Goal: Task Accomplishment & Management: Manage account settings

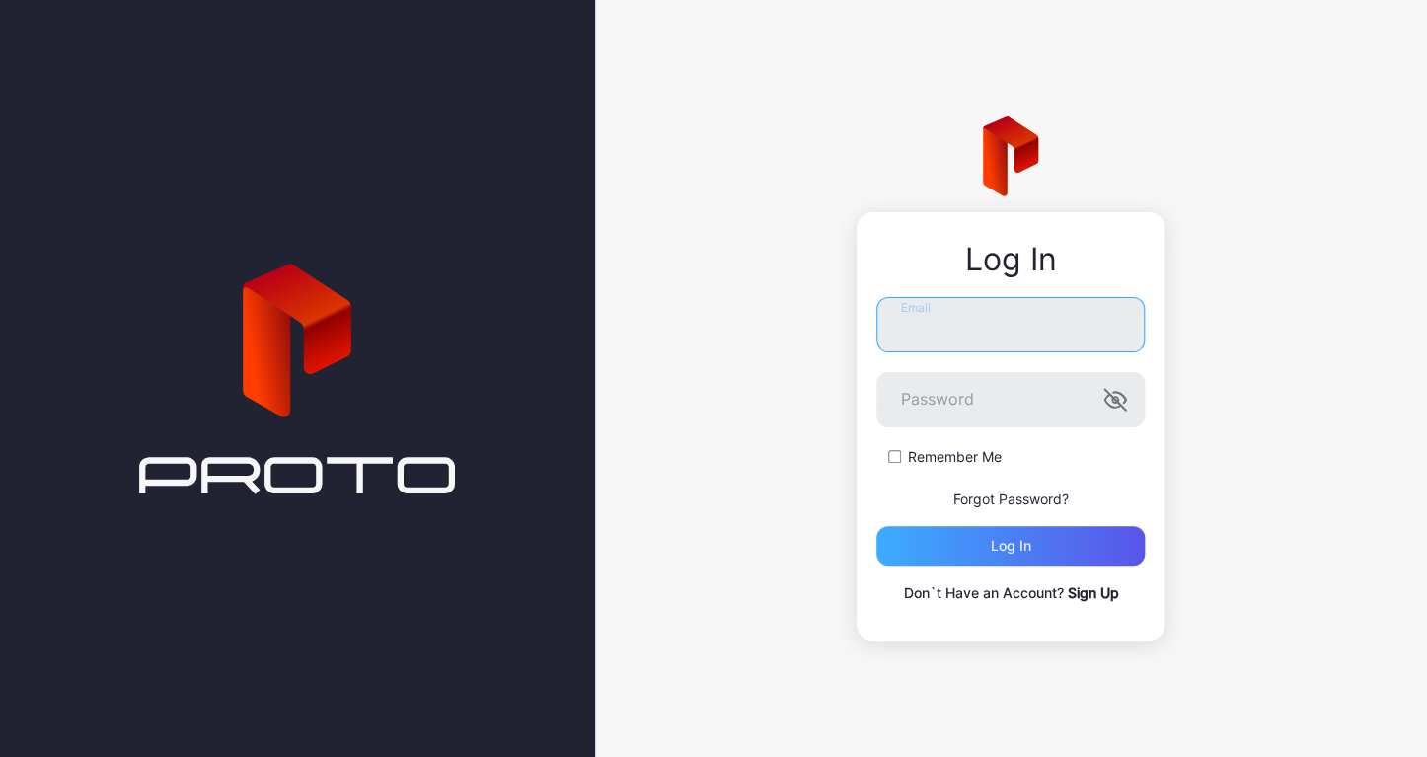
type input "**********"
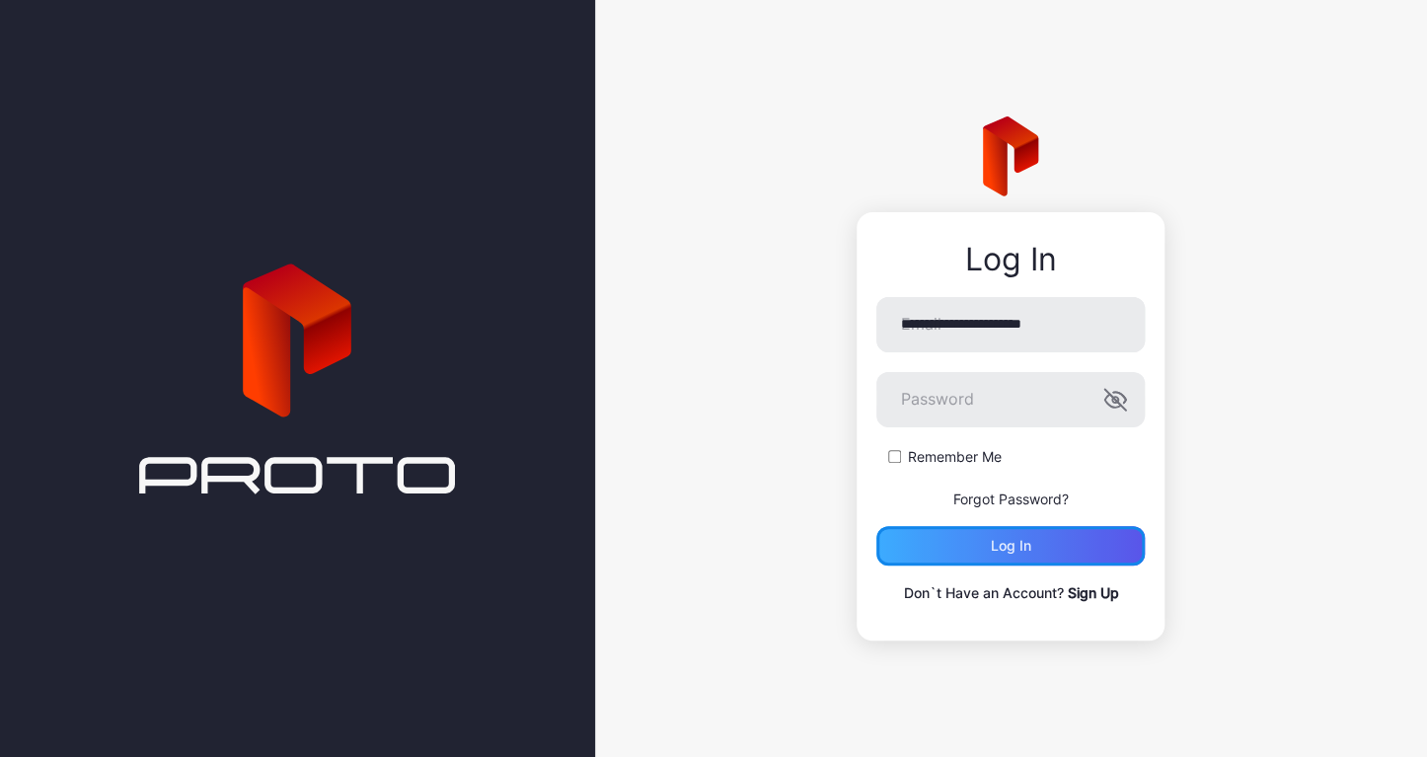
drag, startPoint x: 952, startPoint y: 551, endPoint x: 894, endPoint y: 560, distance: 57.9
click at [952, 551] on div "Log in" at bounding box center [1011, 545] width 268 height 39
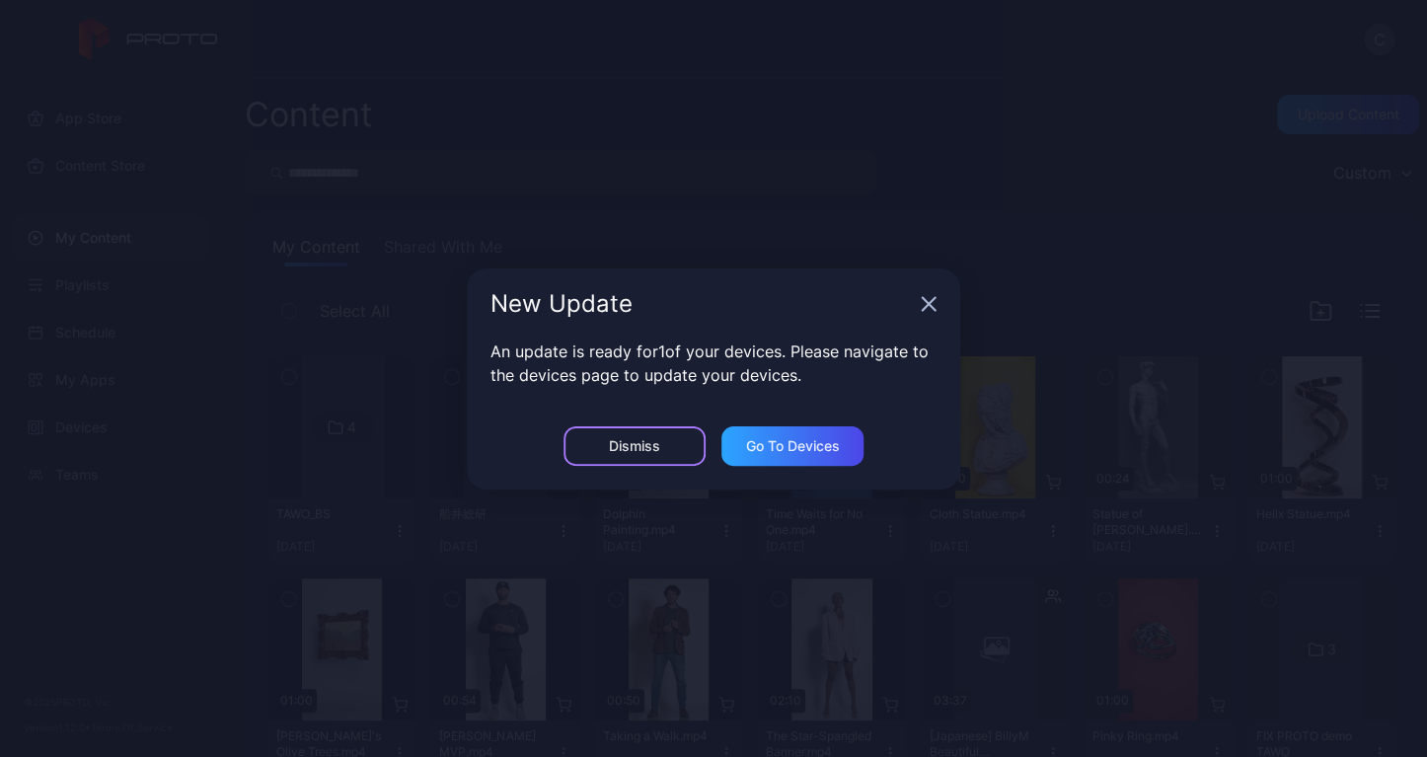
click at [617, 449] on div "Dismiss" at bounding box center [634, 446] width 51 height 16
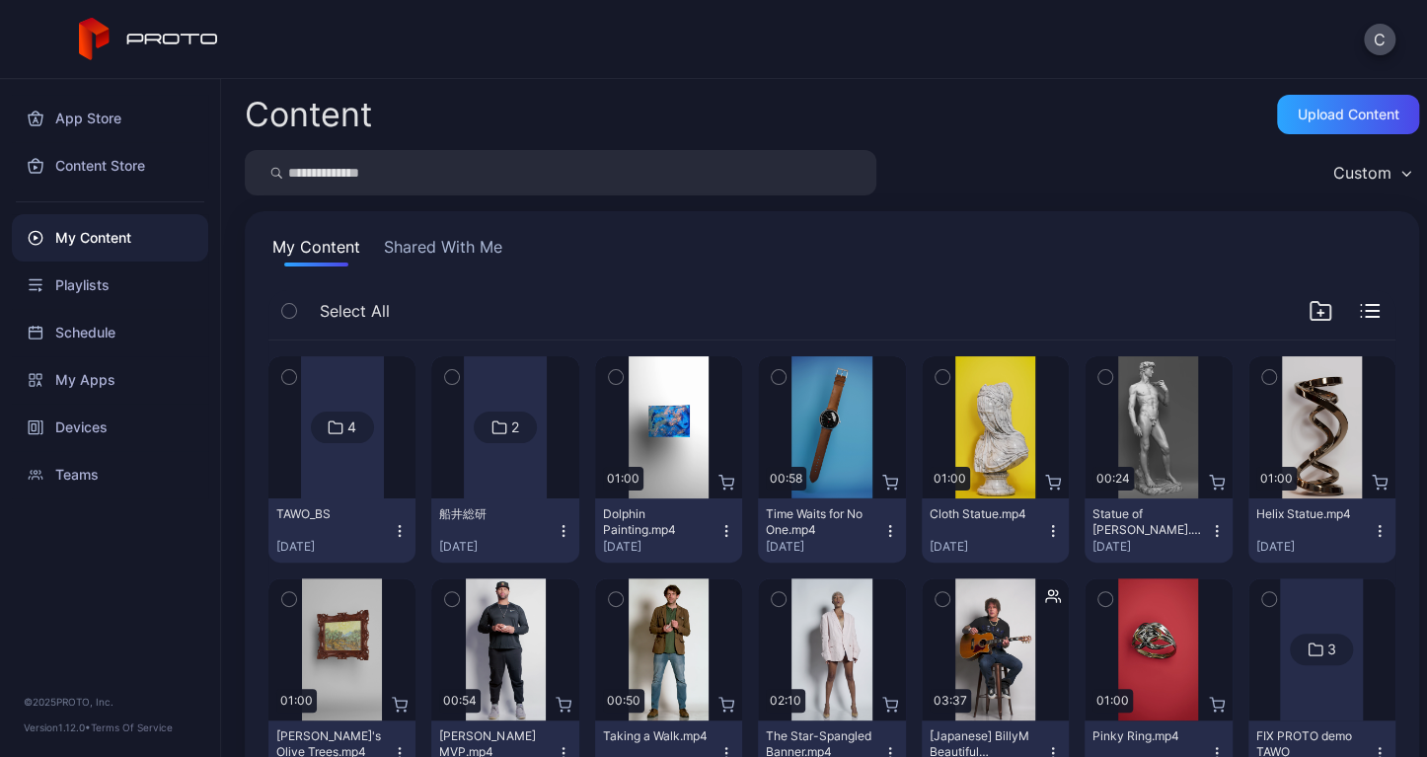
click at [355, 457] on div at bounding box center [342, 427] width 83 height 142
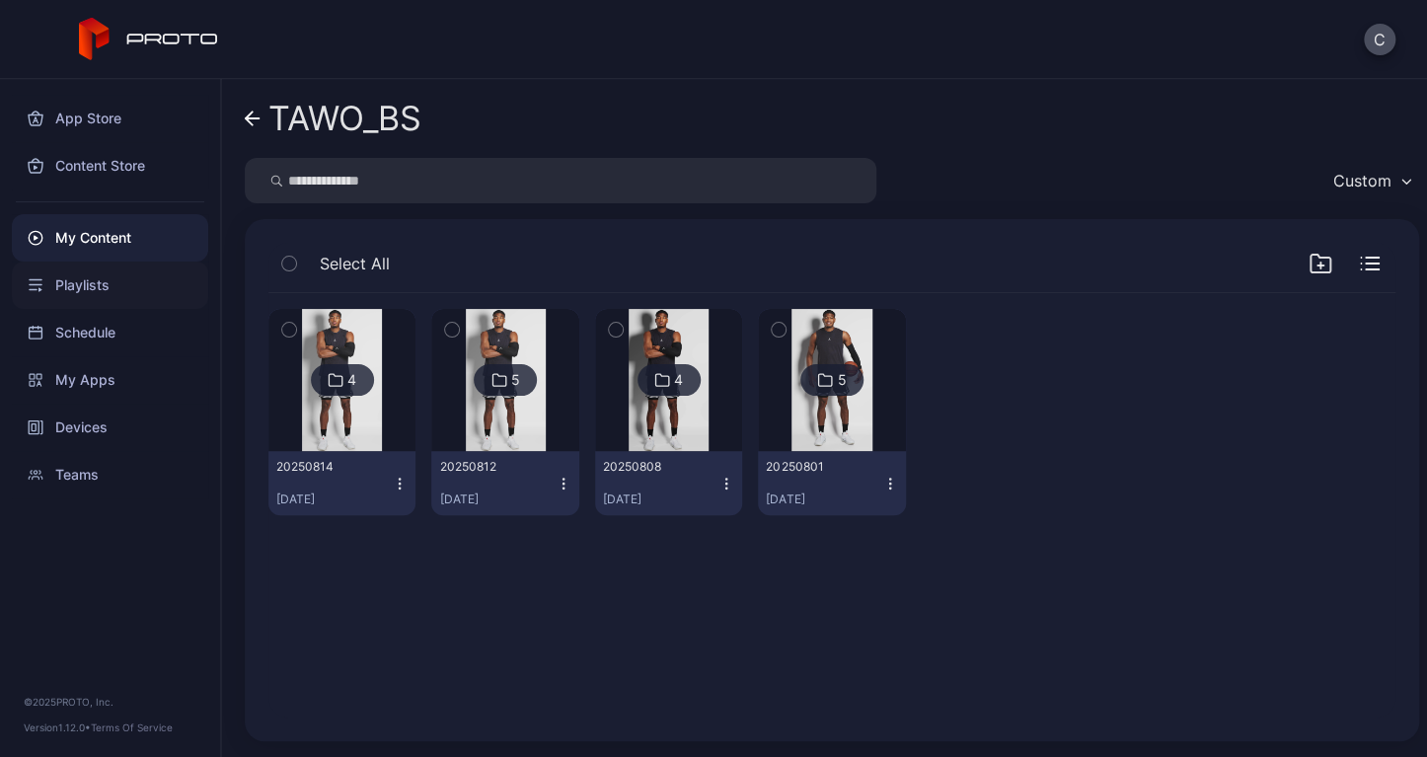
click at [131, 295] on div "Playlists" at bounding box center [110, 285] width 196 height 47
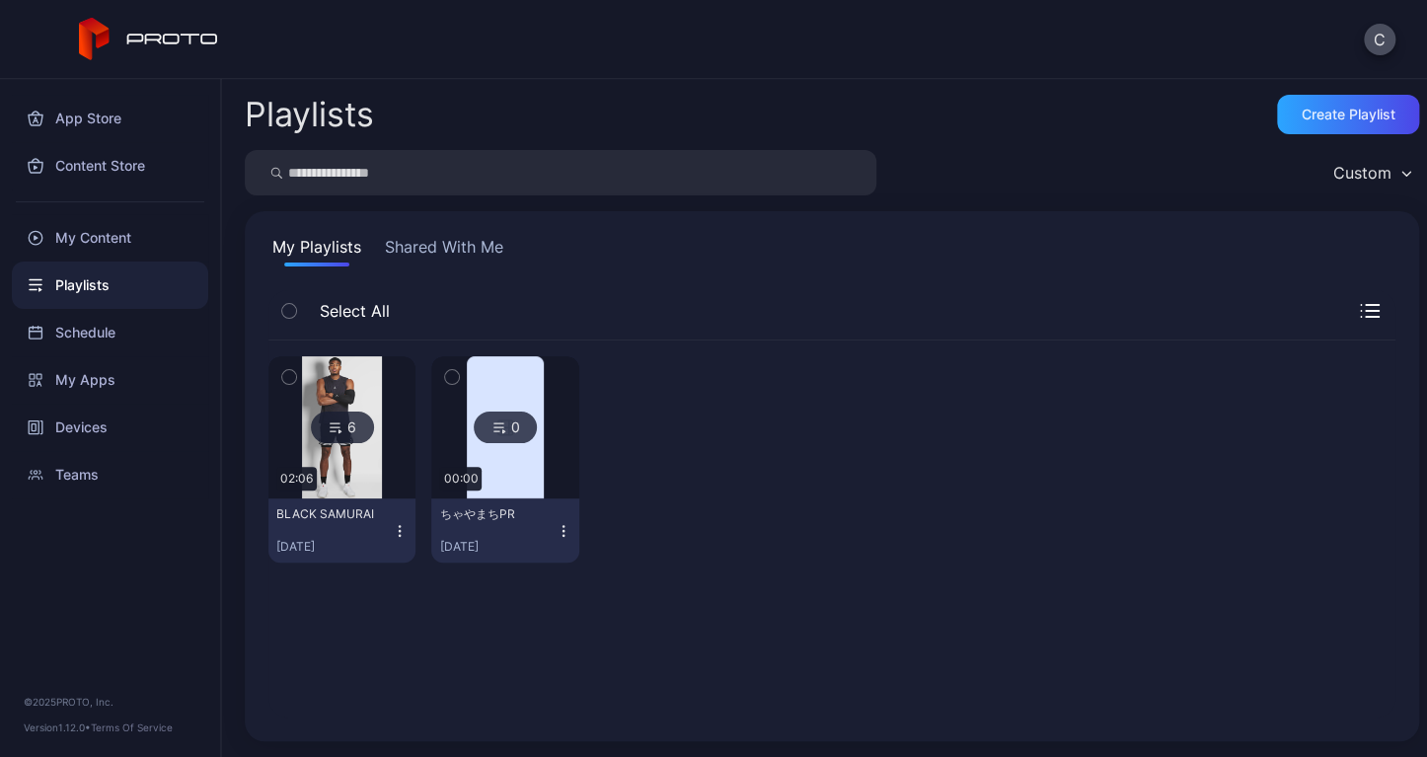
click at [392, 526] on icon "button" at bounding box center [400, 531] width 16 height 16
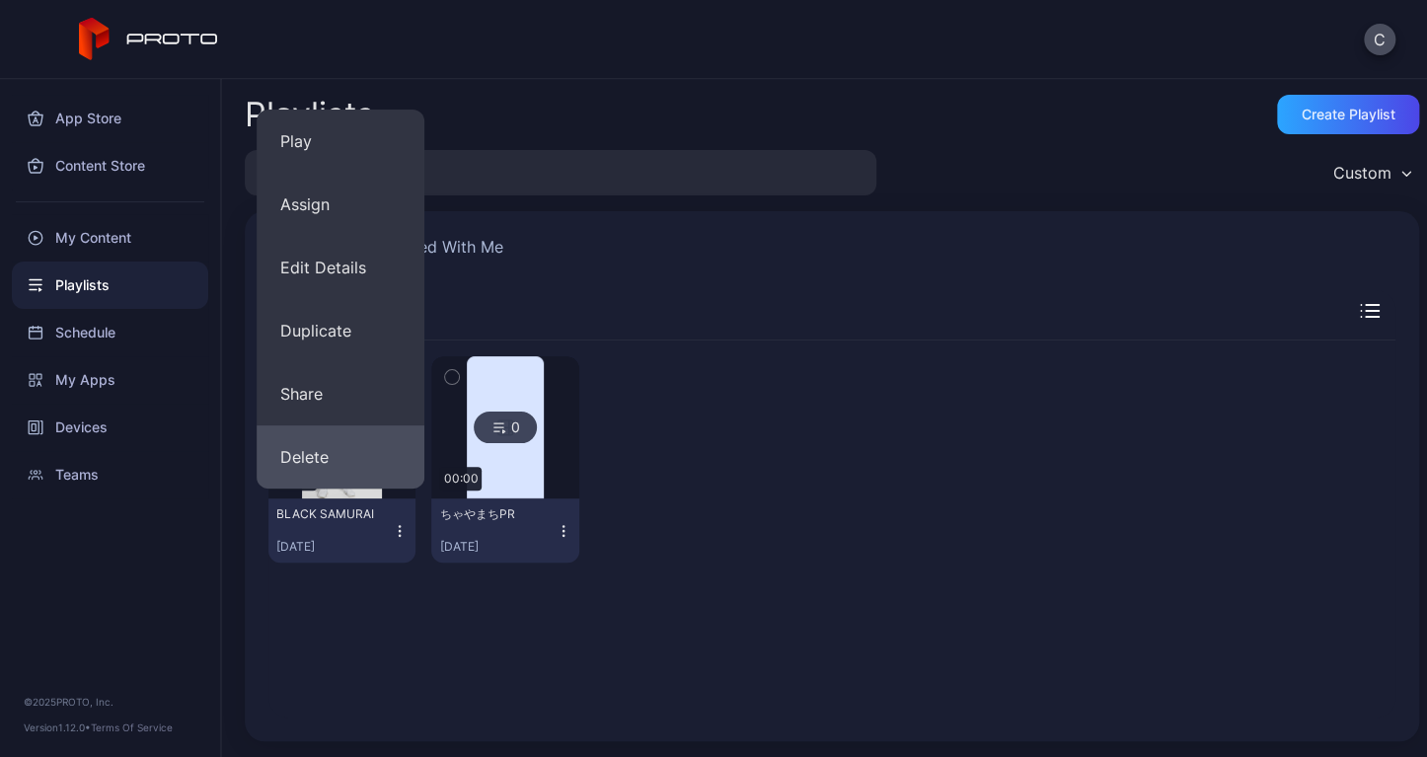
click at [329, 469] on button "Delete" at bounding box center [341, 456] width 168 height 63
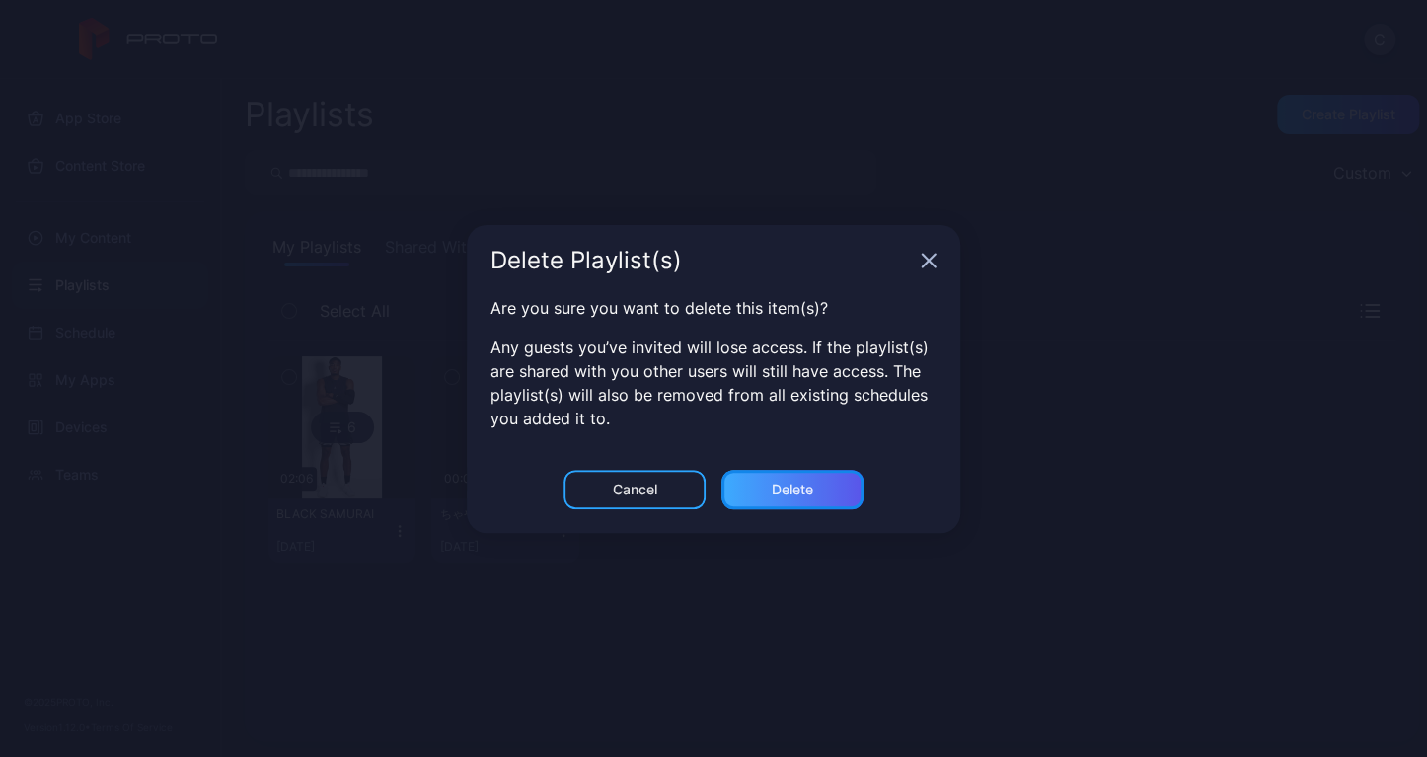
click at [769, 492] on div "Delete" at bounding box center [793, 489] width 142 height 39
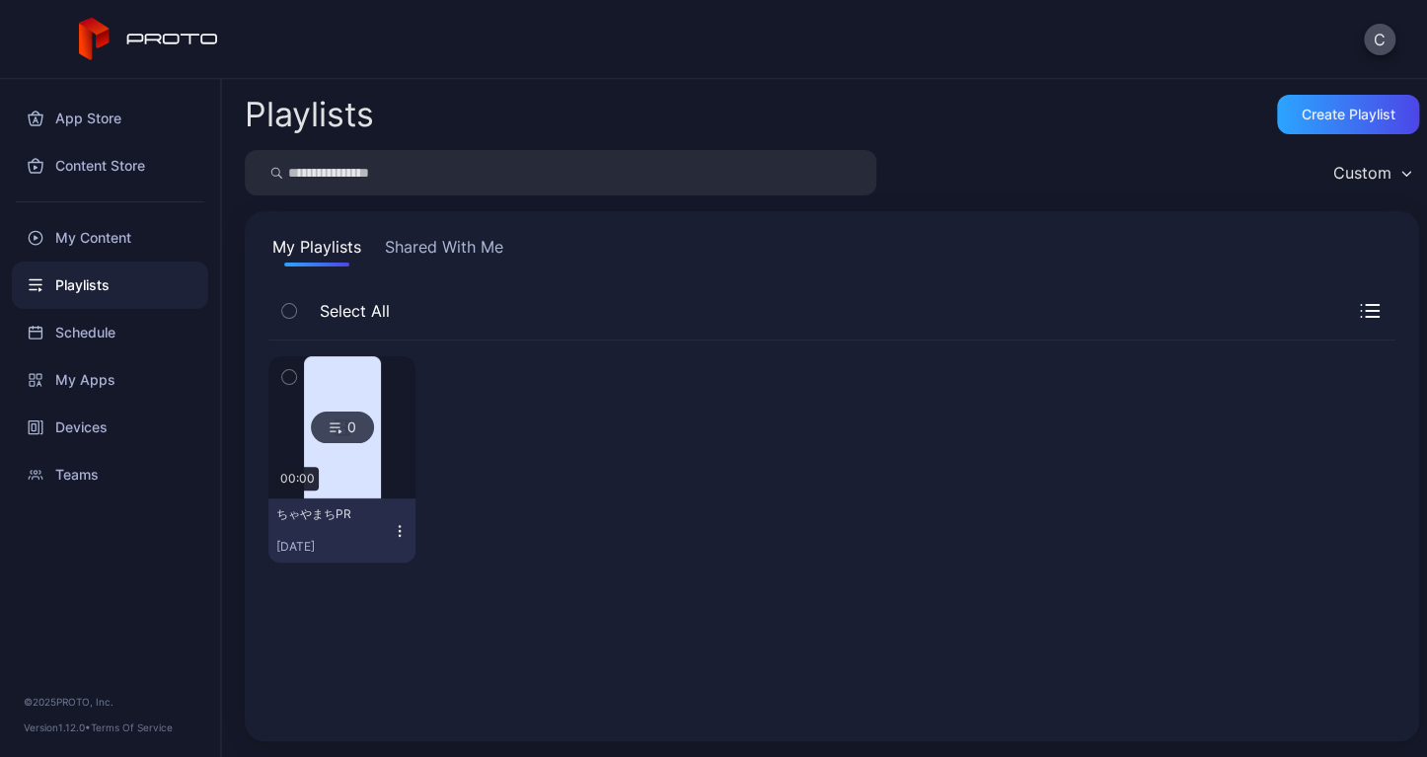
click at [582, 435] on div "0 00:00 ちゃやまちPR [DATE]" at bounding box center [831, 460] width 1127 height 238
click at [400, 530] on icon "button" at bounding box center [400, 530] width 1 height 1
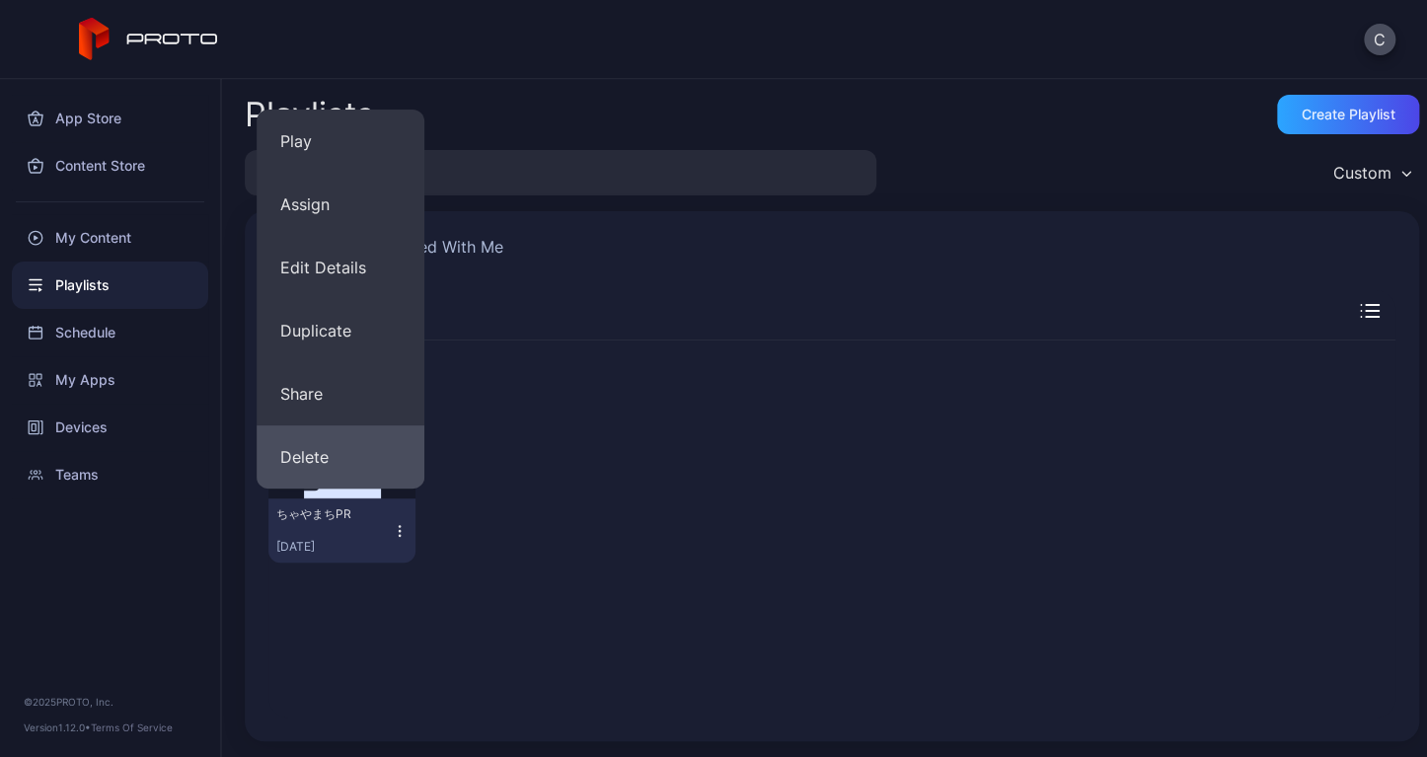
click at [351, 459] on button "Delete" at bounding box center [341, 456] width 168 height 63
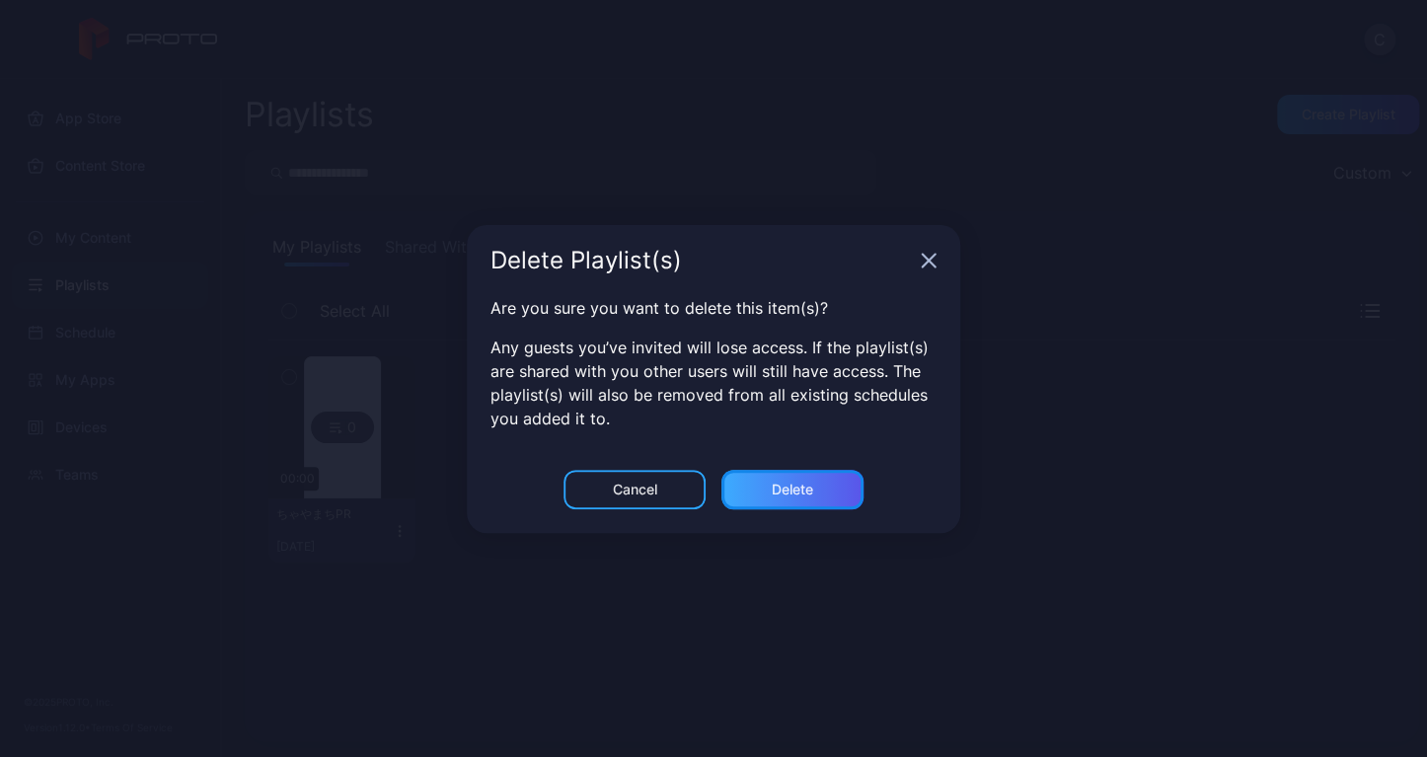
click at [814, 493] on div "Delete" at bounding box center [793, 489] width 142 height 39
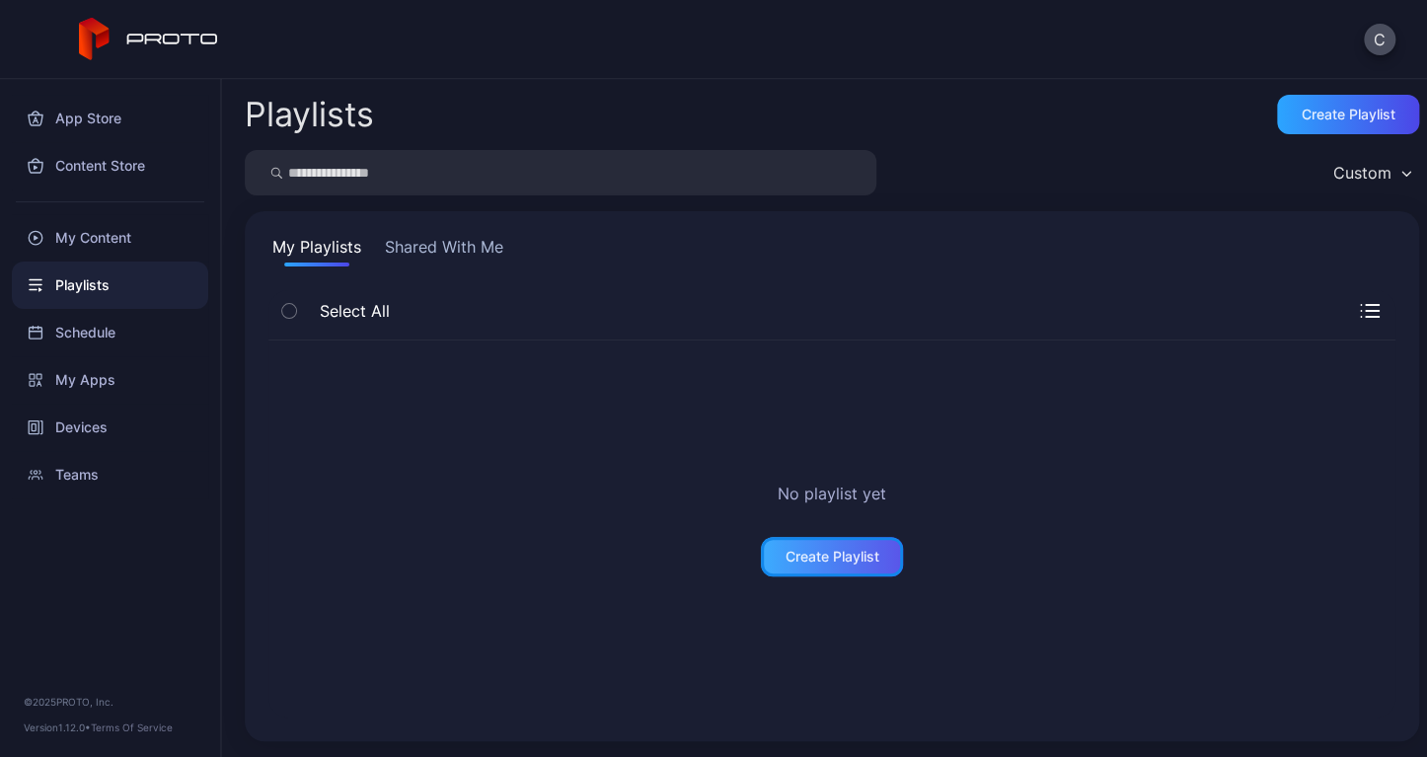
click at [798, 559] on div "Create Playlist" at bounding box center [833, 557] width 94 height 16
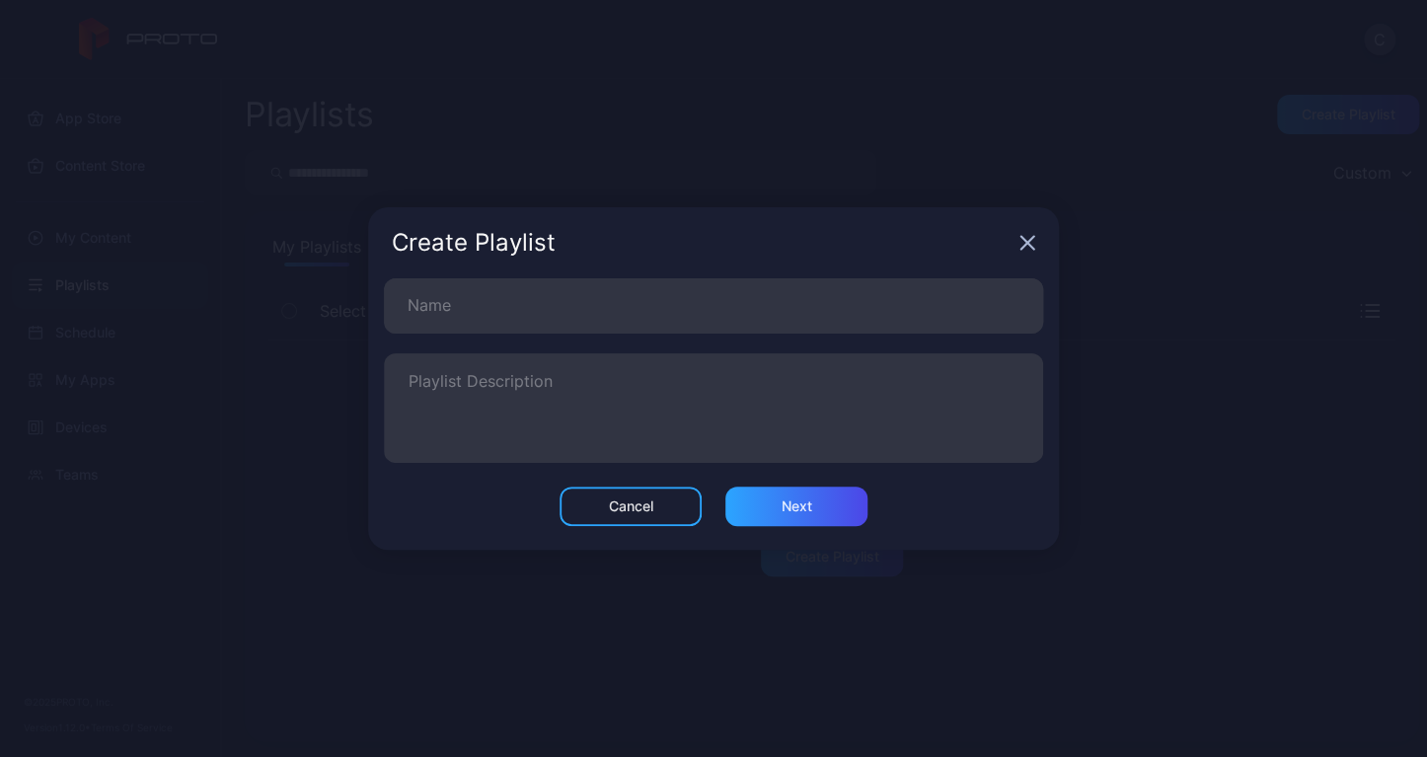
click at [509, 334] on div "Name Playlist Description" at bounding box center [713, 380] width 659 height 204
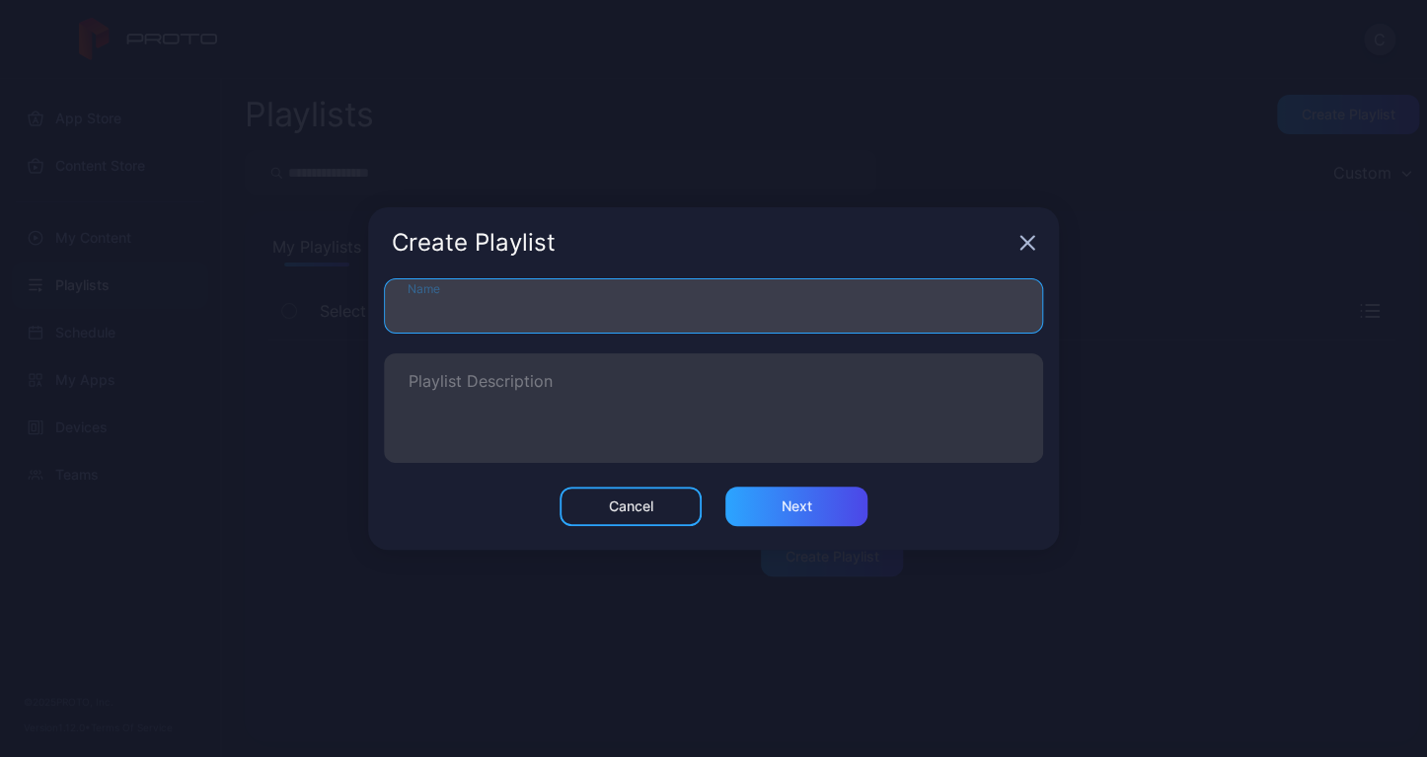
click at [512, 313] on input "Name" at bounding box center [713, 305] width 659 height 55
type input "**********"
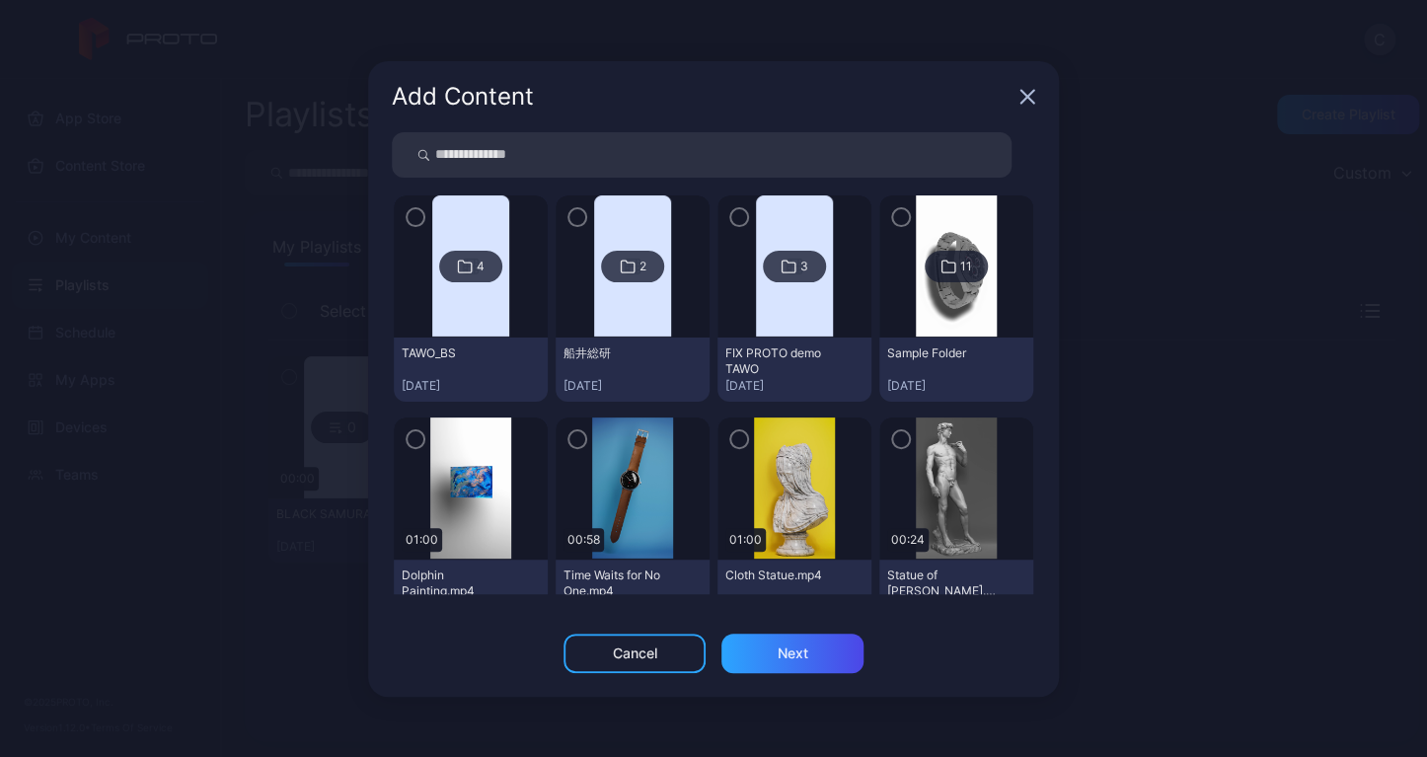
click at [481, 228] on img at bounding box center [470, 266] width 77 height 142
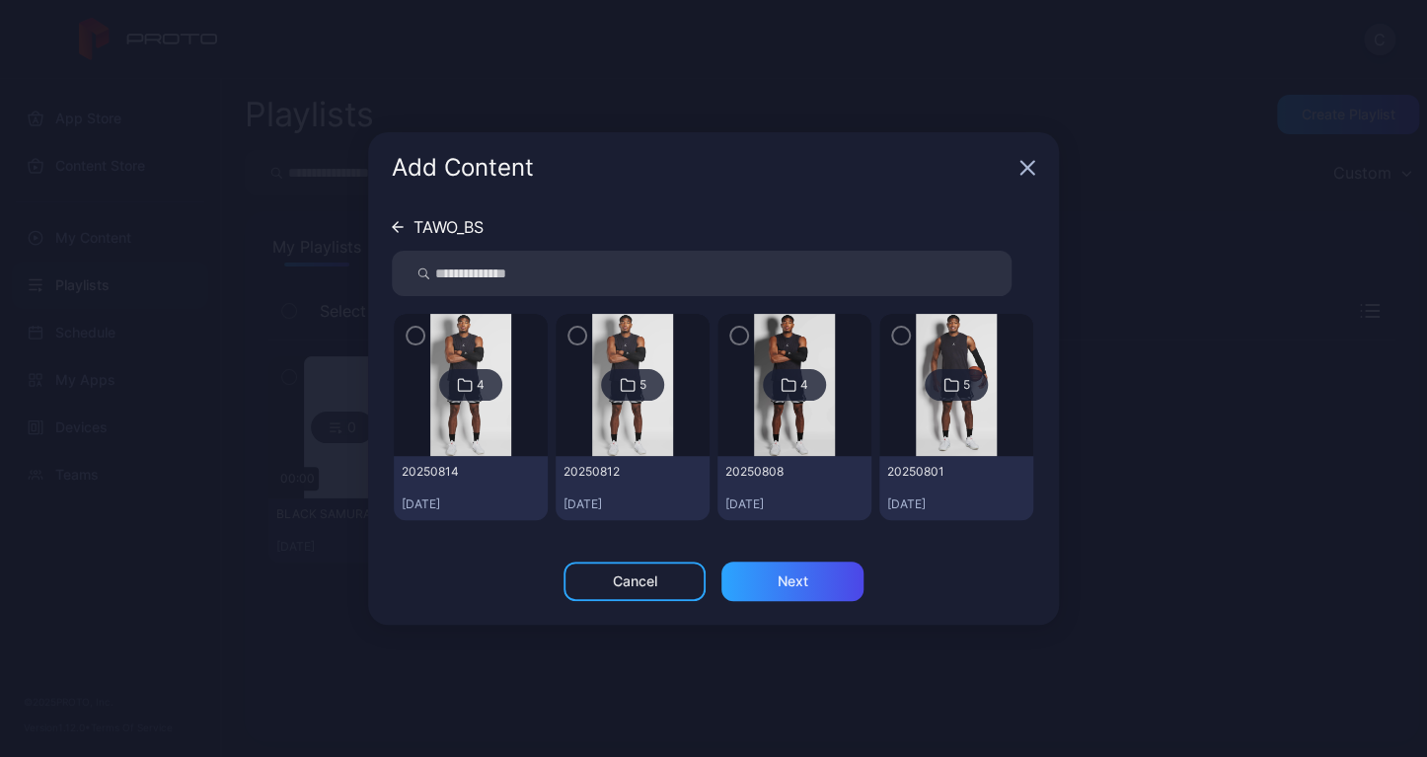
click at [487, 429] on img at bounding box center [470, 385] width 80 height 142
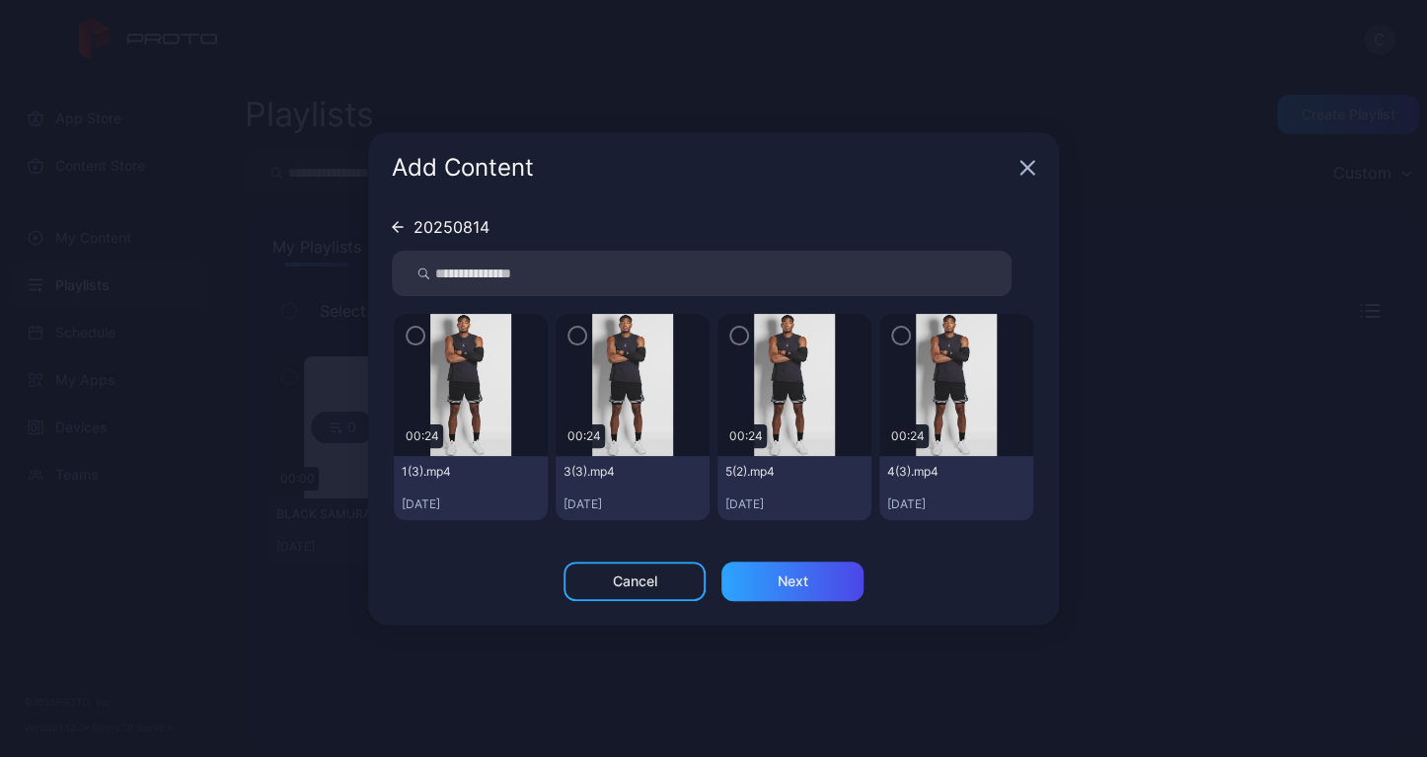
click at [449, 336] on img at bounding box center [470, 385] width 80 height 142
click at [403, 333] on div at bounding box center [471, 385] width 154 height 142
click at [409, 335] on icon "button" at bounding box center [416, 336] width 16 height 22
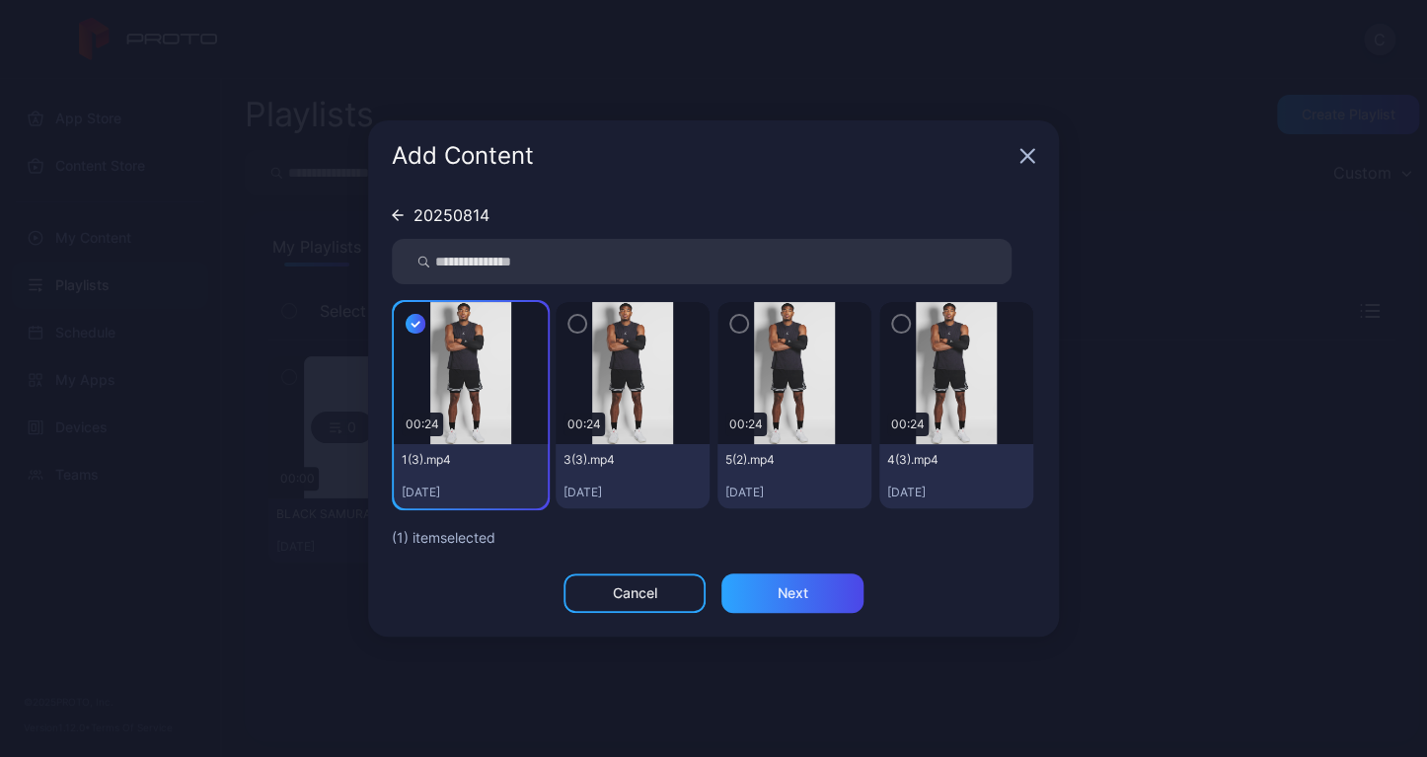
click at [579, 325] on icon "button" at bounding box center [578, 324] width 16 height 22
click at [738, 327] on icon "button" at bounding box center [739, 324] width 16 height 22
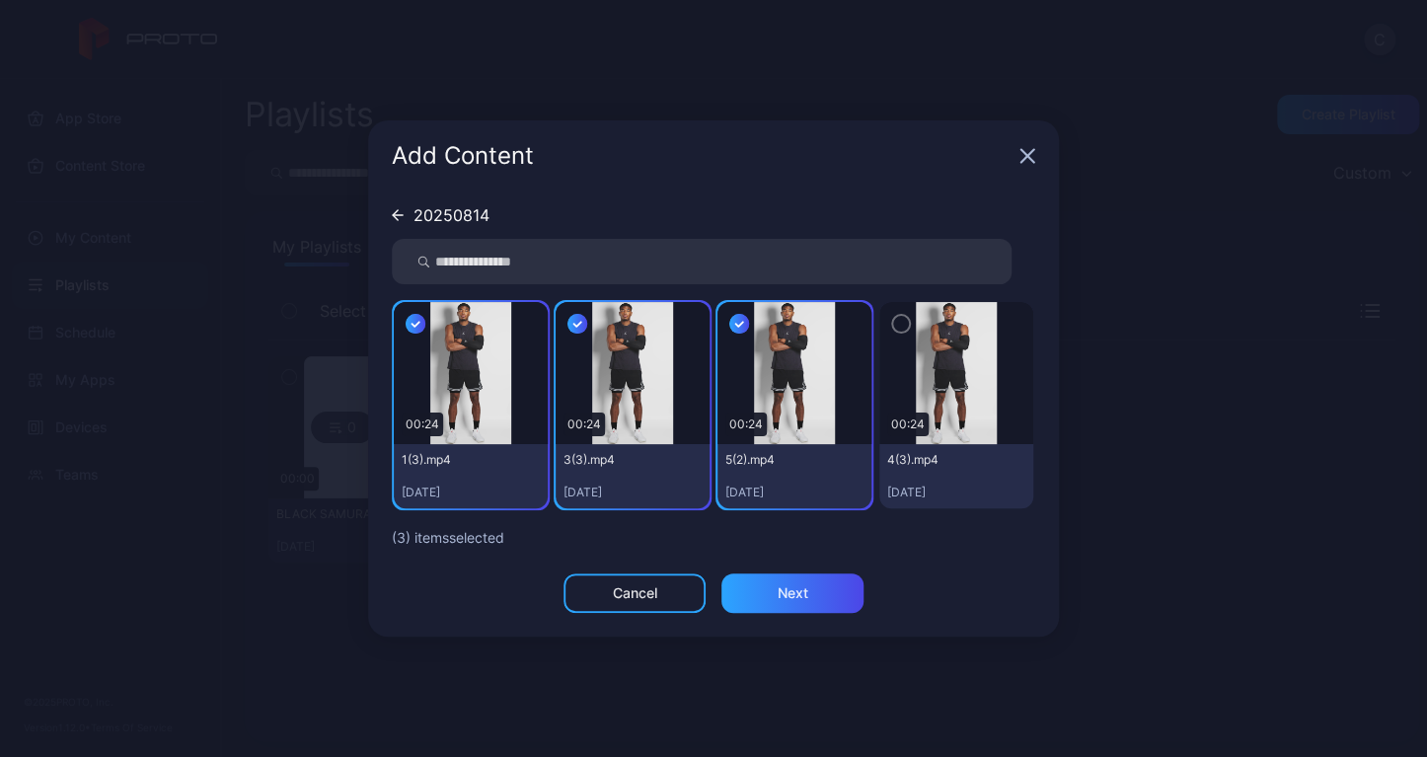
click at [922, 323] on img at bounding box center [956, 373] width 80 height 142
click at [893, 330] on icon "button" at bounding box center [901, 324] width 16 height 22
click at [813, 587] on div "Next" at bounding box center [793, 592] width 142 height 39
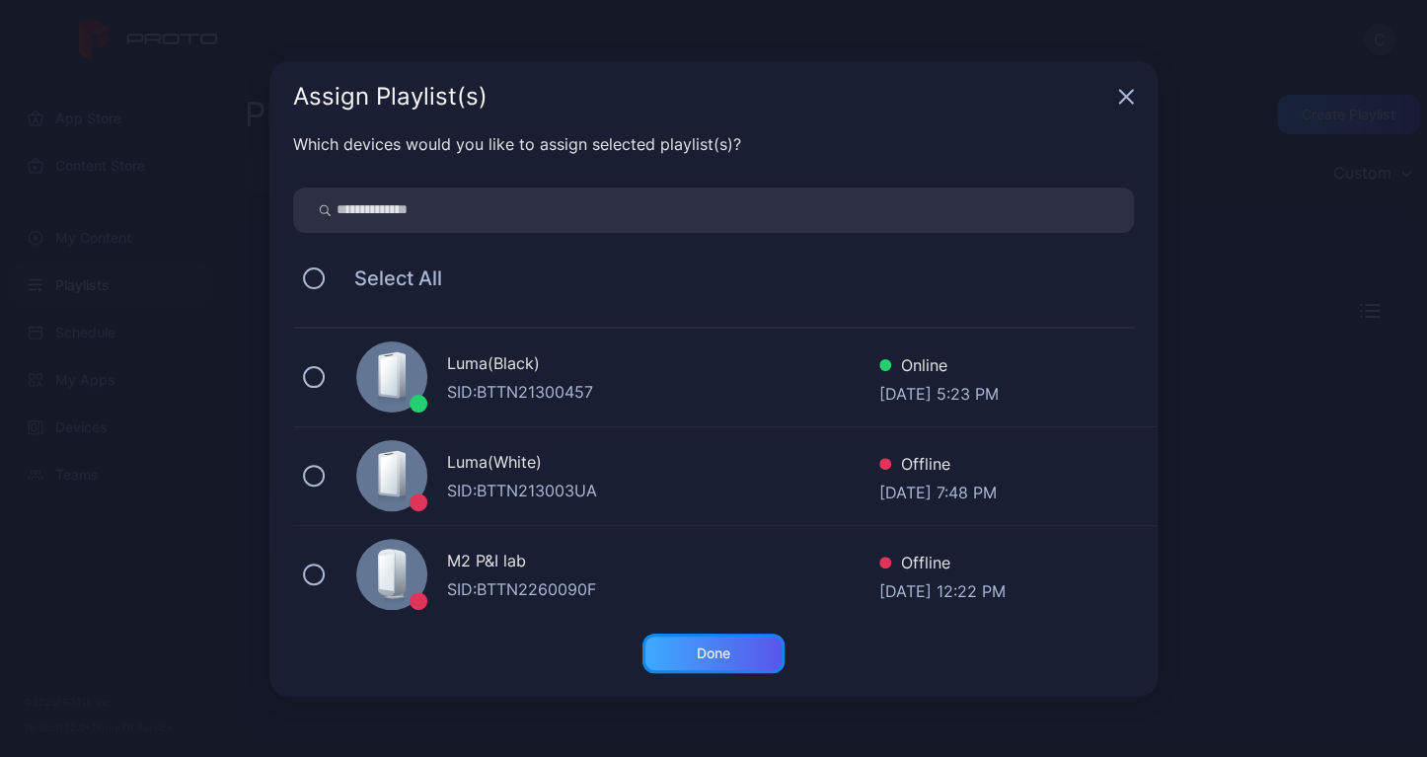
click at [758, 654] on div "Done" at bounding box center [714, 653] width 142 height 39
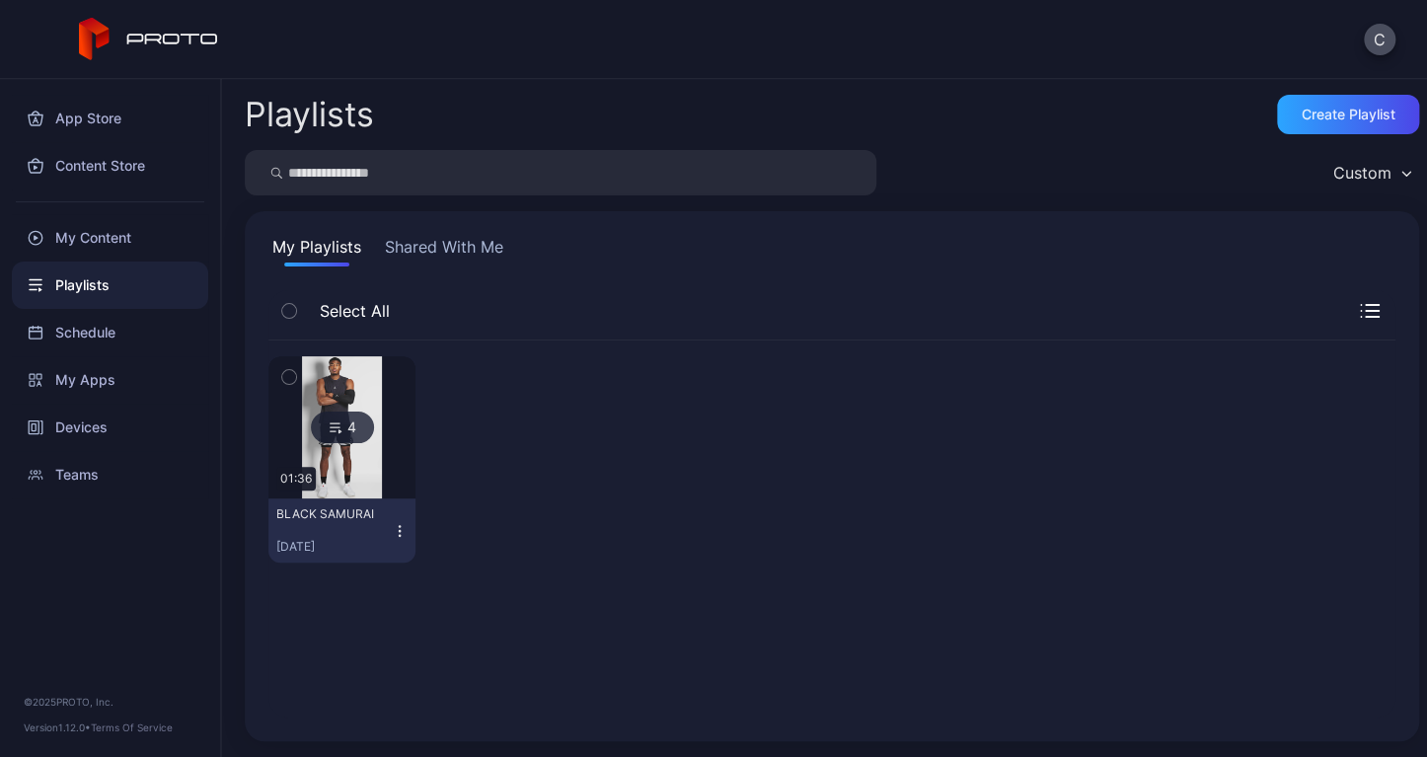
click at [375, 405] on img at bounding box center [342, 427] width 80 height 142
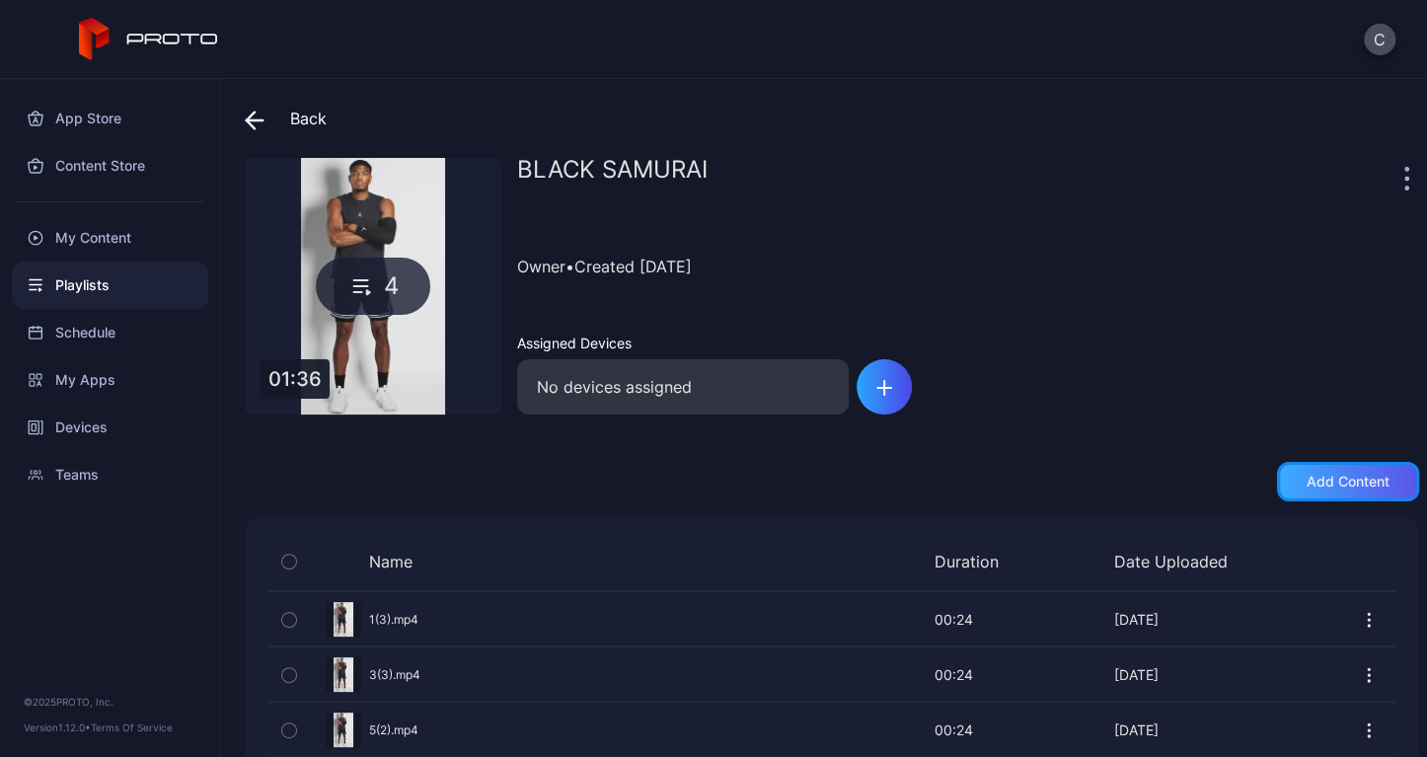
click at [1368, 472] on div "Add content" at bounding box center [1348, 481] width 142 height 39
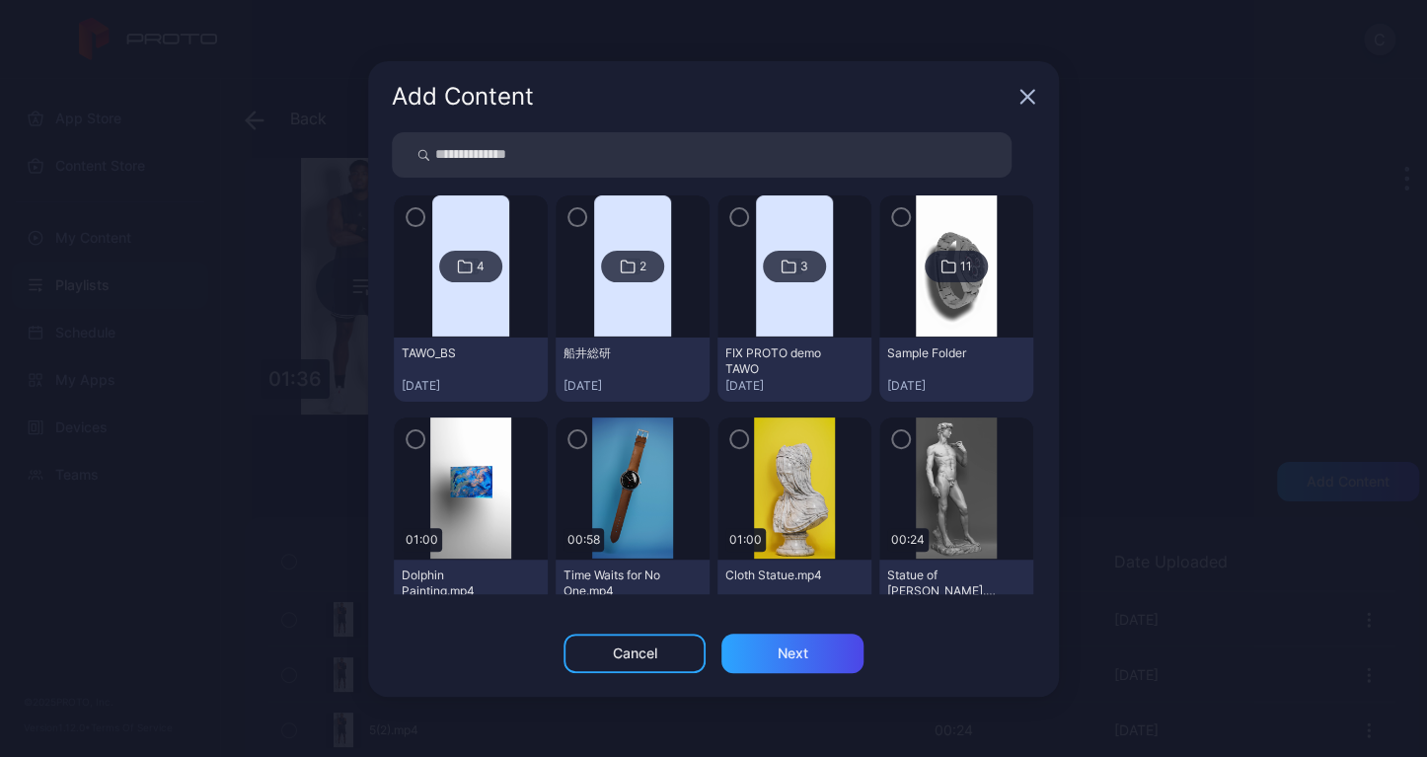
click at [494, 293] on img at bounding box center [470, 266] width 77 height 142
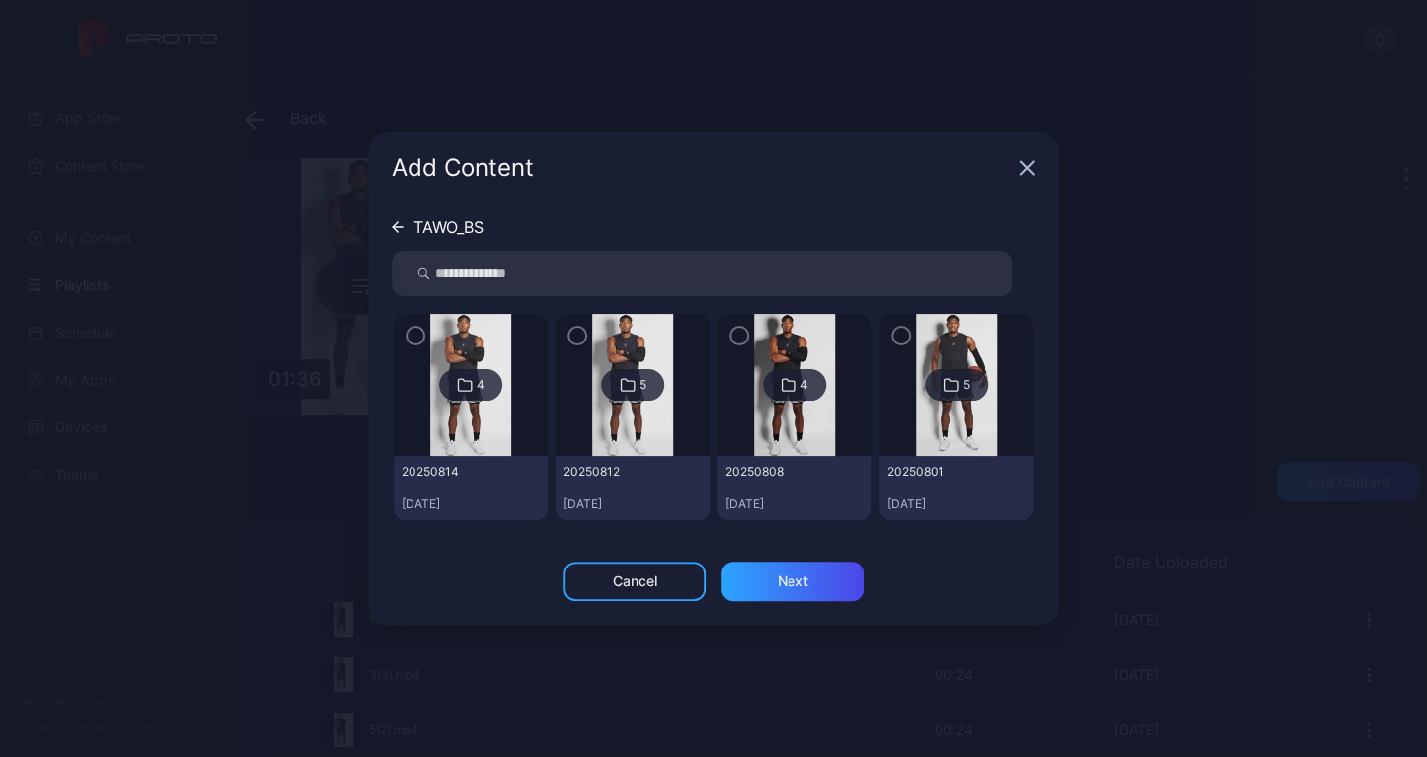
click at [603, 380] on div "5" at bounding box center [632, 385] width 63 height 32
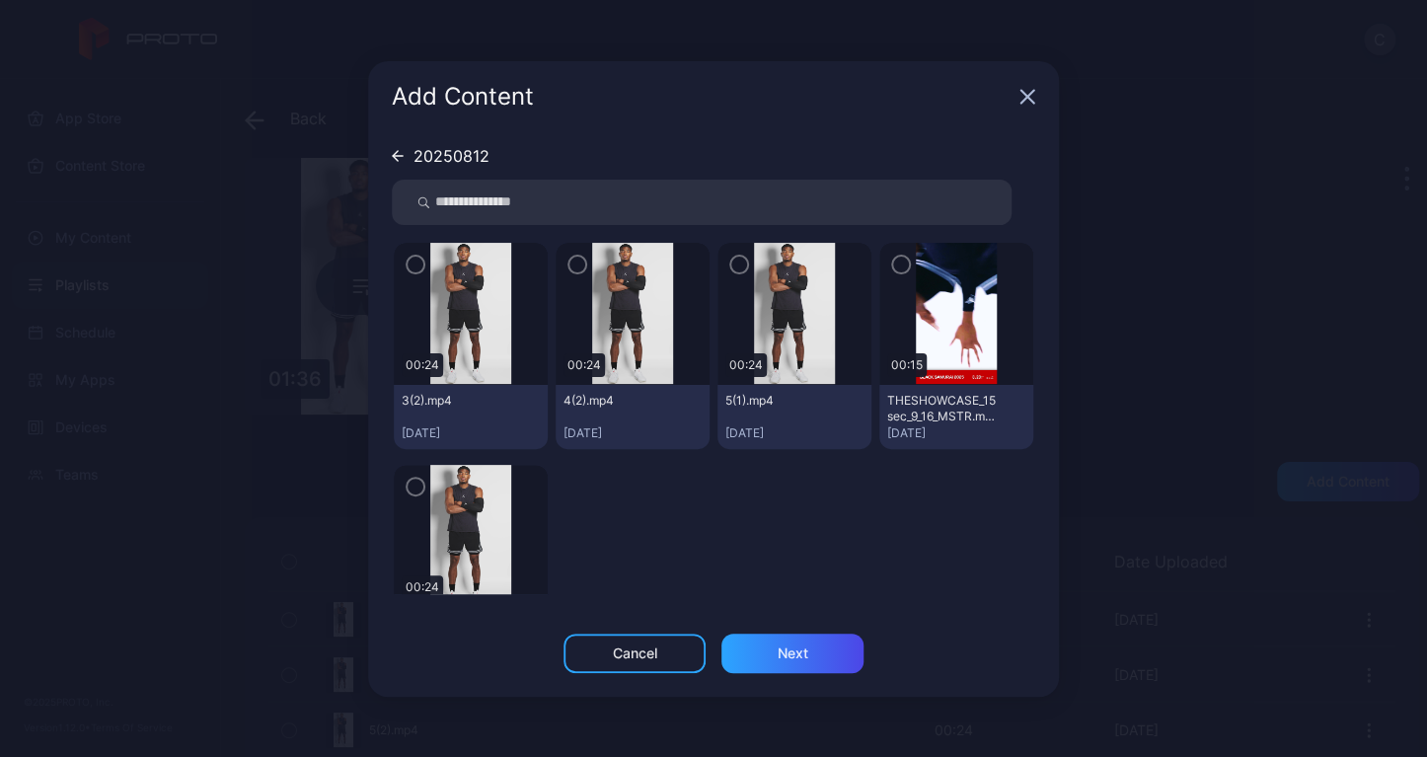
click at [893, 260] on icon "button" at bounding box center [901, 265] width 16 height 22
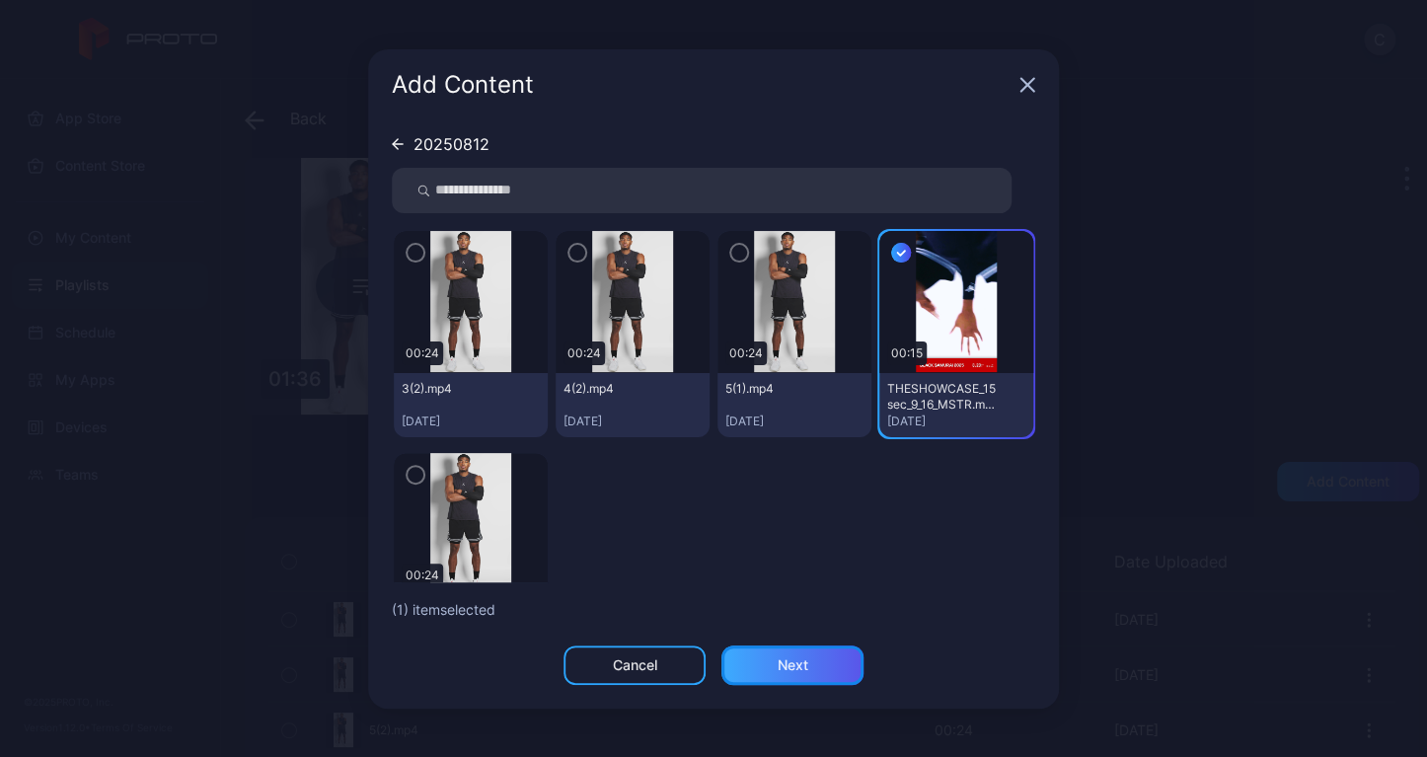
click at [816, 659] on div "Next" at bounding box center [793, 665] width 142 height 39
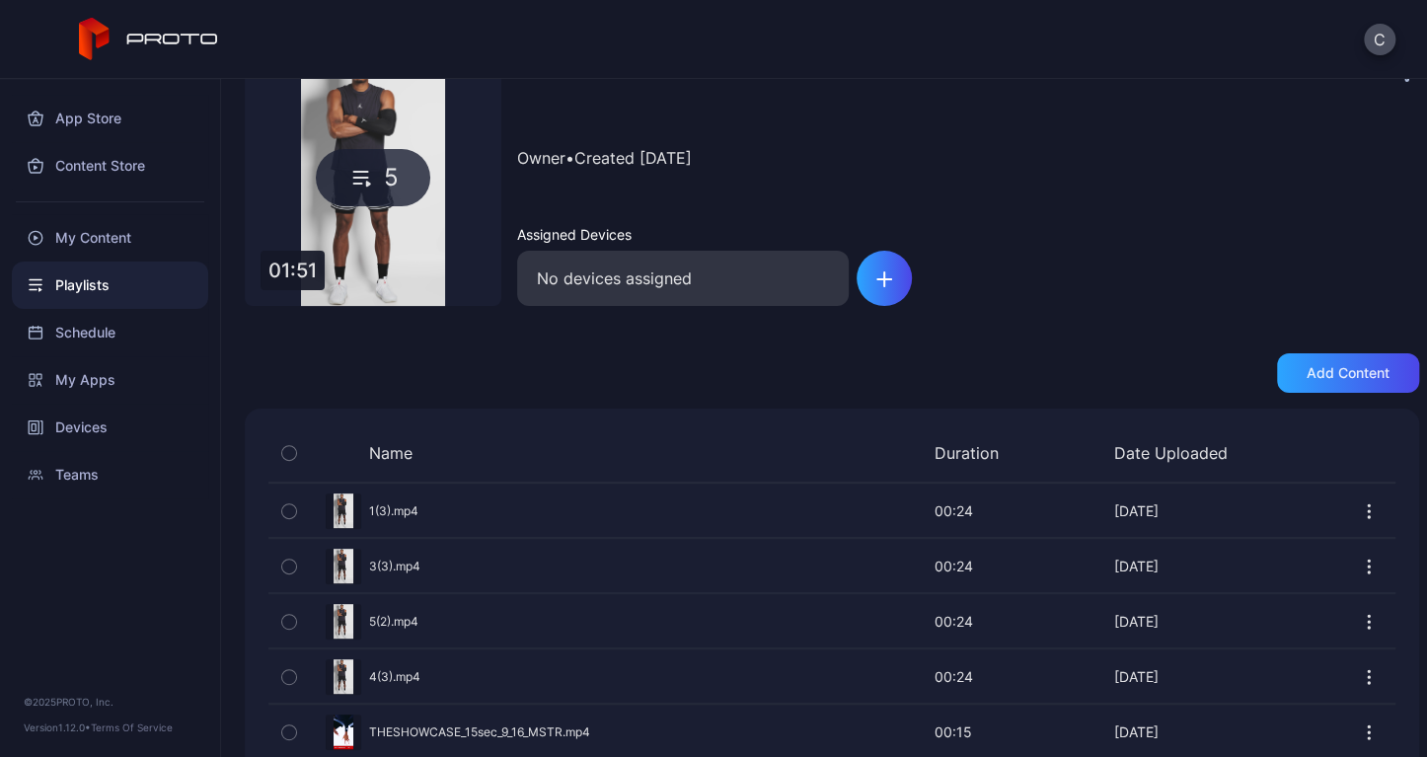
scroll to position [147, 0]
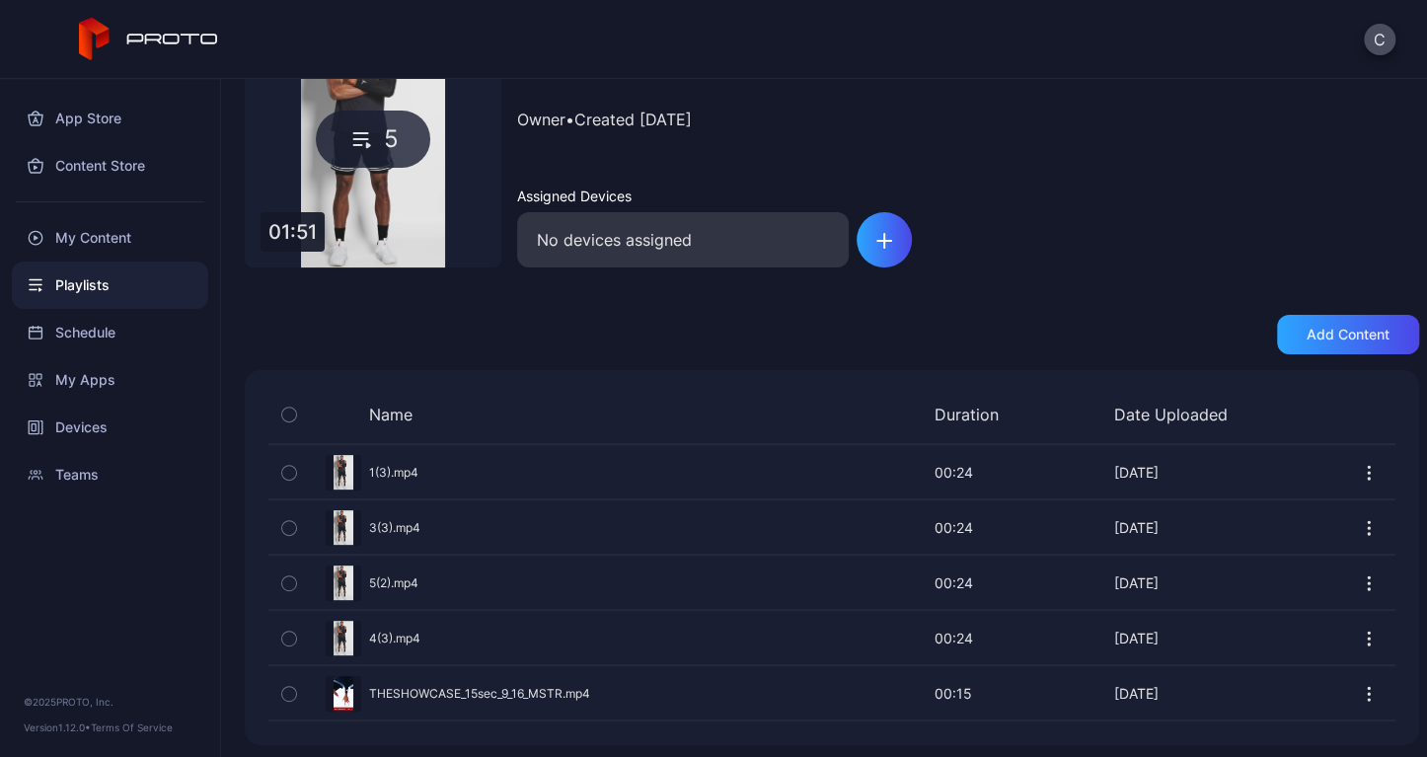
click at [1359, 698] on icon "button" at bounding box center [1369, 694] width 20 height 20
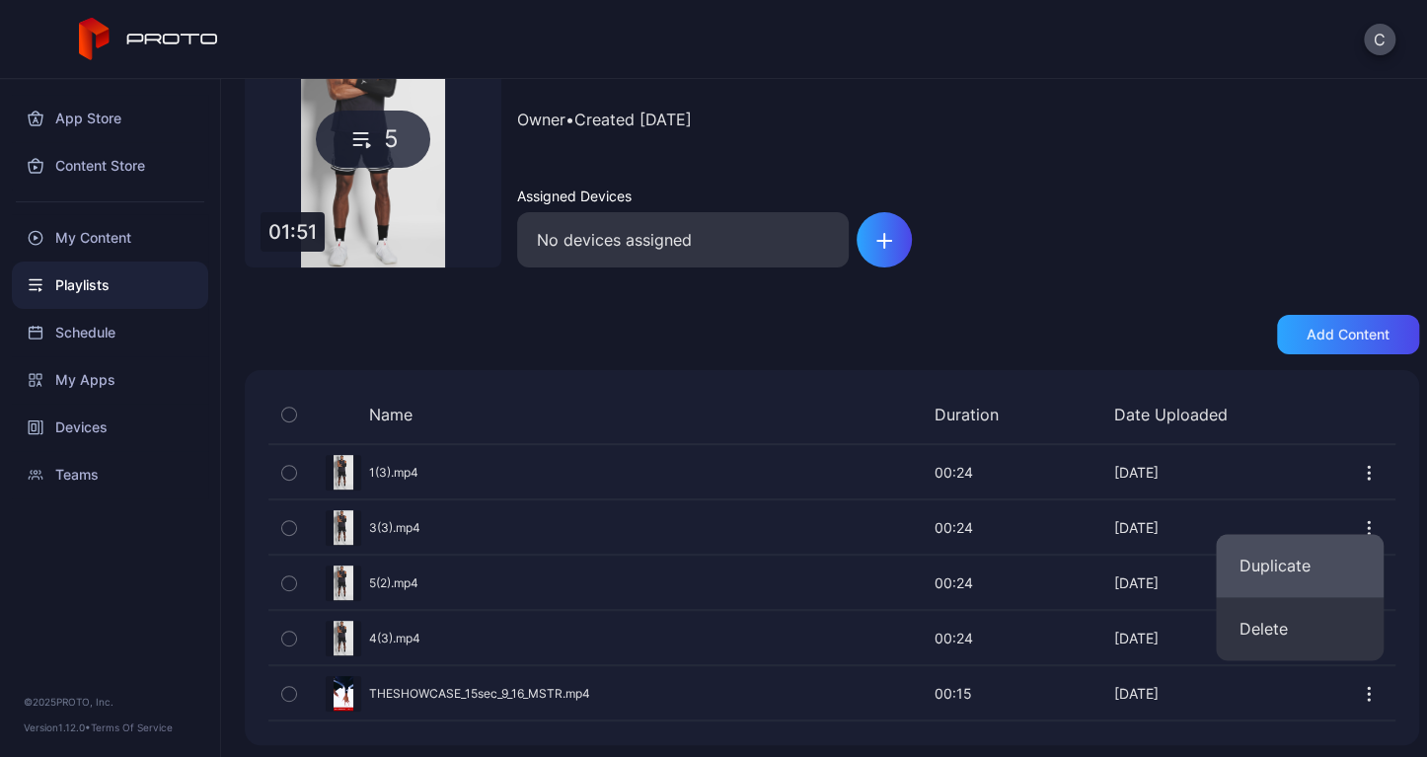
click at [1318, 578] on button "Duplicate" at bounding box center [1300, 565] width 168 height 63
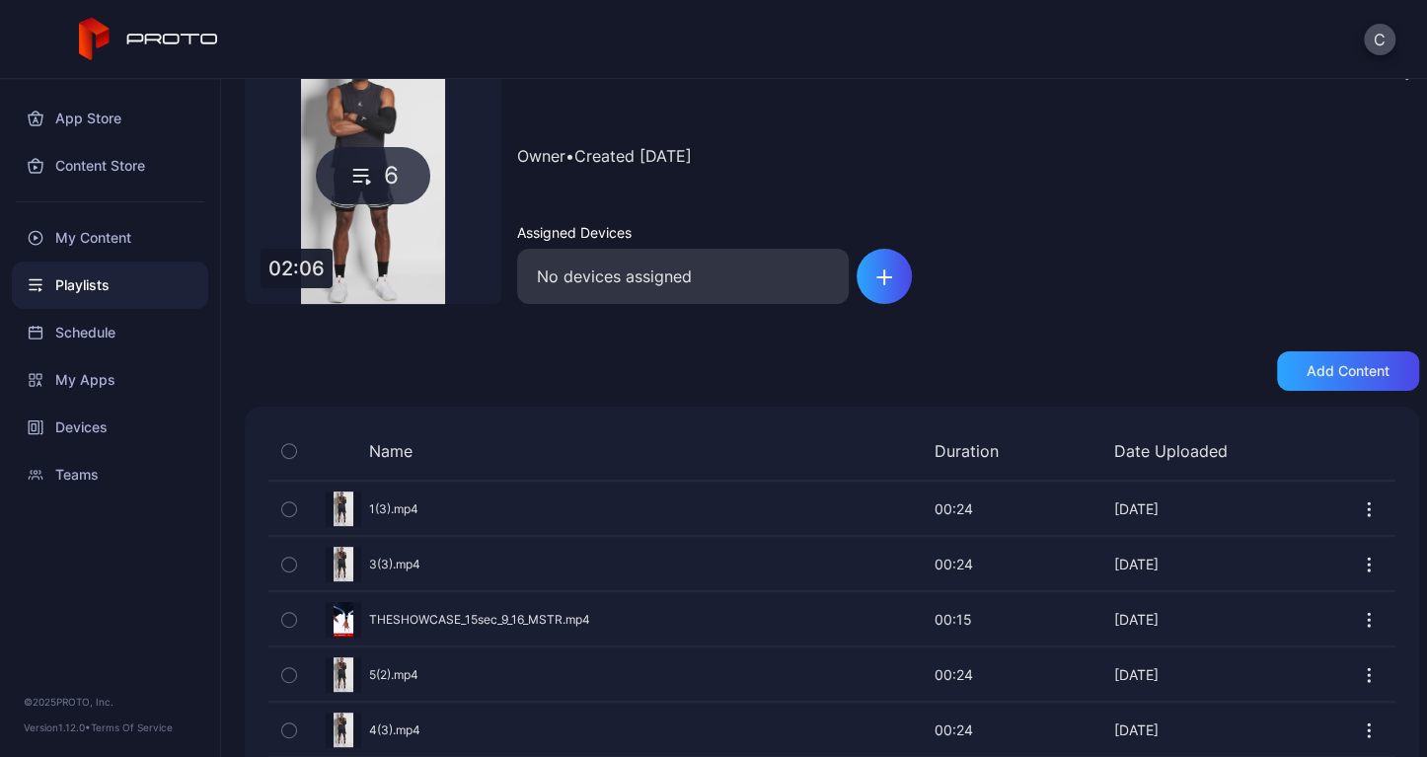
scroll to position [4, 0]
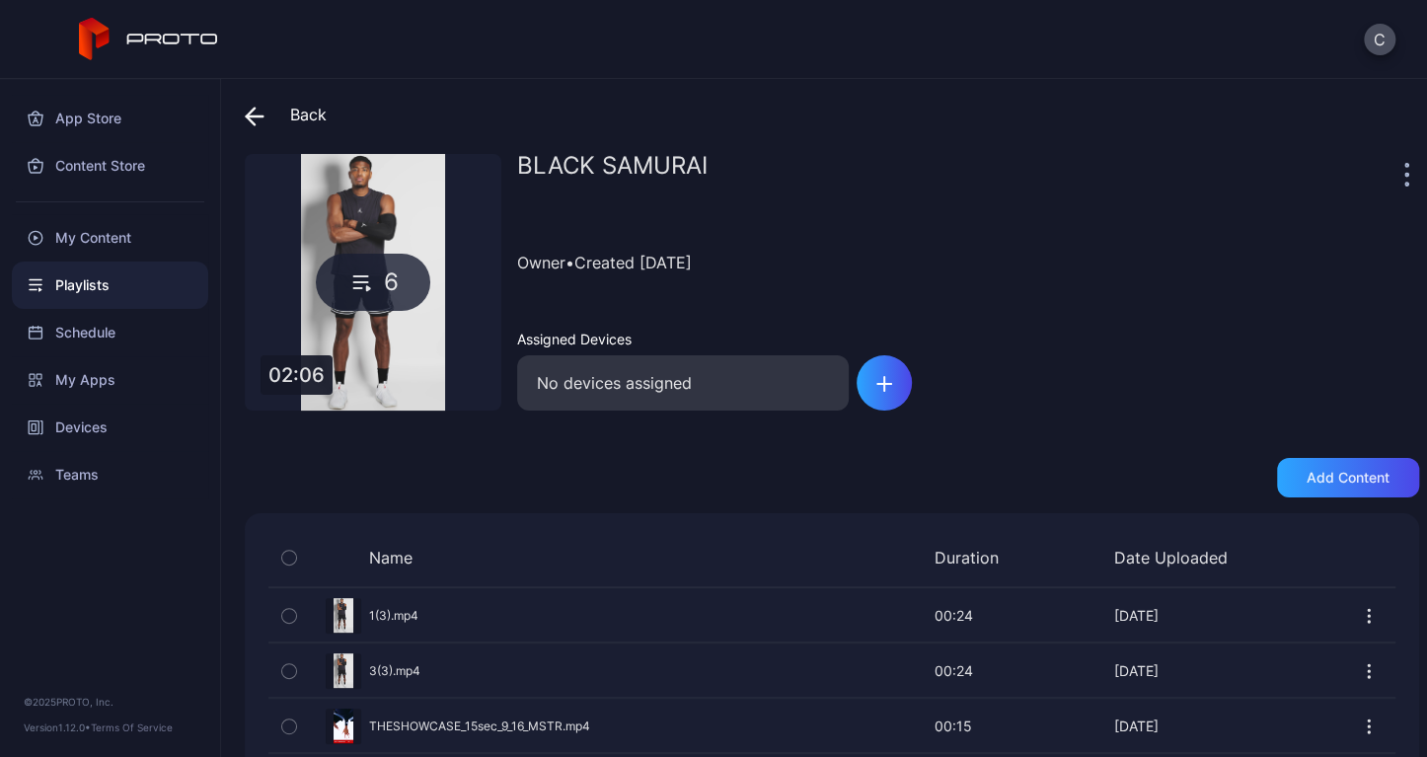
click at [271, 114] on span at bounding box center [260, 115] width 30 height 36
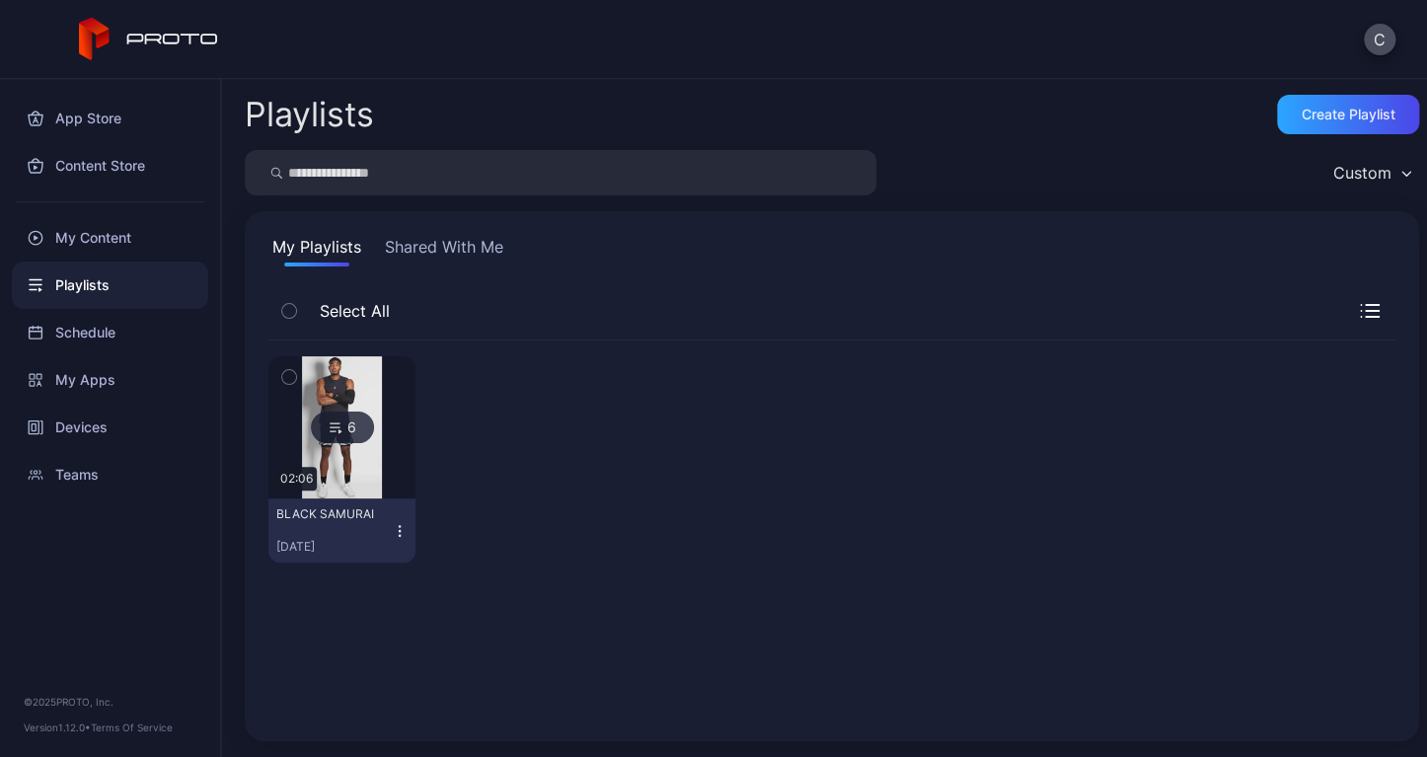
click at [398, 531] on icon "button" at bounding box center [400, 531] width 16 height 16
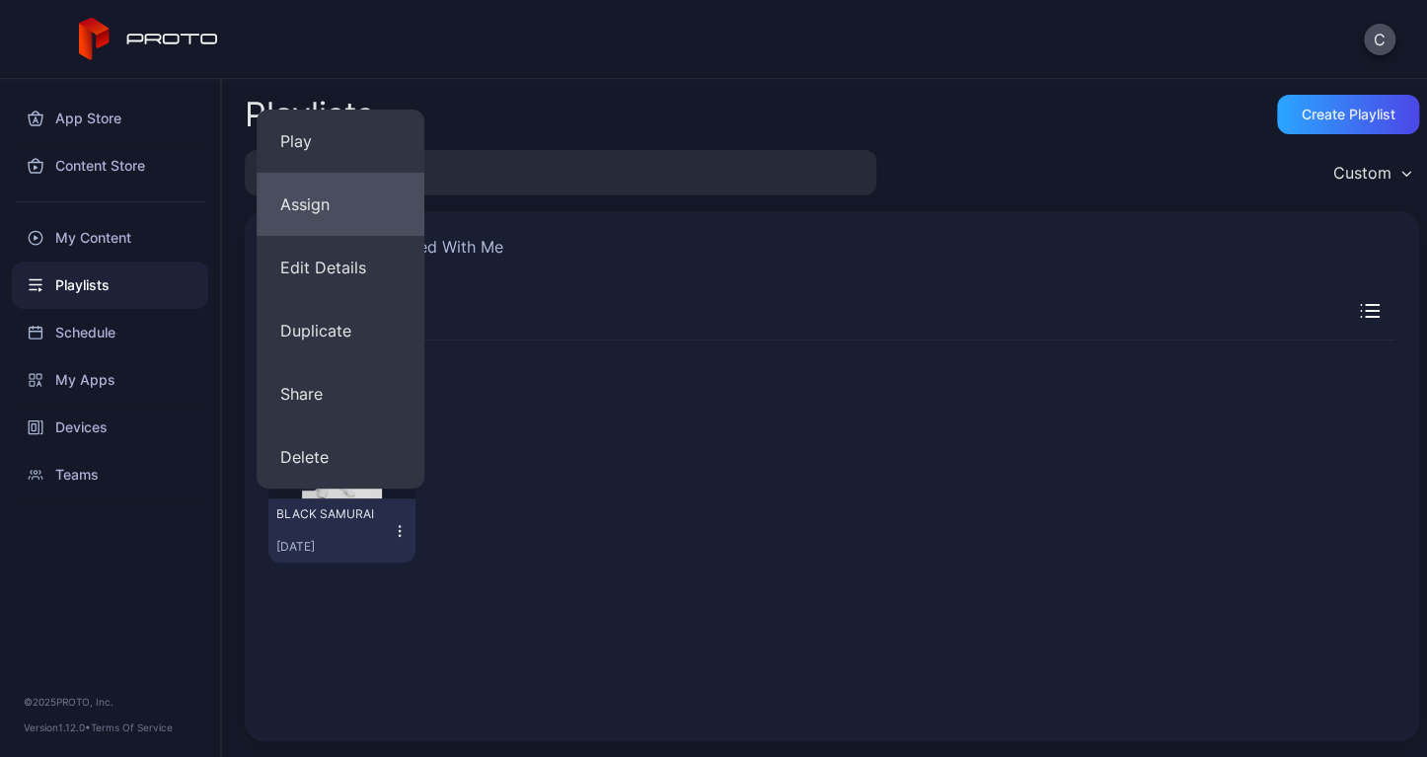
click at [345, 195] on button "Assign" at bounding box center [341, 204] width 168 height 63
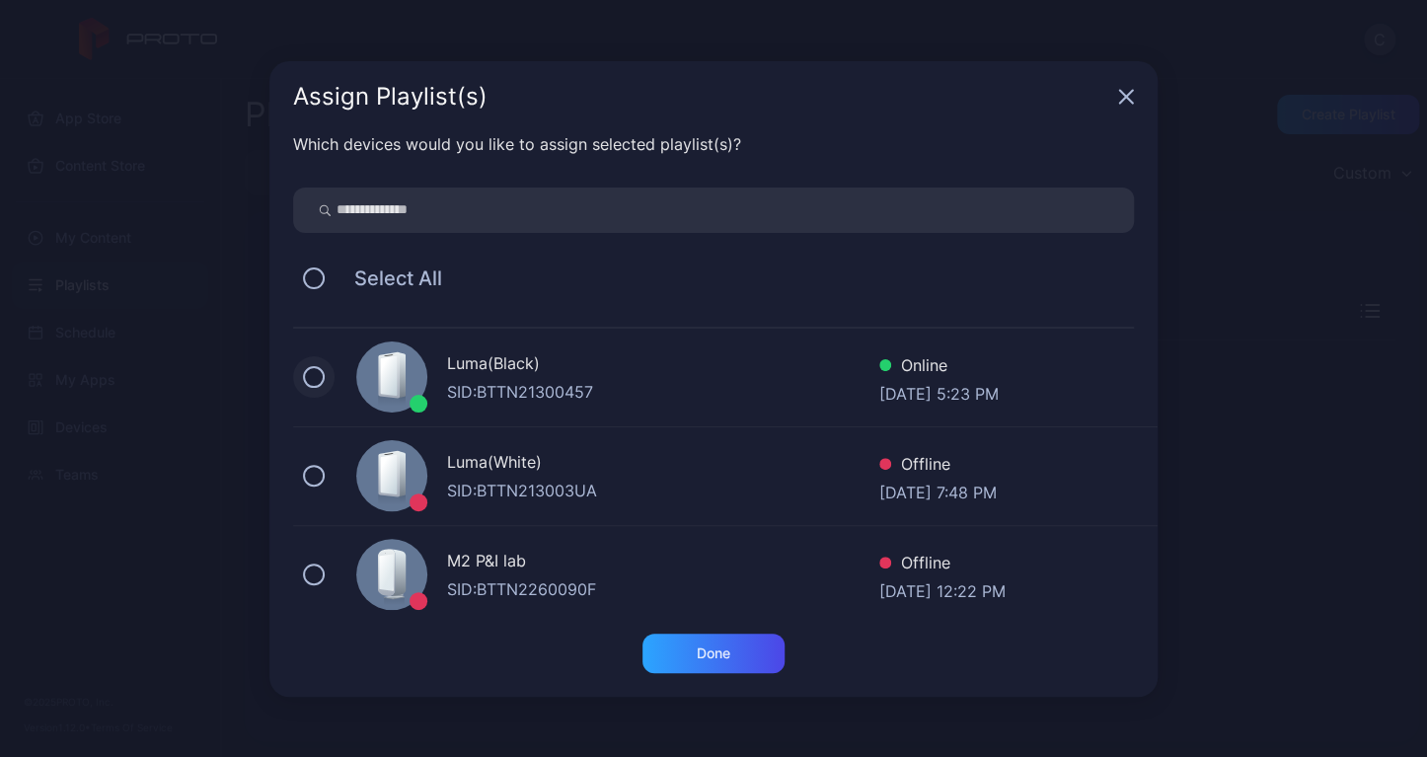
click at [311, 378] on button at bounding box center [314, 377] width 22 height 22
click at [691, 665] on div "Done" at bounding box center [714, 653] width 142 height 39
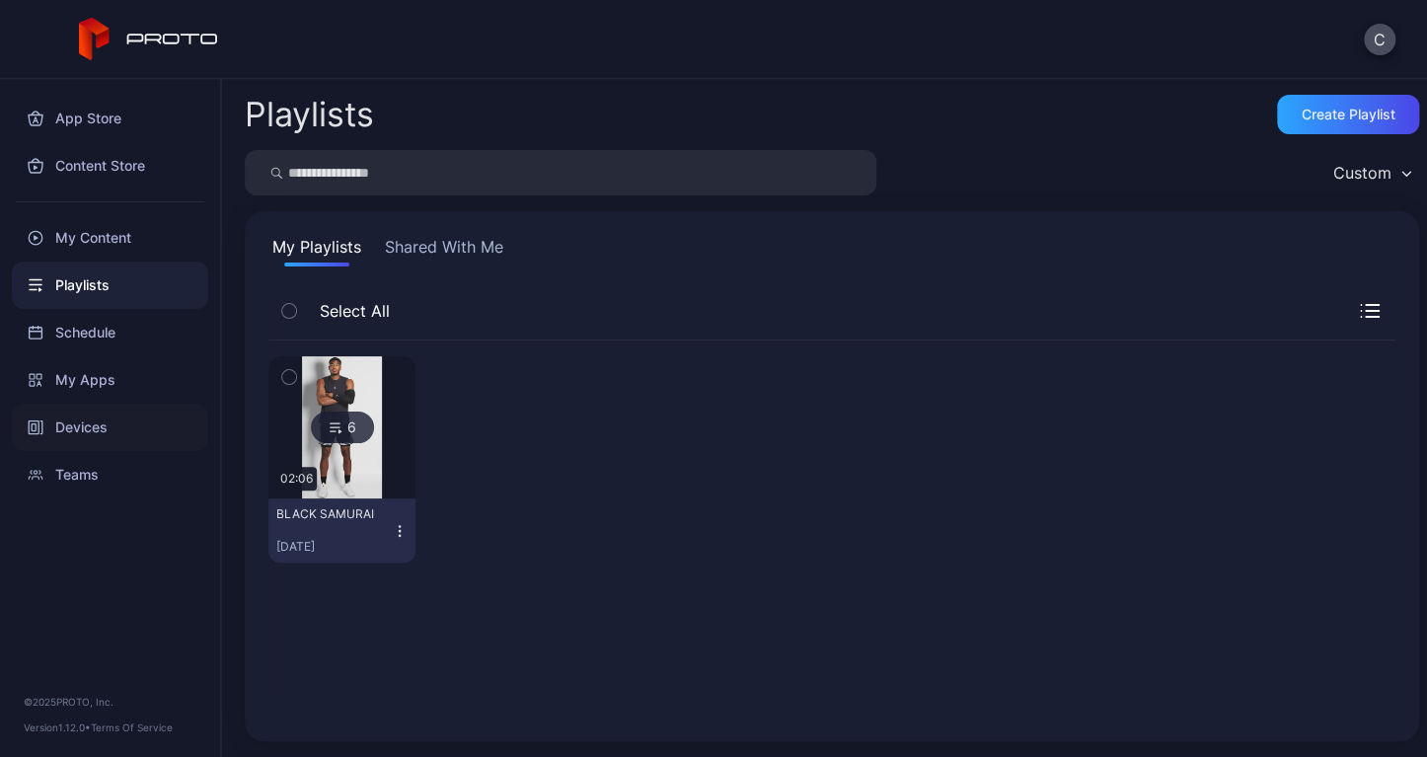
click at [128, 426] on div "Devices" at bounding box center [110, 427] width 196 height 47
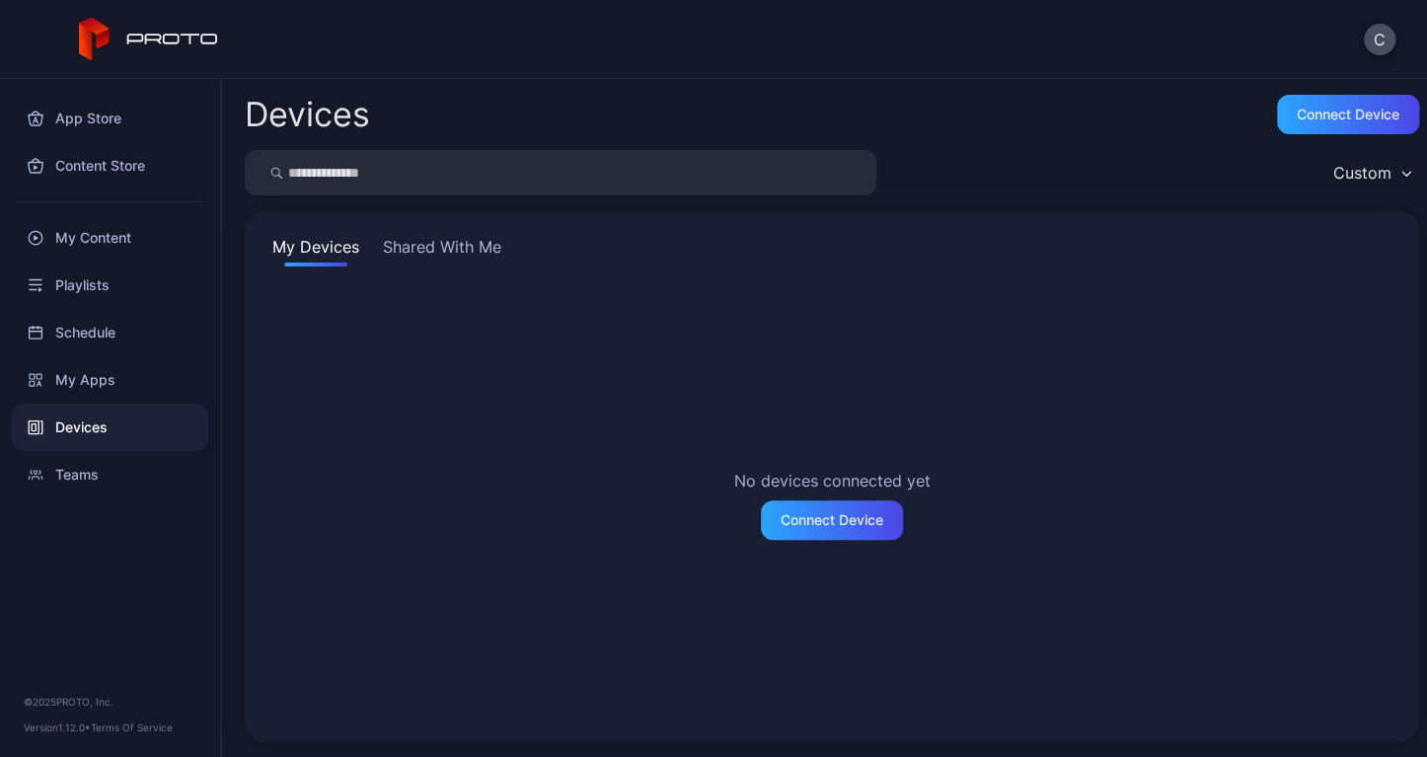
click at [428, 244] on button "Shared With Me" at bounding box center [442, 251] width 126 height 32
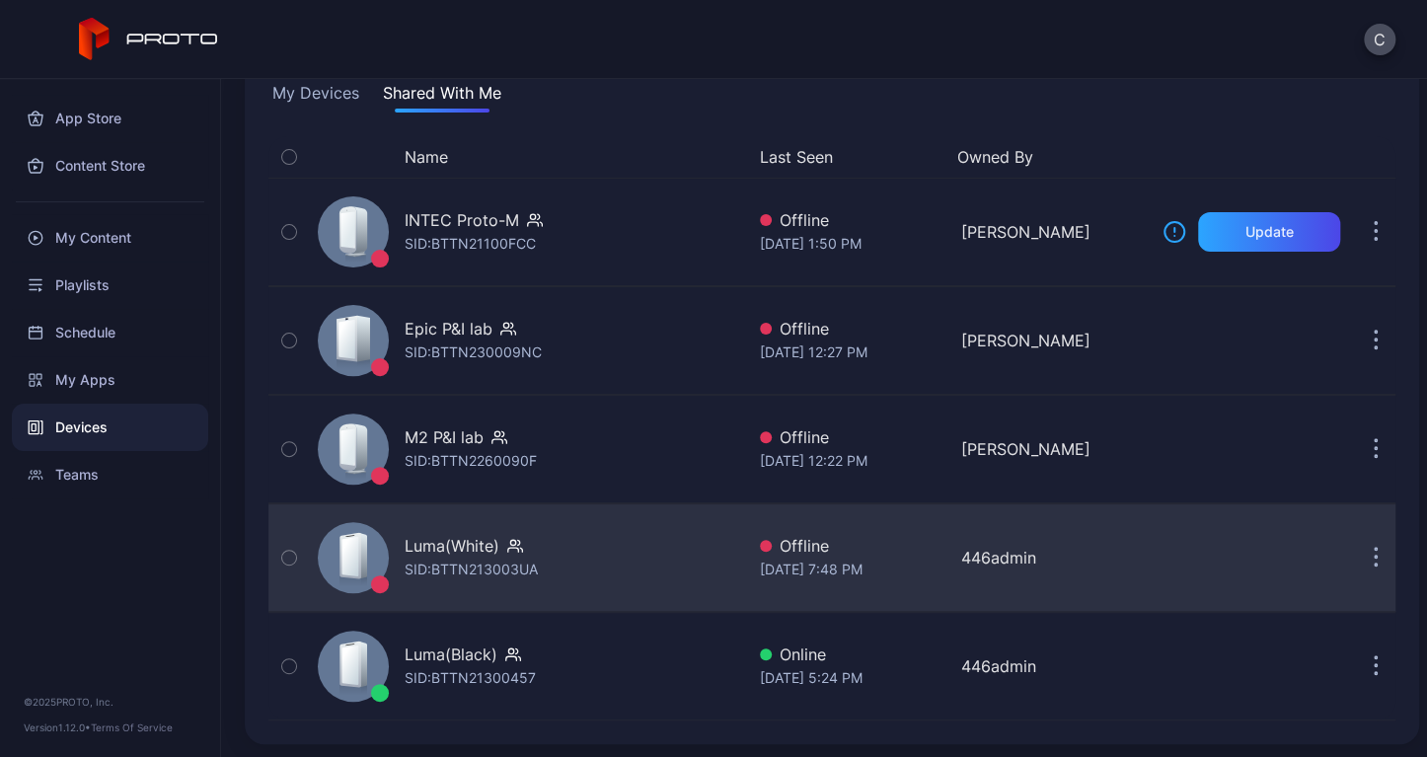
scroll to position [154, 0]
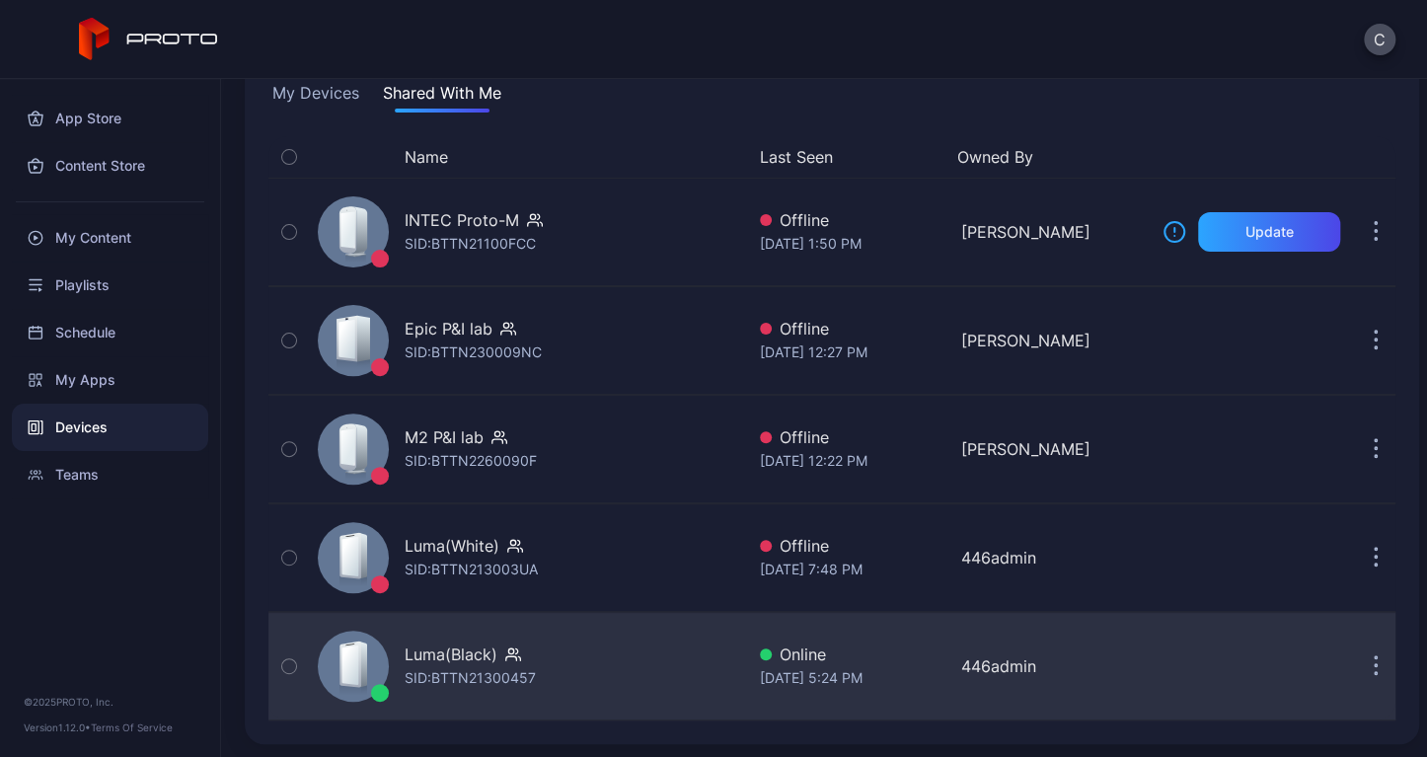
click at [457, 631] on div "Luma(Black) SID: BTTN21300457" at bounding box center [527, 666] width 434 height 99
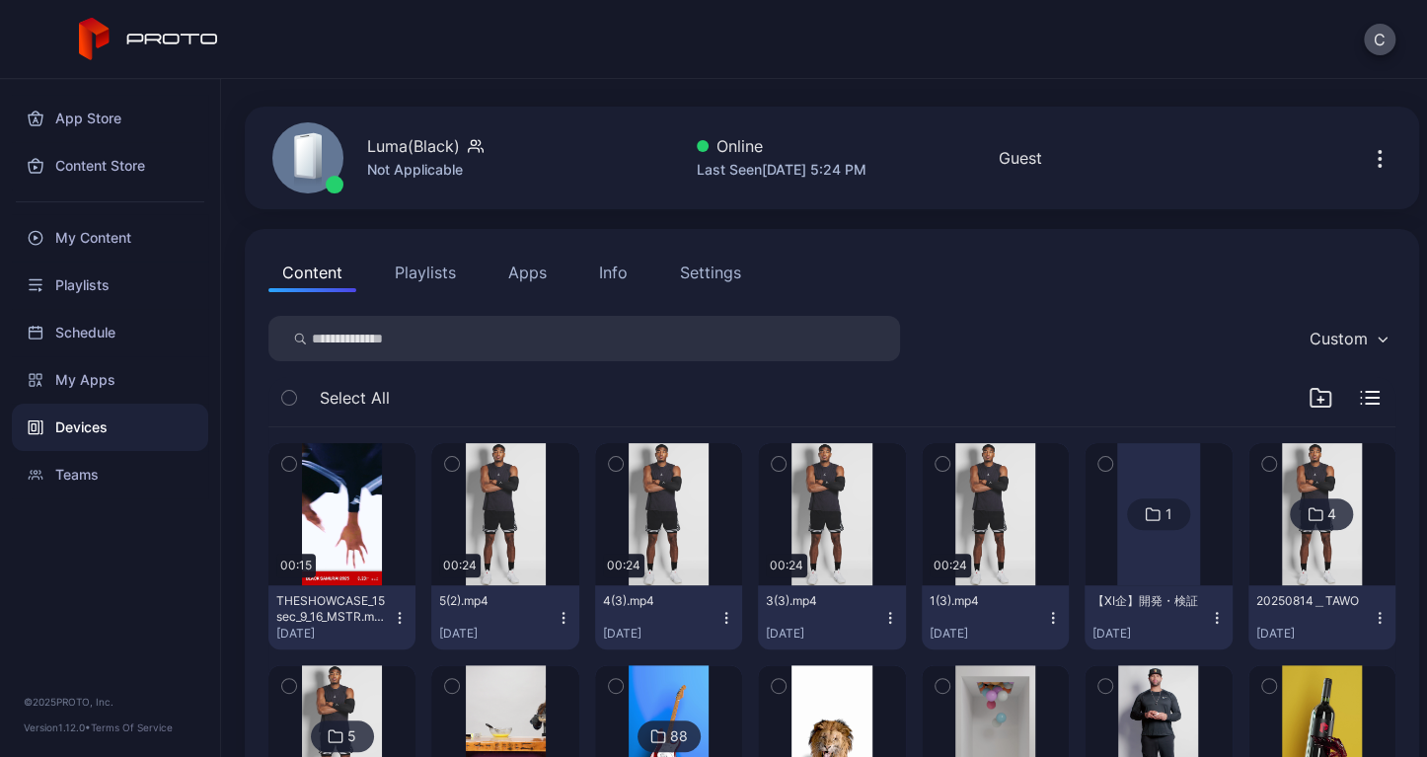
scroll to position [99, 0]
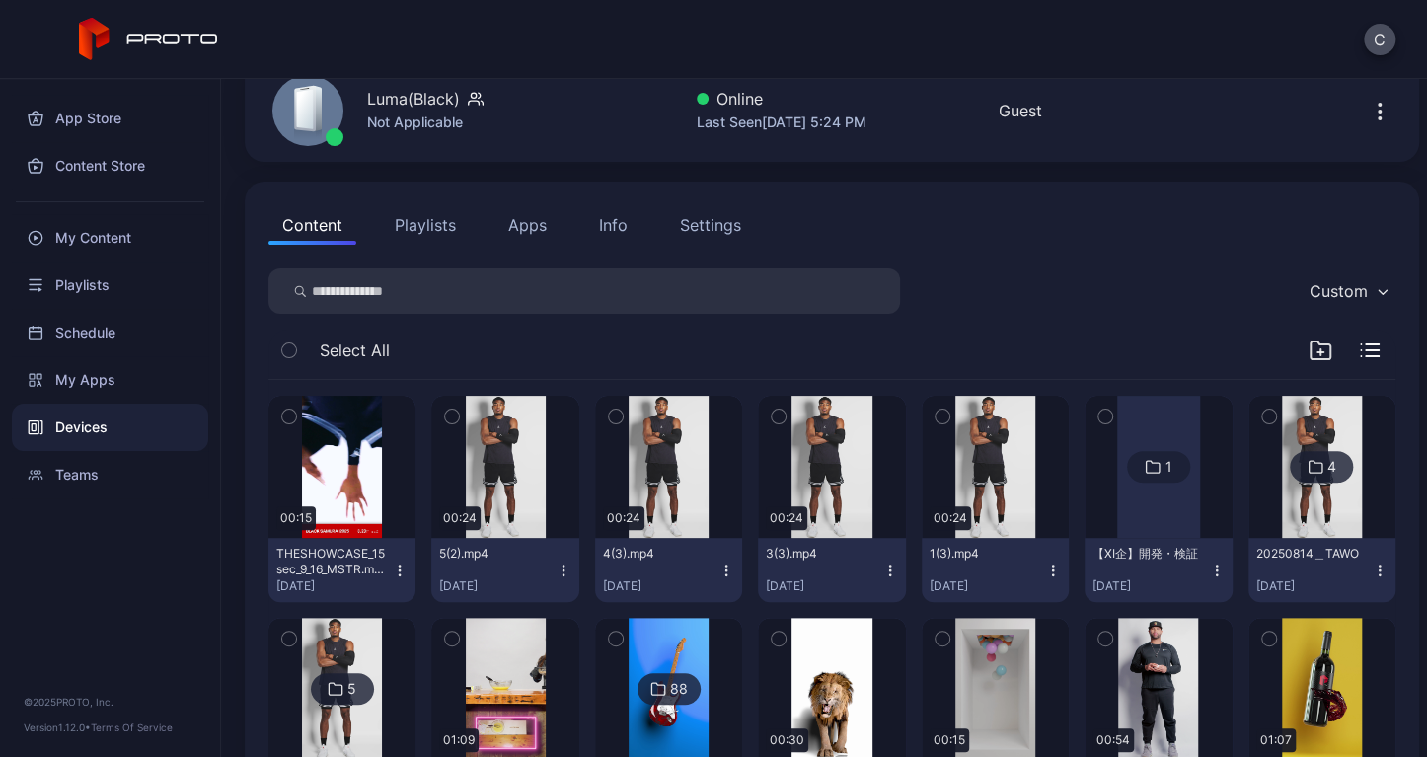
click at [1209, 572] on icon "button" at bounding box center [1217, 571] width 16 height 16
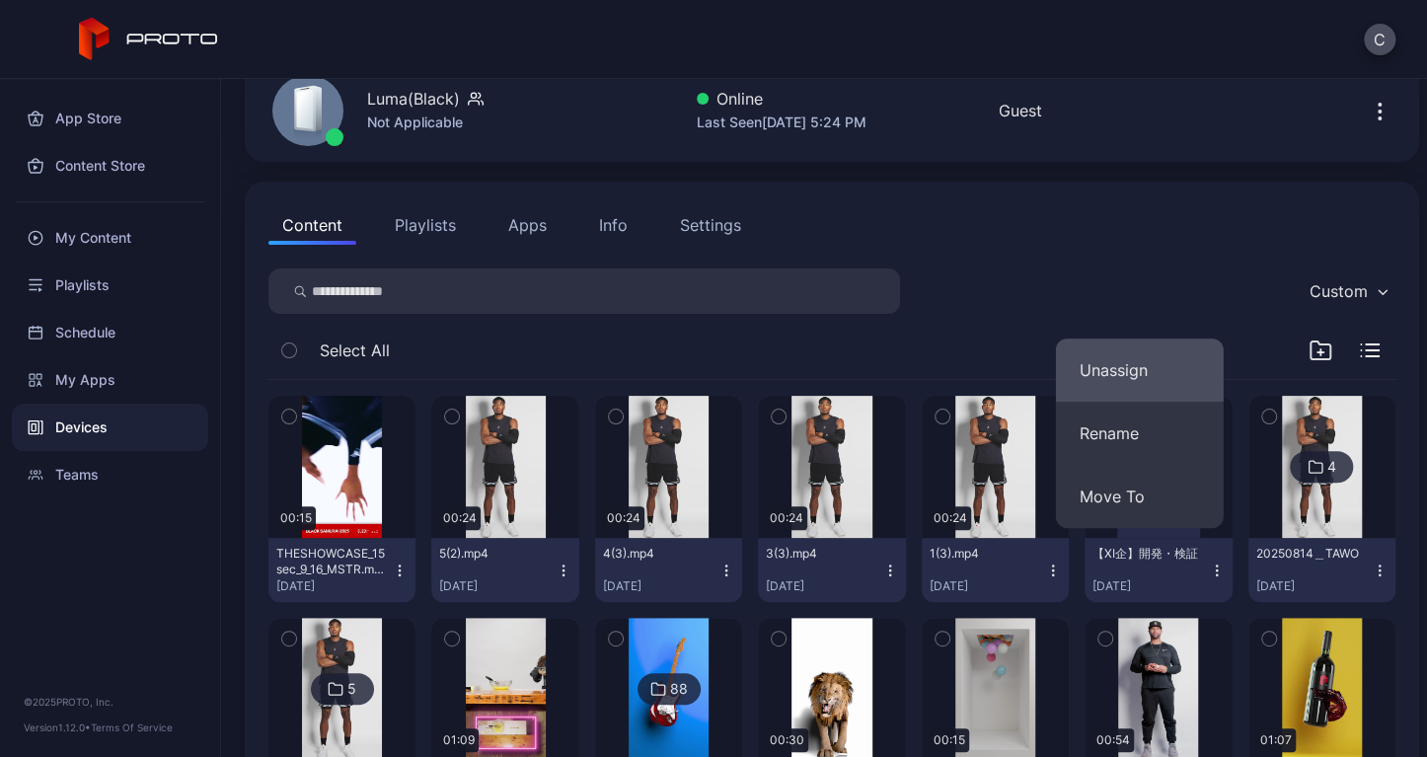
click at [1141, 386] on button "Unassign" at bounding box center [1140, 370] width 168 height 63
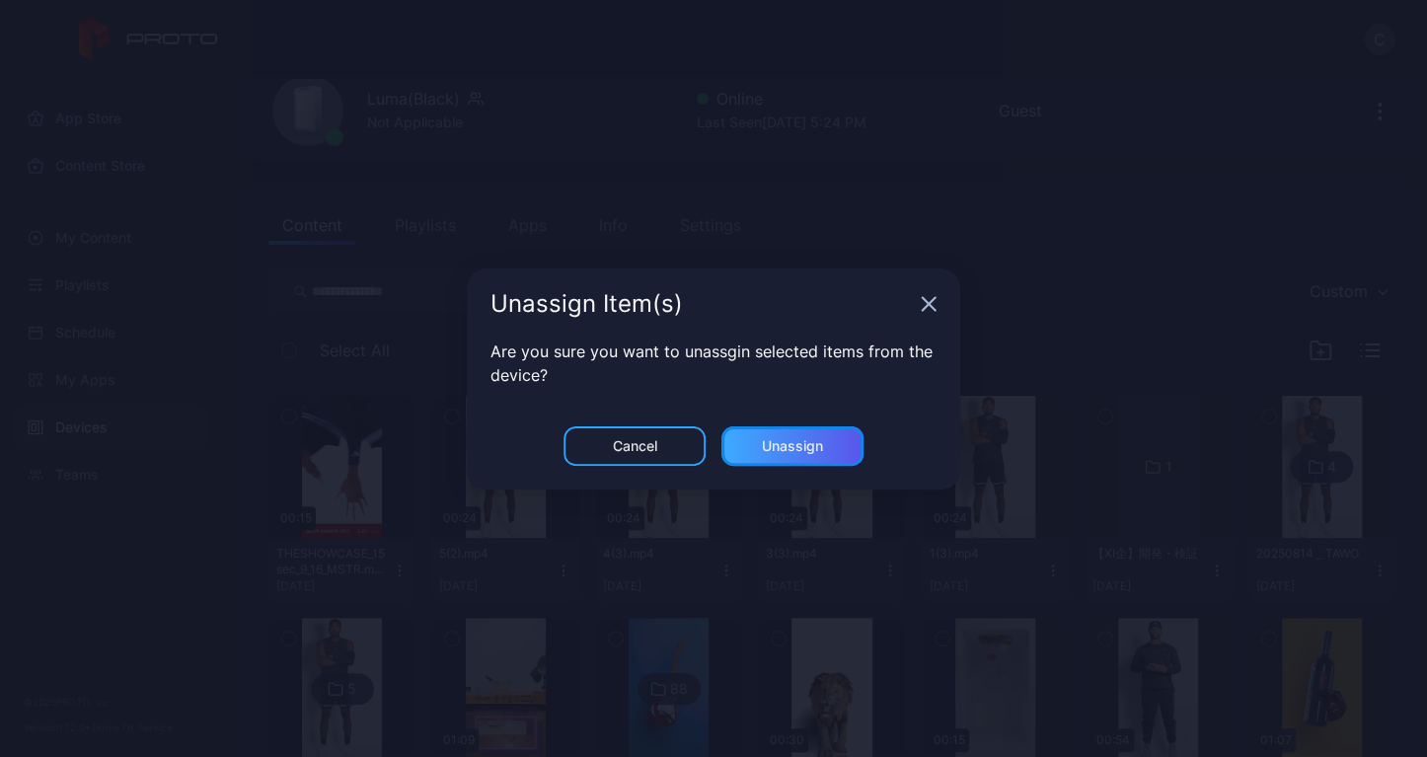
click at [760, 445] on div "Unassign" at bounding box center [793, 445] width 142 height 39
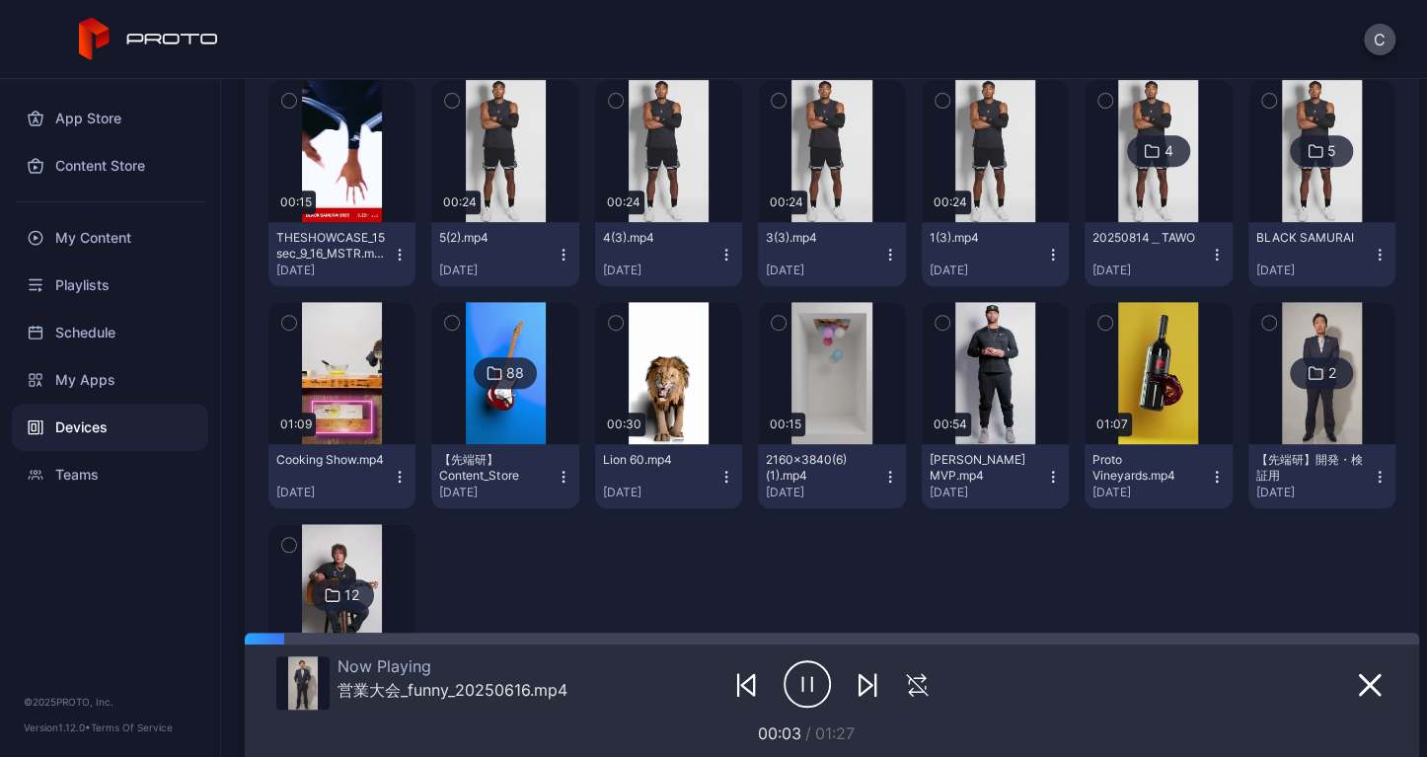
scroll to position [270, 0]
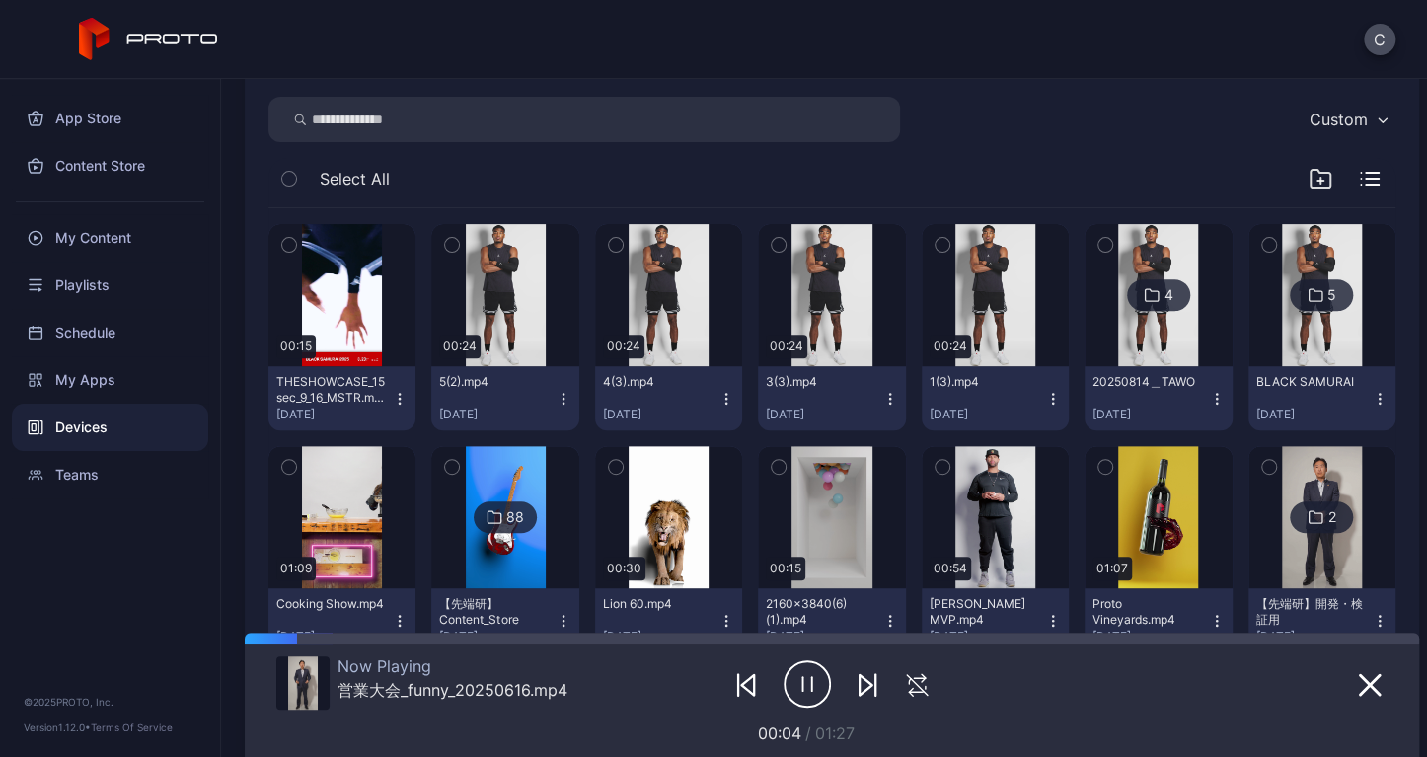
click at [1209, 394] on icon "button" at bounding box center [1217, 399] width 16 height 16
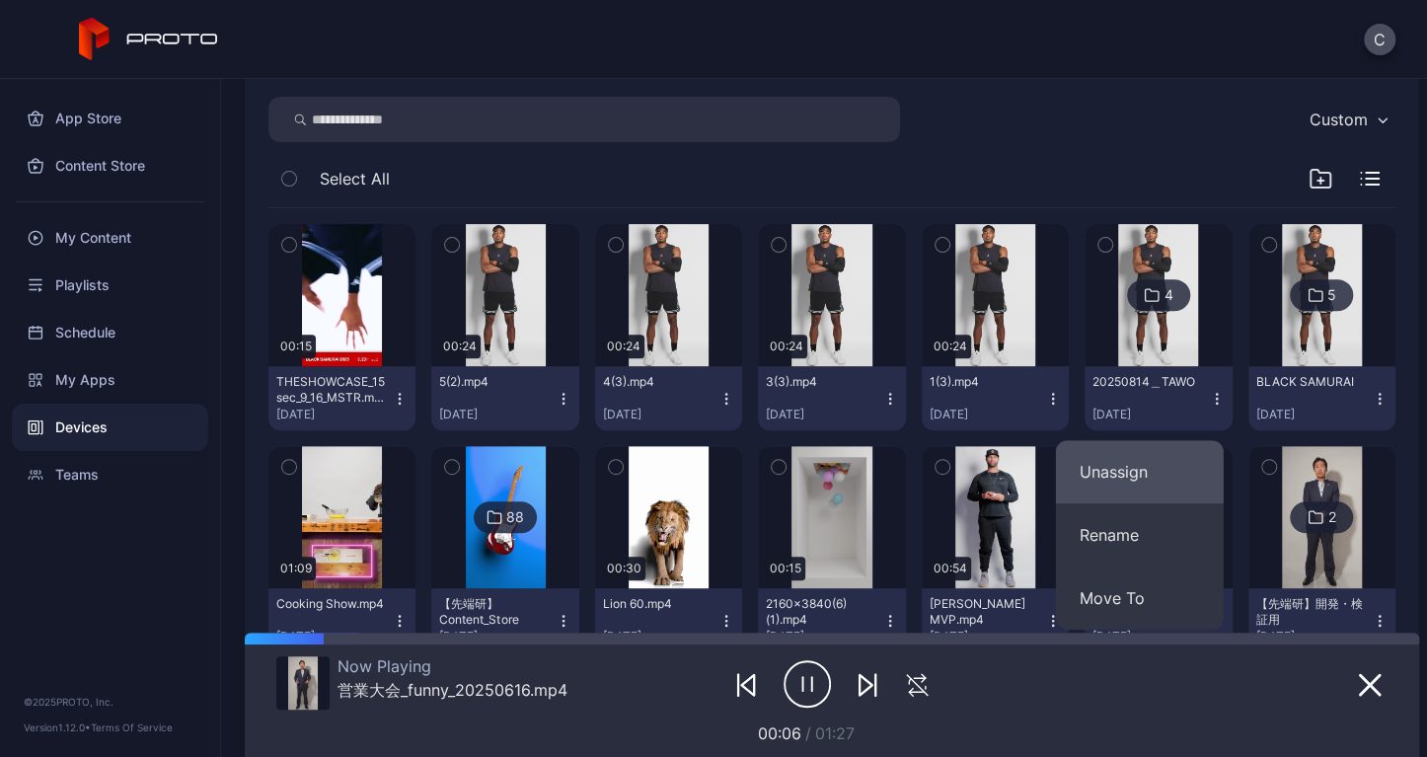
click at [1145, 465] on button "Unassign" at bounding box center [1140, 471] width 168 height 63
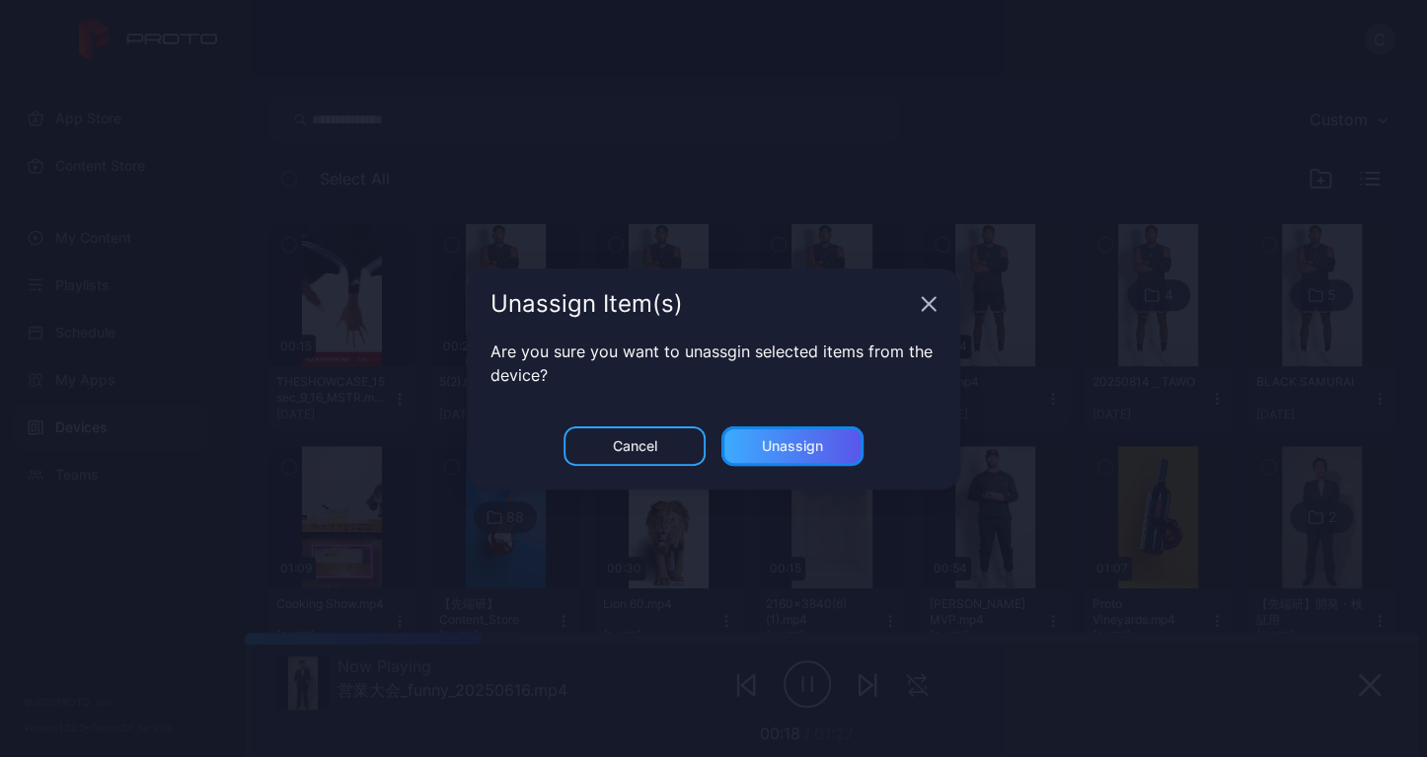
click at [849, 439] on div "Unassign" at bounding box center [793, 445] width 142 height 39
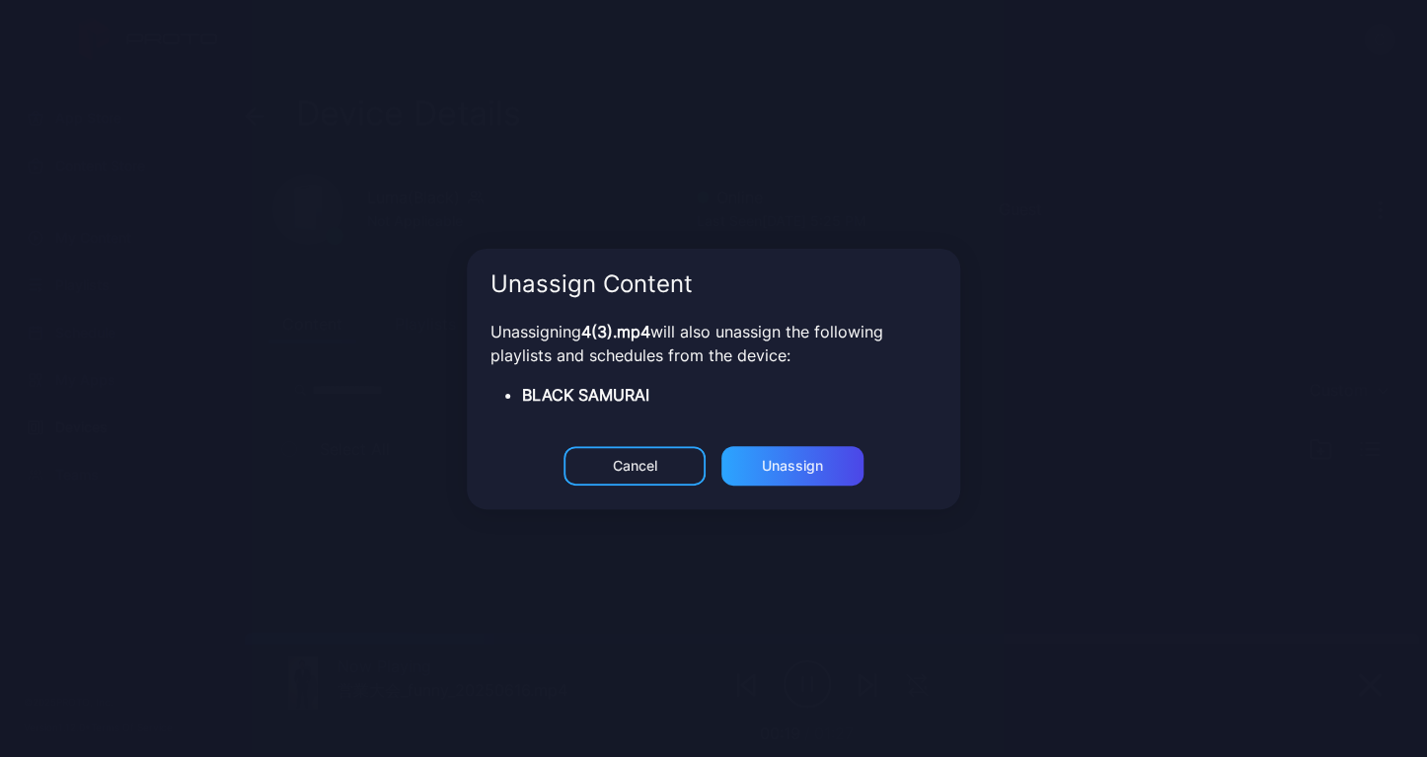
scroll to position [0, 0]
click at [796, 454] on div "Unassign" at bounding box center [792, 446] width 61 height 16
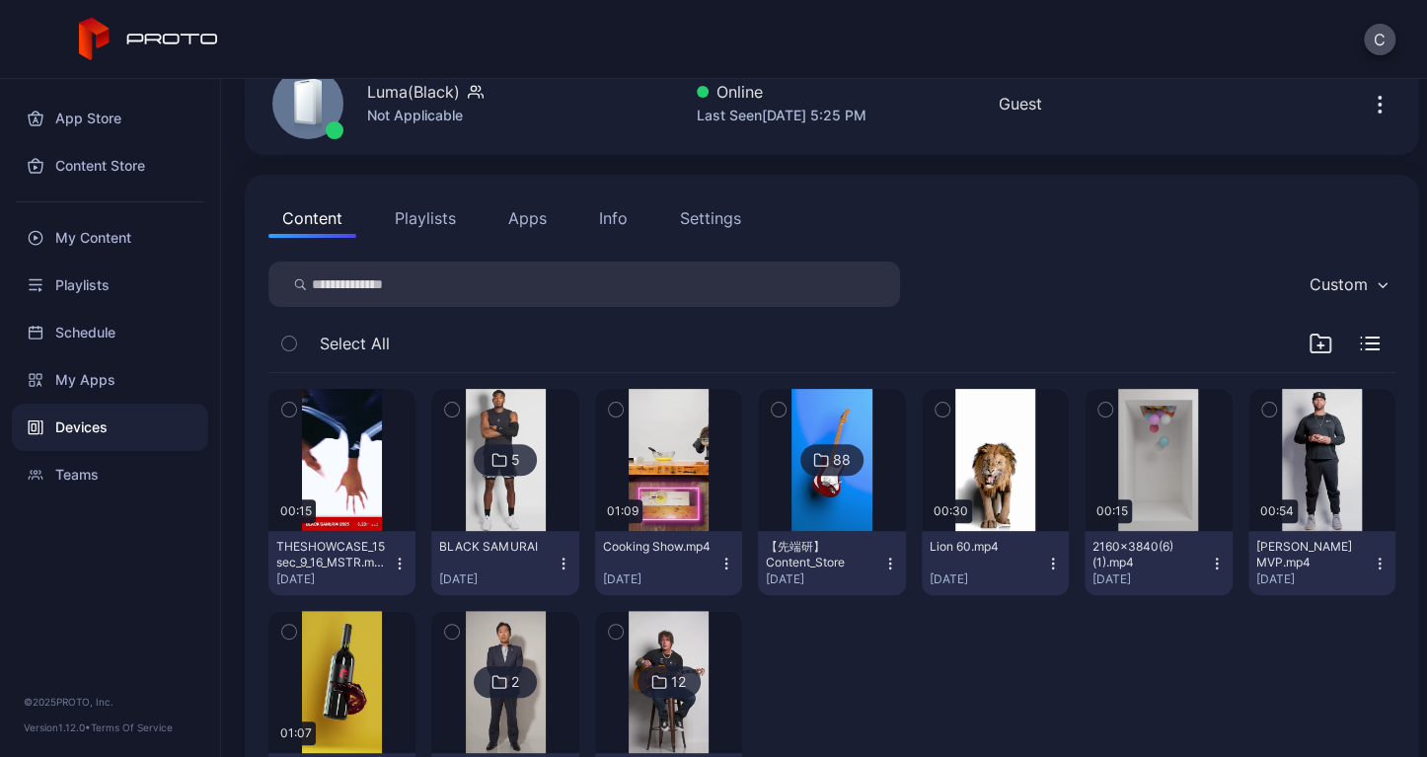
scroll to position [221, 0]
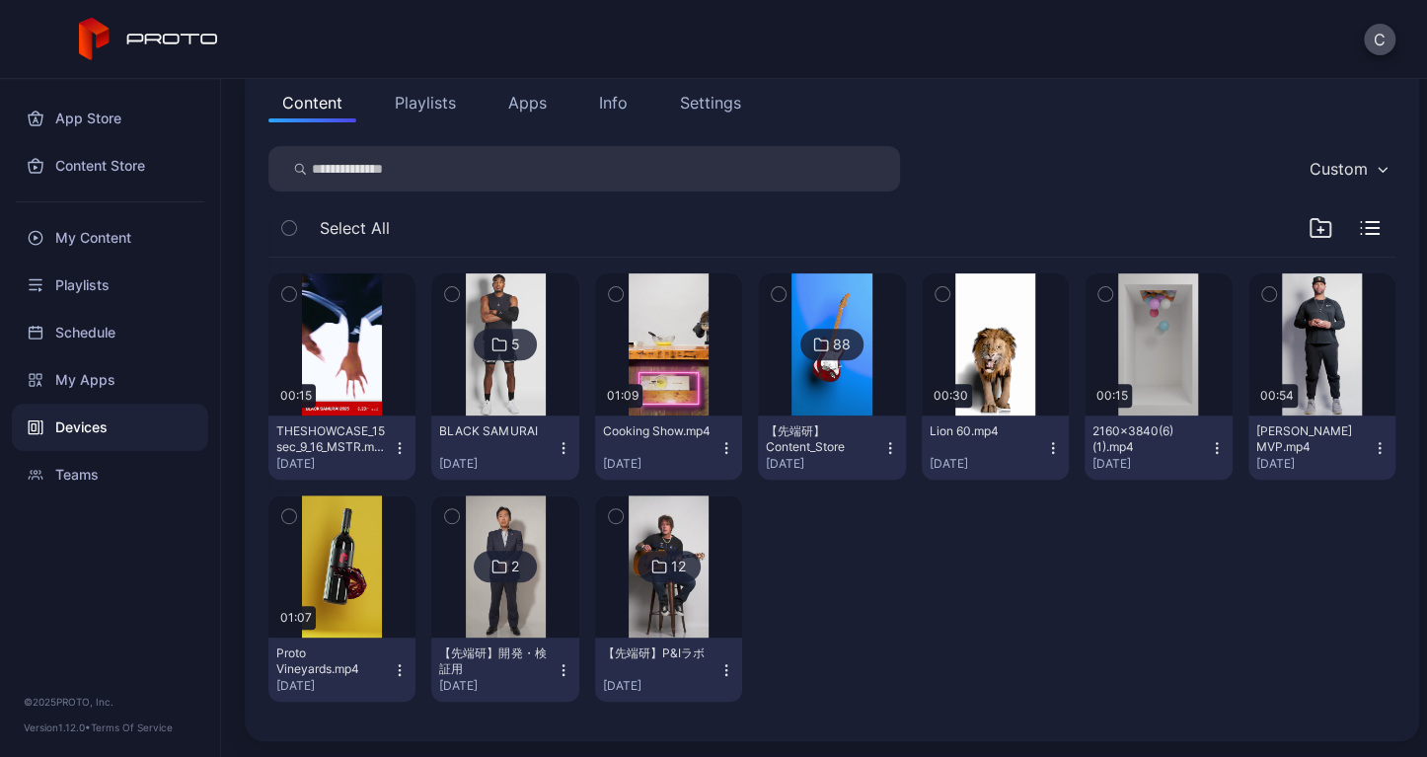
click at [549, 435] on button "BLACK SAMURAI [DATE]" at bounding box center [504, 448] width 147 height 64
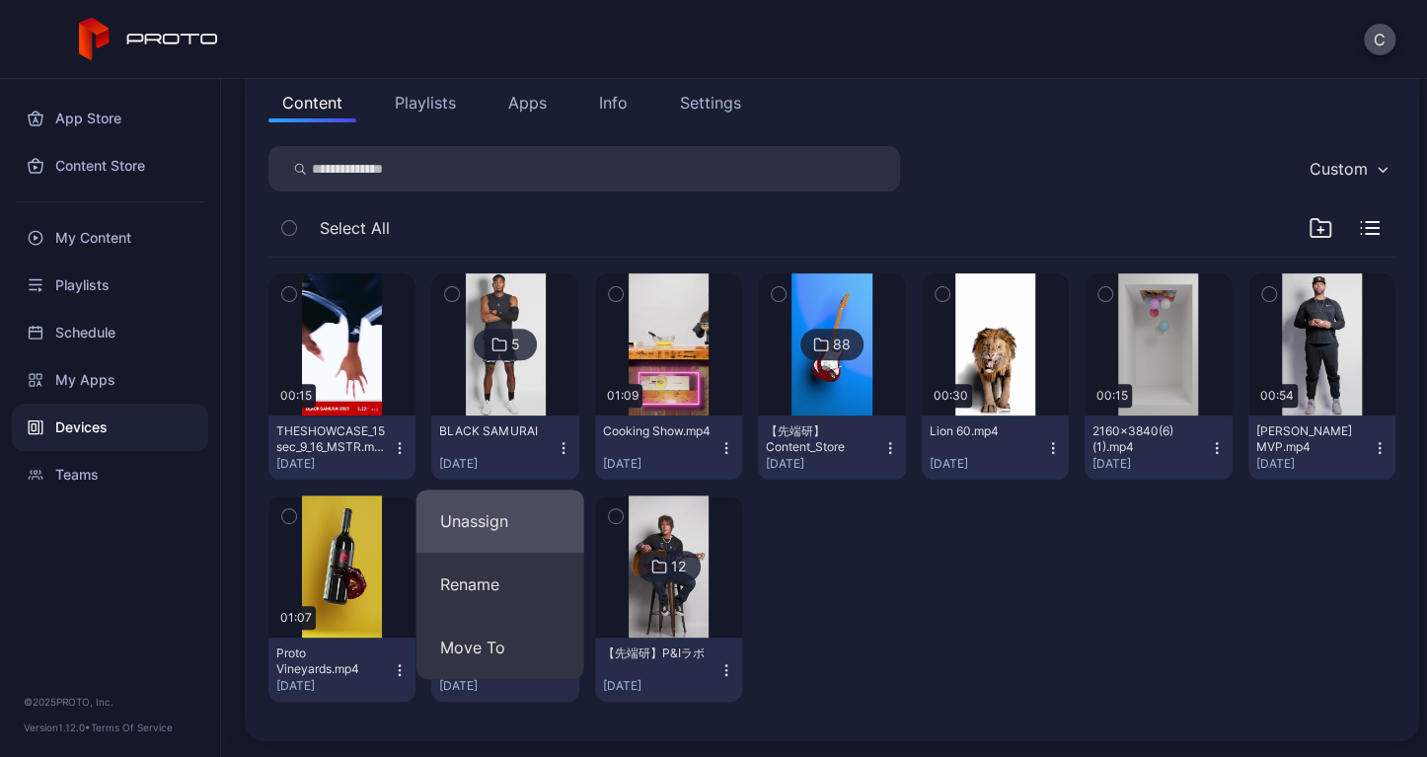
click at [496, 523] on button "Unassign" at bounding box center [501, 521] width 168 height 63
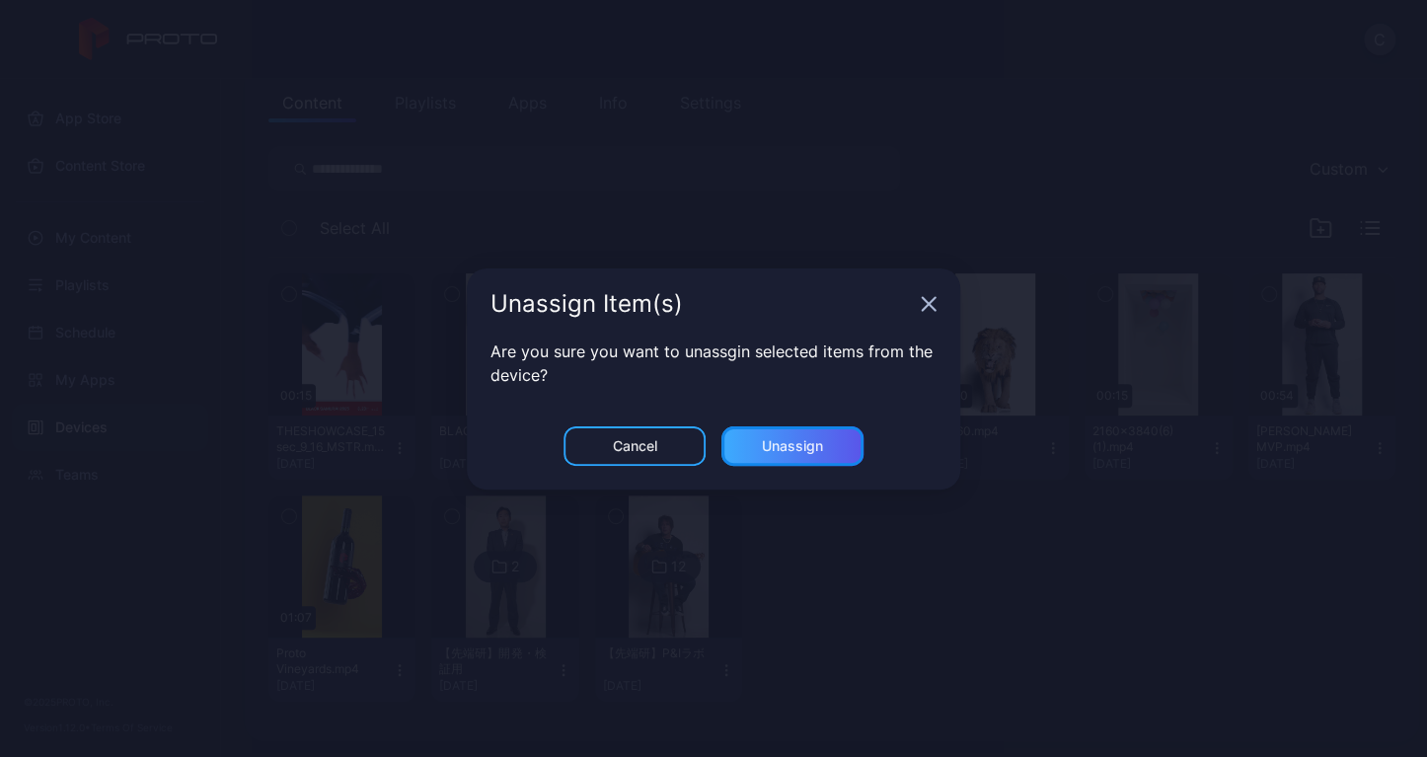
click at [778, 446] on div "Unassign" at bounding box center [792, 446] width 61 height 16
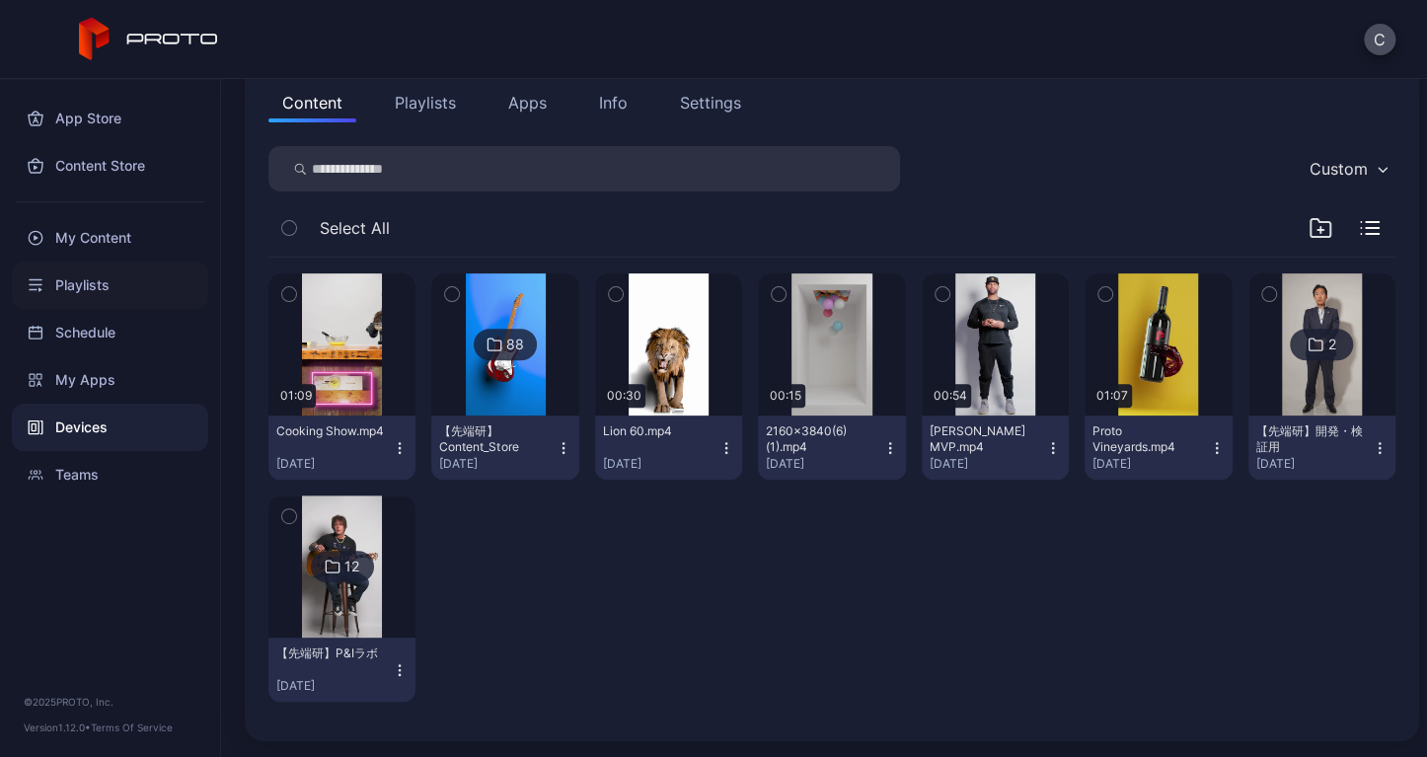
click at [134, 299] on div "Playlists" at bounding box center [110, 285] width 196 height 47
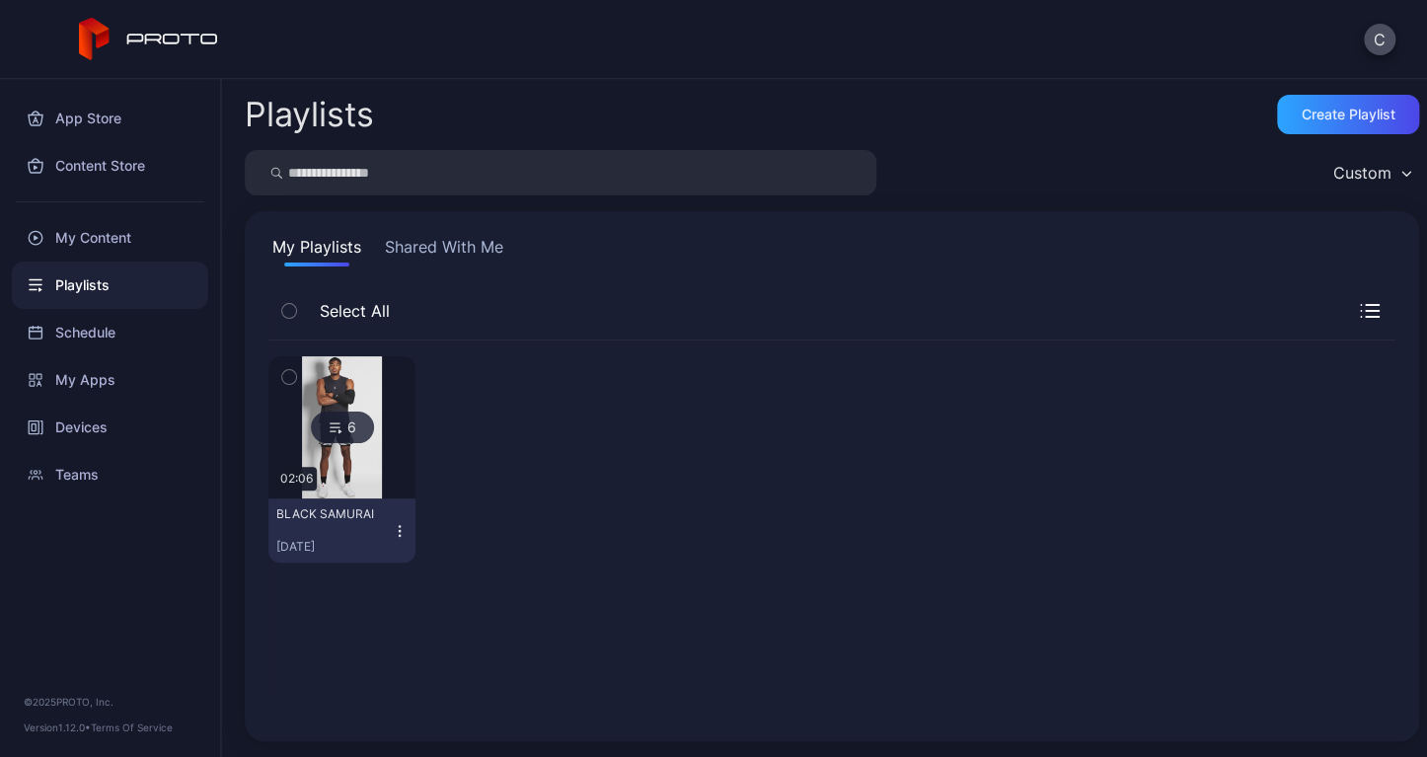
click at [400, 526] on icon "button" at bounding box center [400, 525] width 1 height 1
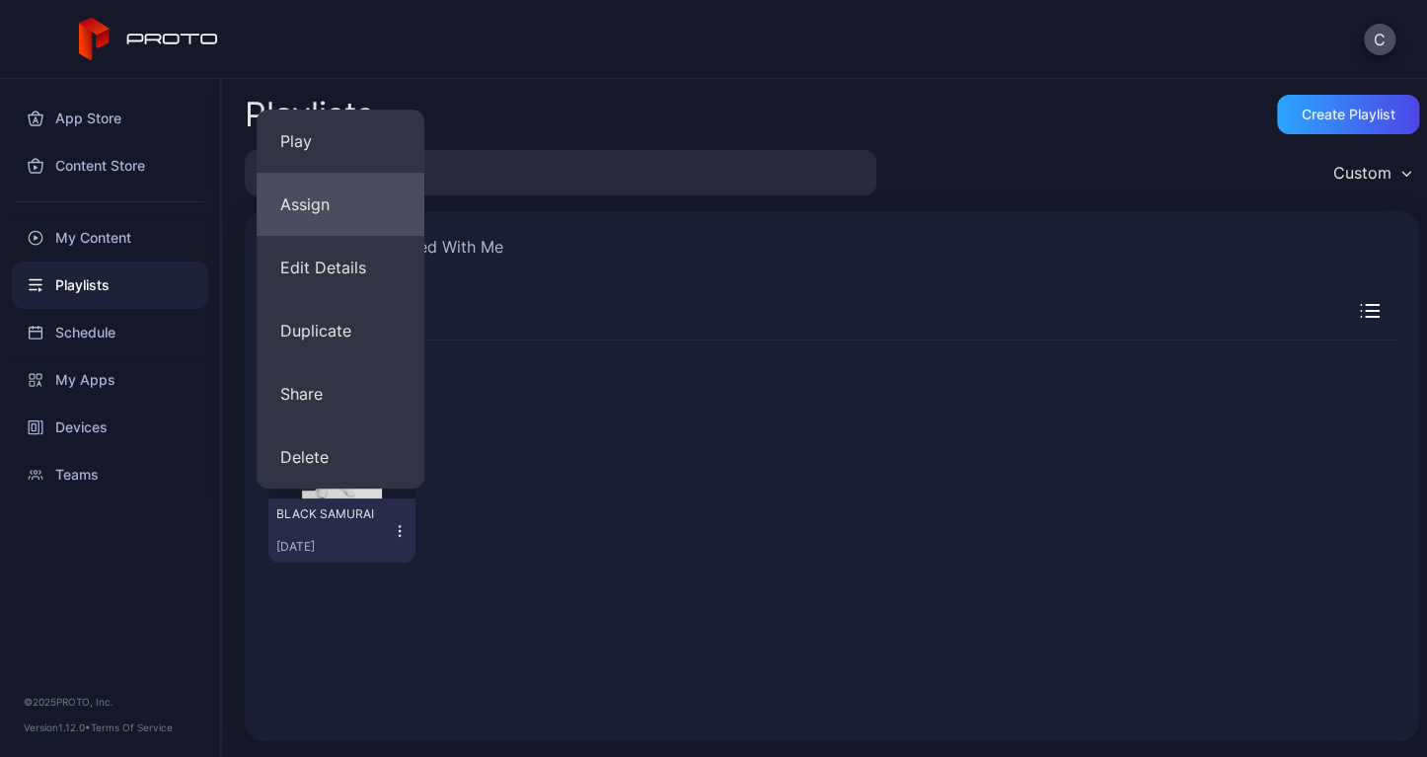
click at [342, 212] on button "Assign" at bounding box center [341, 204] width 168 height 63
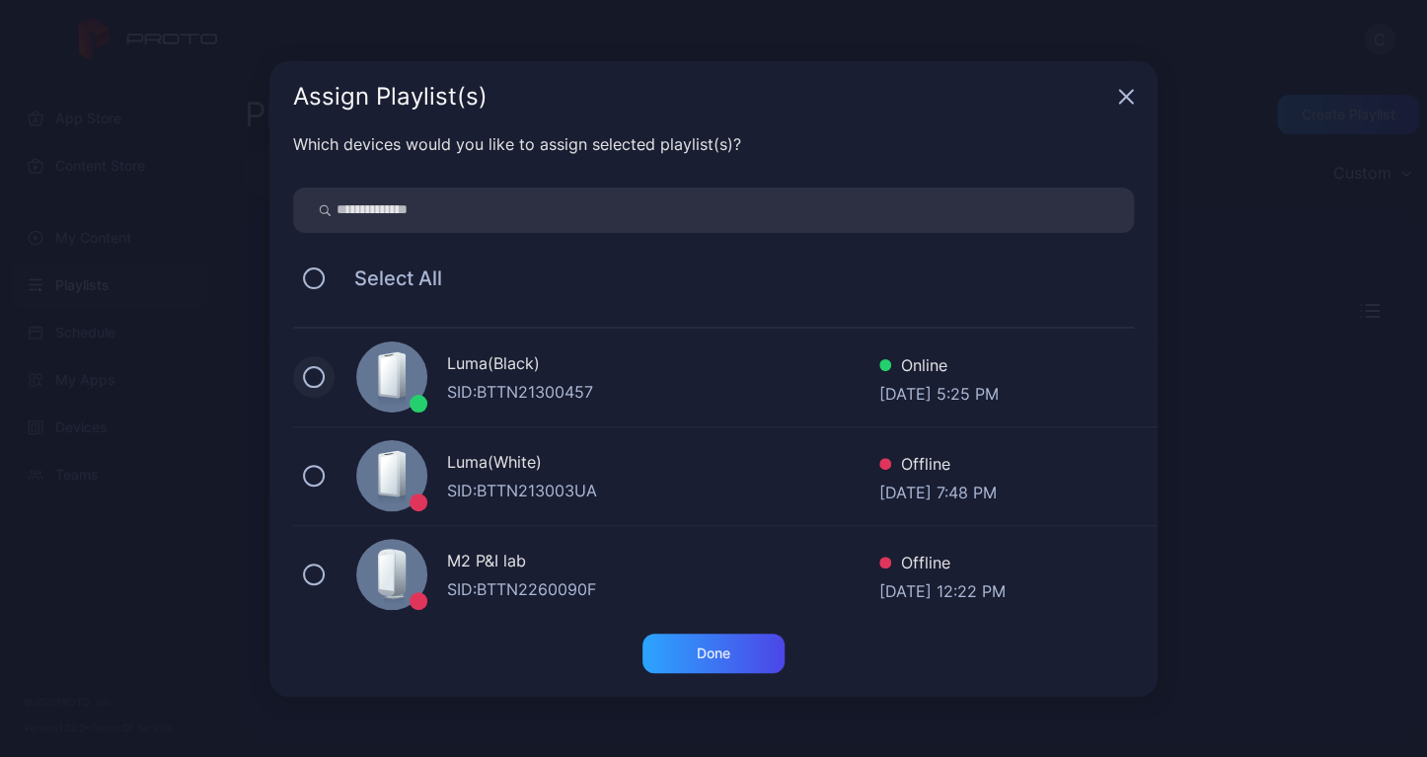
click at [304, 372] on button at bounding box center [314, 377] width 22 height 22
click at [681, 650] on div "Done" at bounding box center [714, 653] width 142 height 39
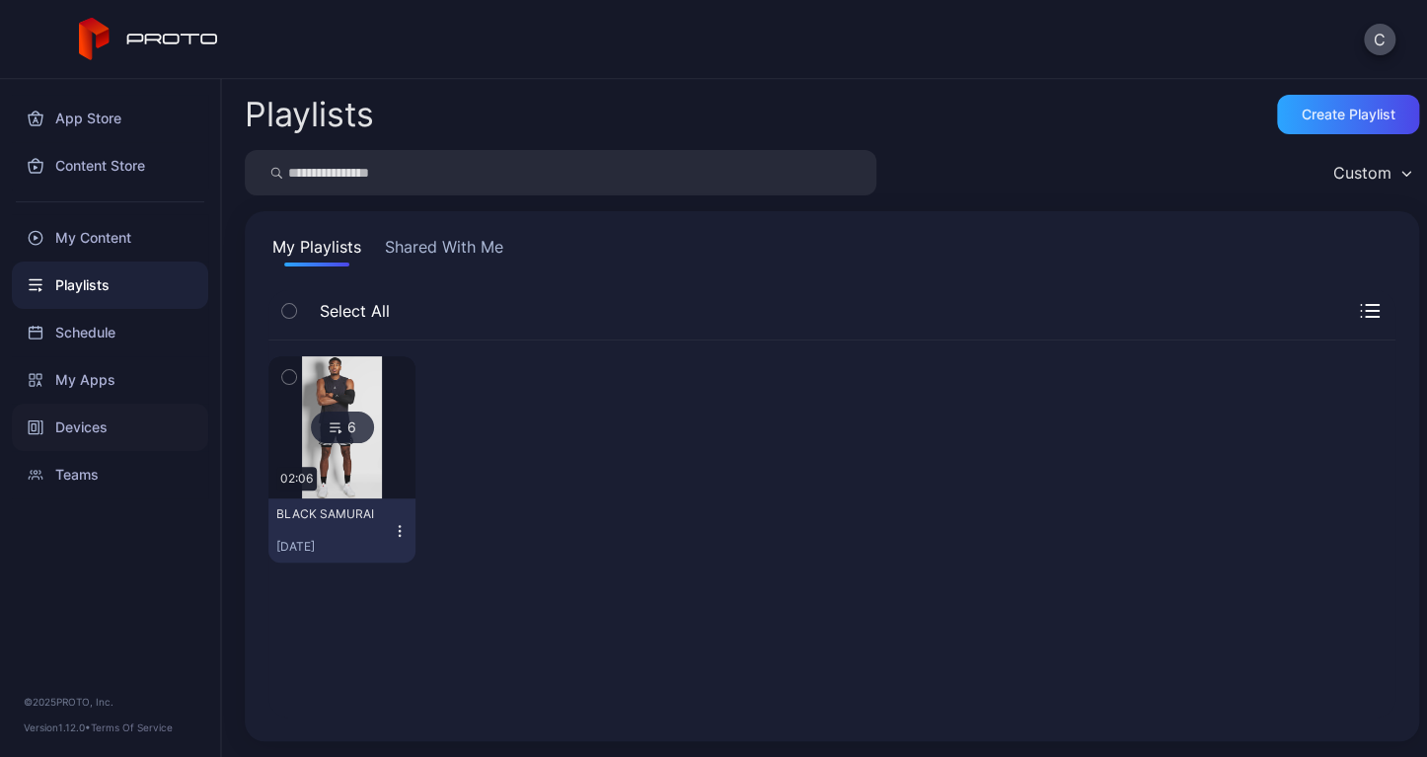
click at [103, 431] on div "Devices" at bounding box center [110, 427] width 196 height 47
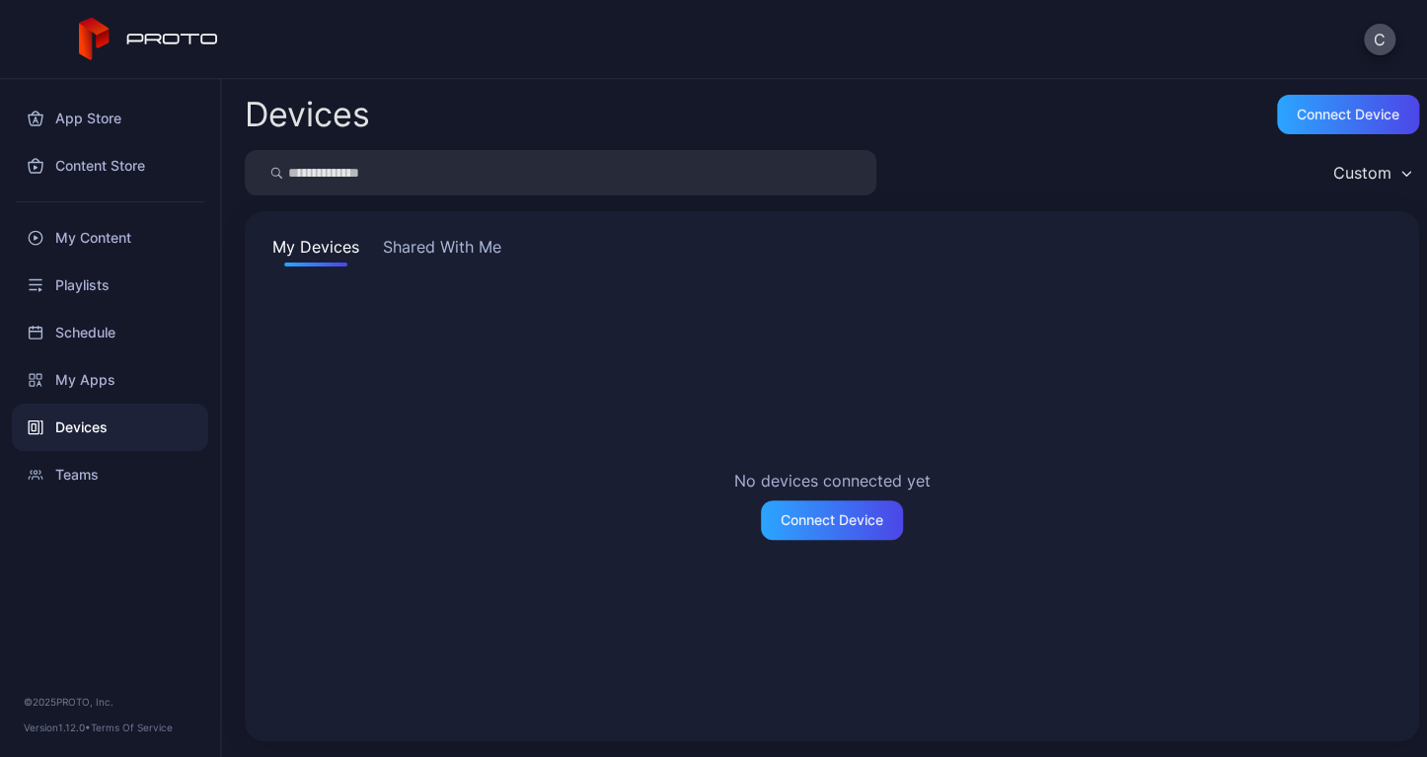
drag, startPoint x: 440, startPoint y: 256, endPoint x: 428, endPoint y: 274, distance: 22.2
click at [440, 255] on button "Shared With Me" at bounding box center [442, 251] width 126 height 32
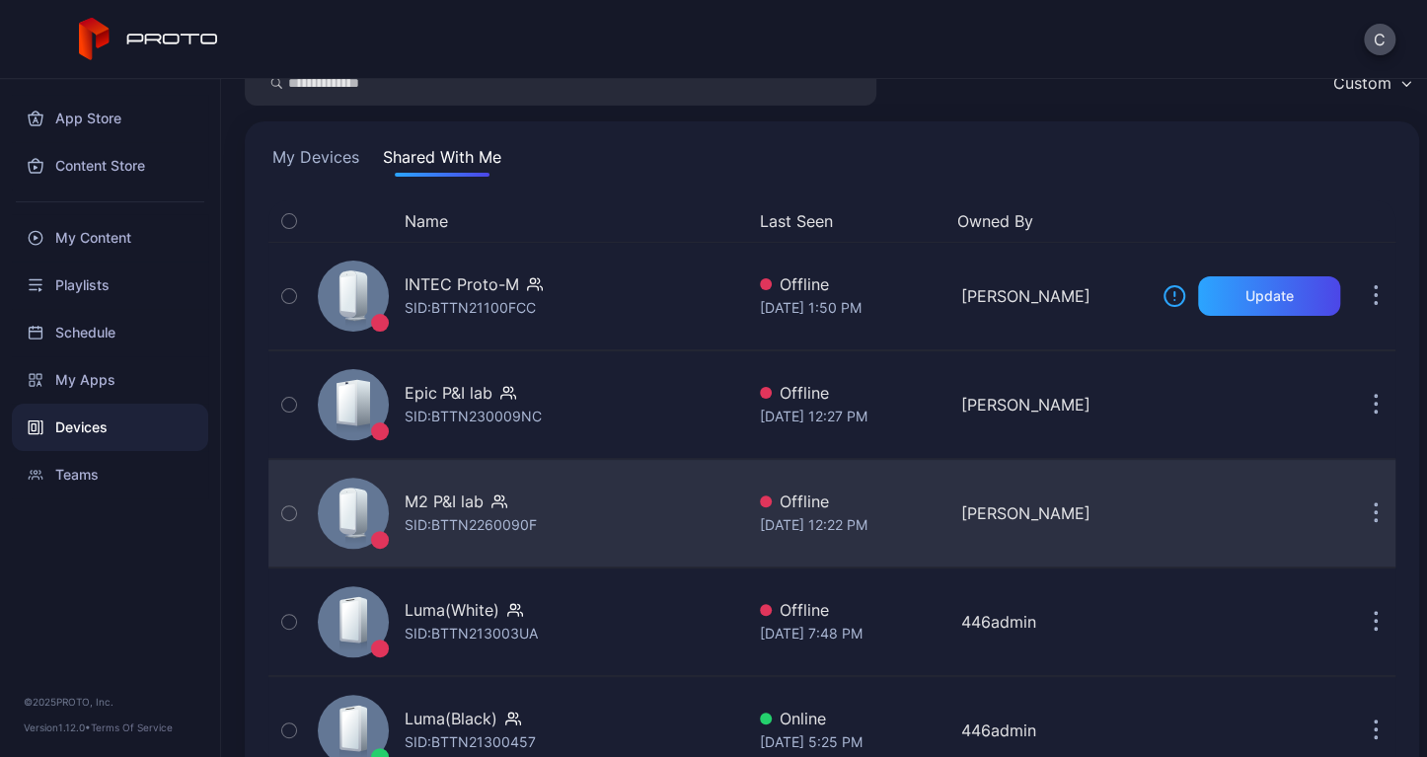
scroll to position [154, 0]
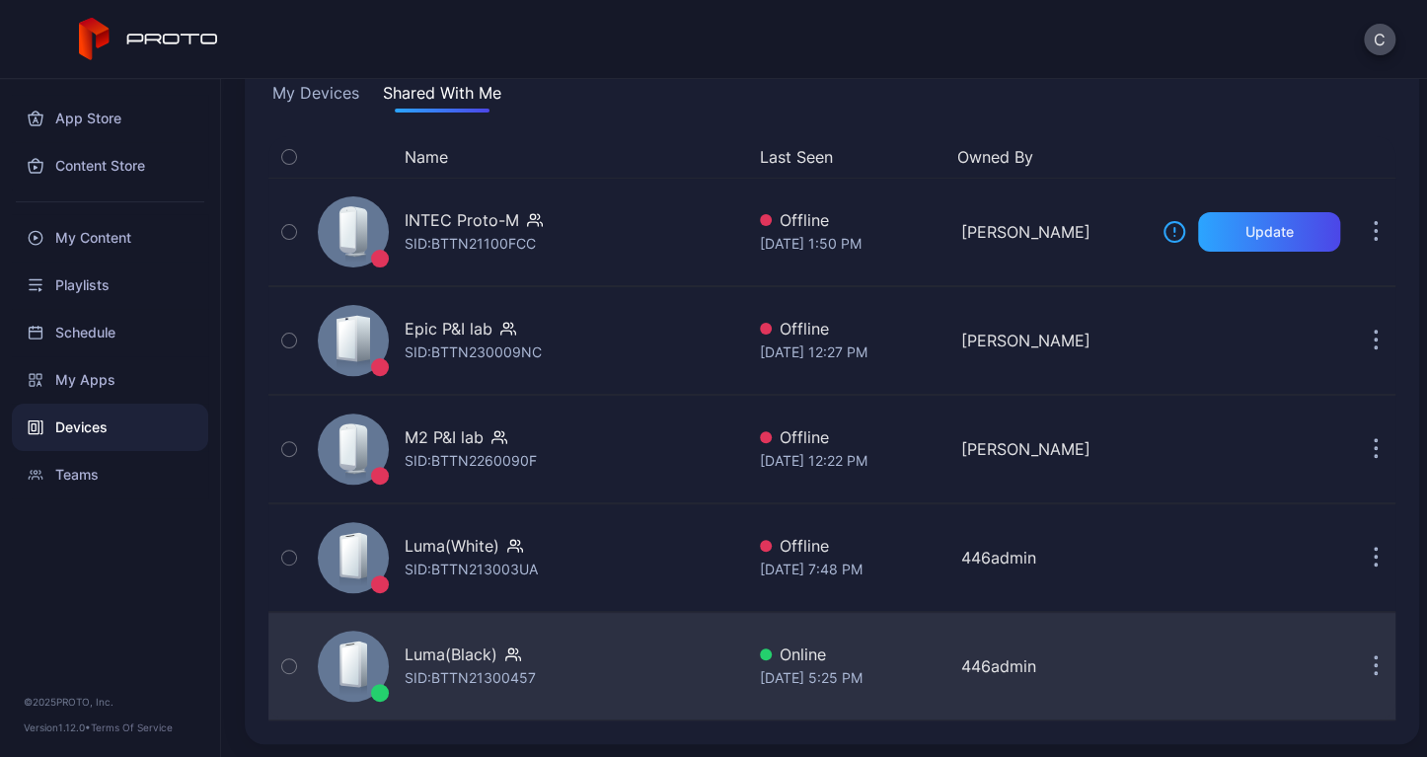
click at [482, 652] on div "Luma(Black)" at bounding box center [451, 655] width 93 height 24
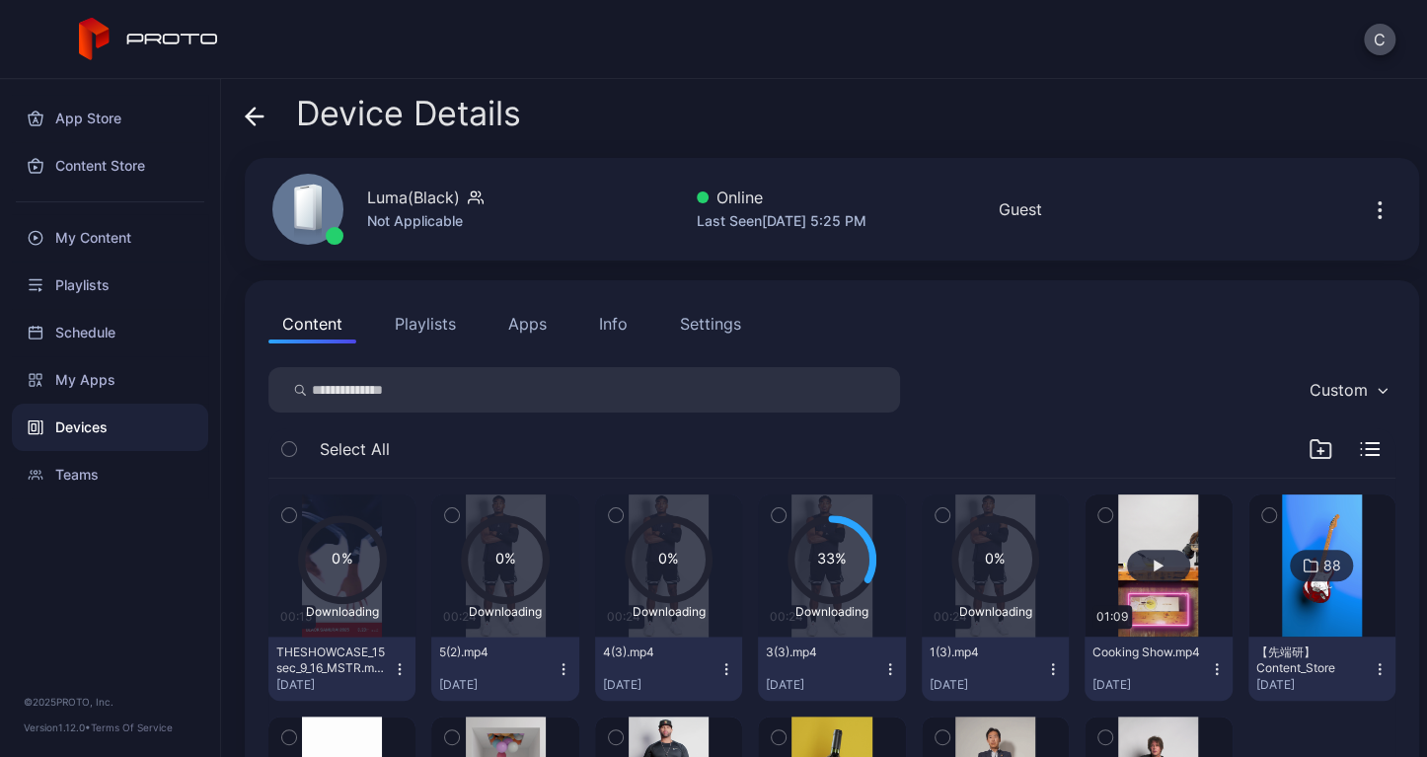
scroll to position [221, 0]
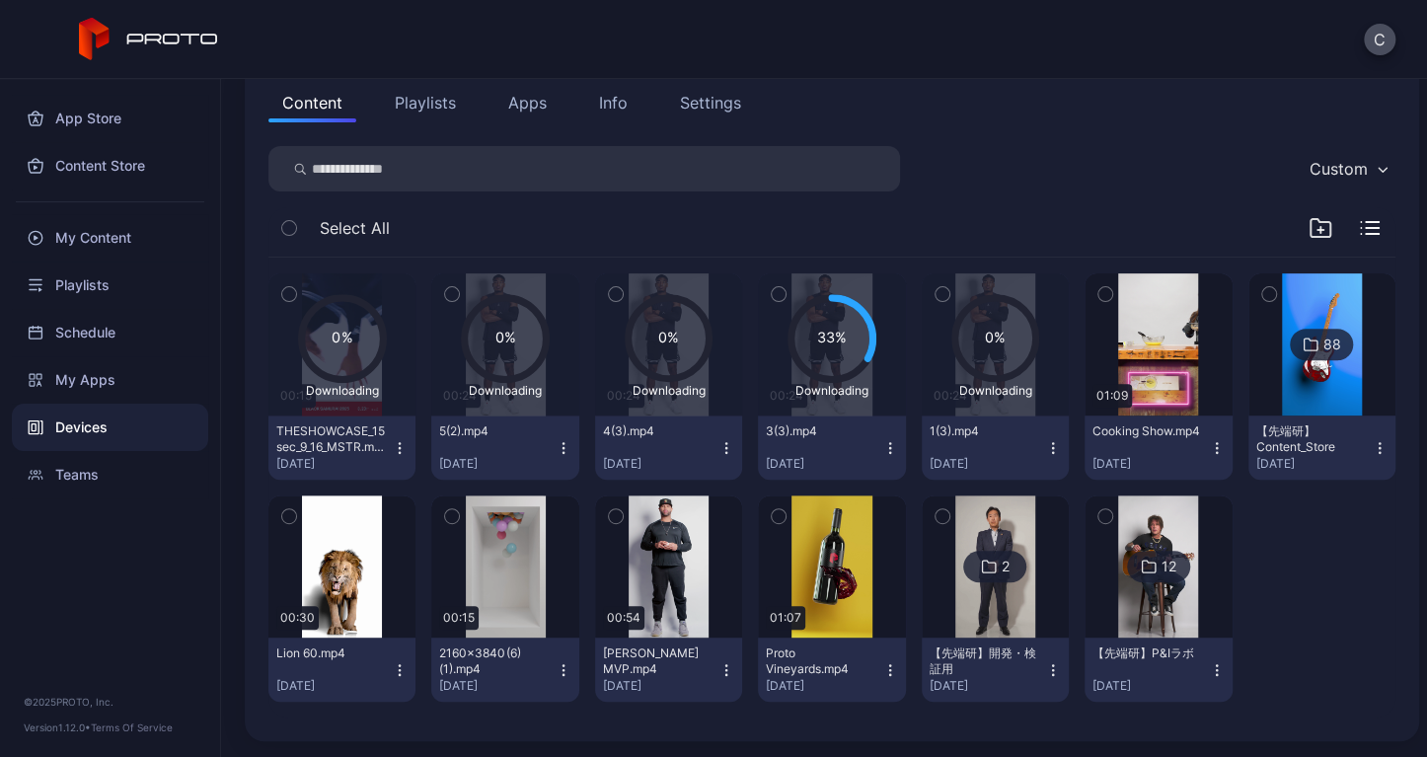
click at [1045, 669] on icon "button" at bounding box center [1053, 670] width 16 height 16
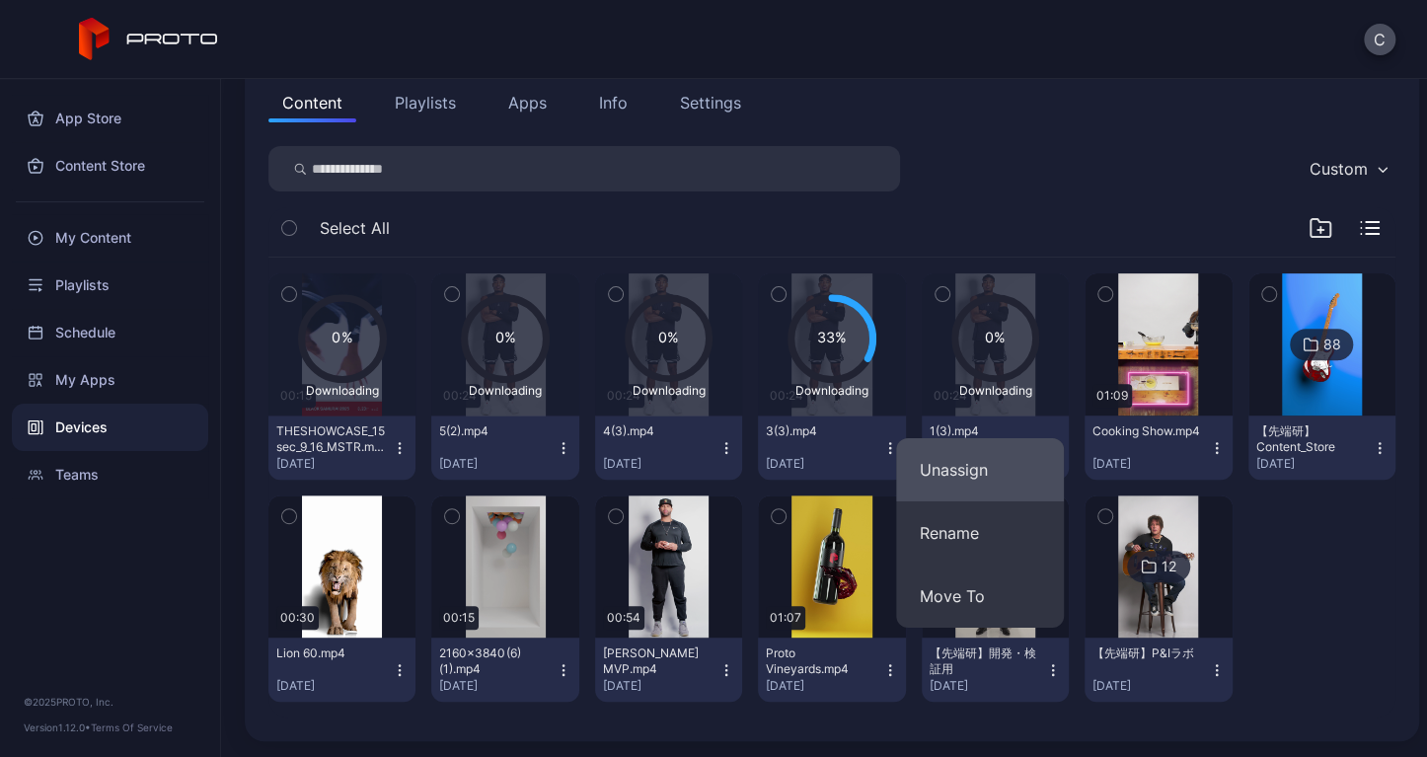
click at [993, 481] on button "Unassign" at bounding box center [980, 469] width 168 height 63
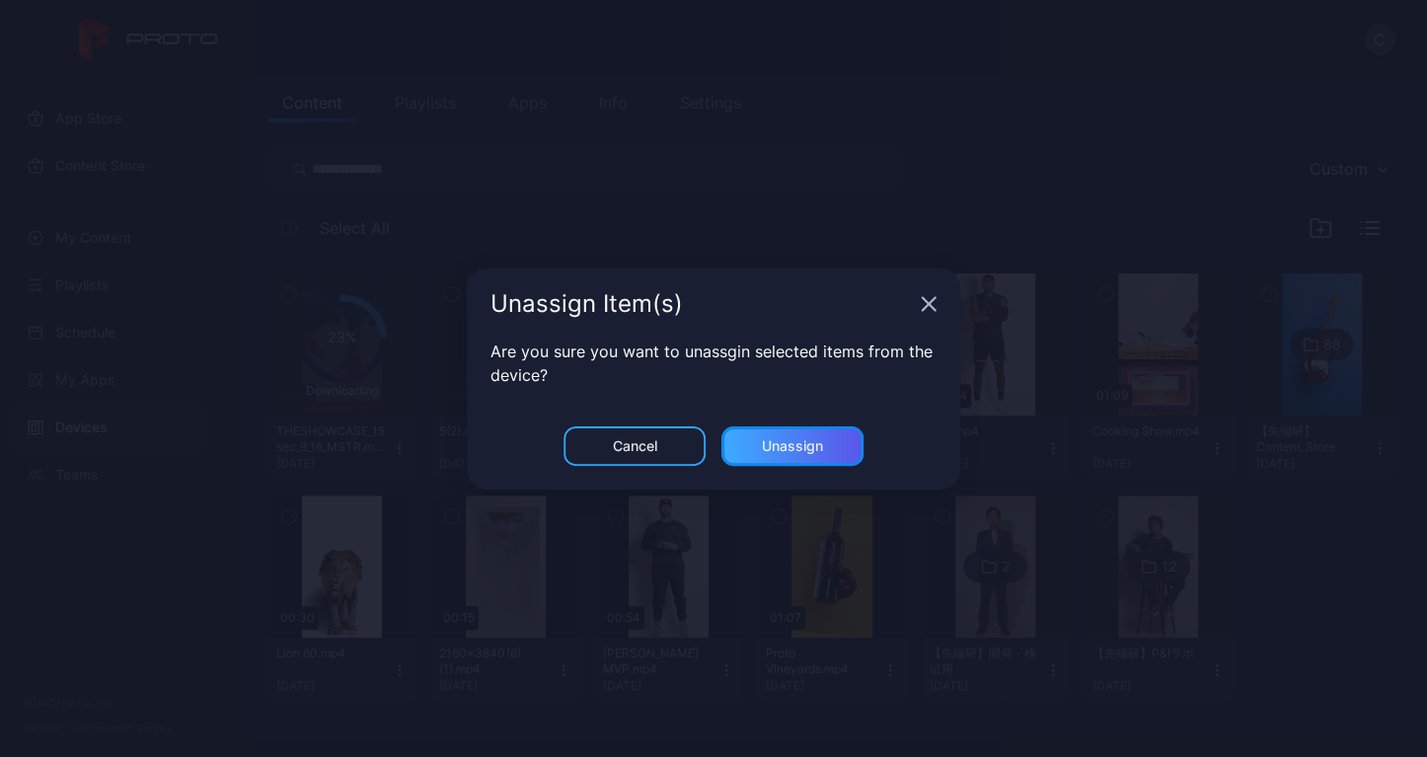
click at [813, 442] on div "Unassign" at bounding box center [792, 446] width 61 height 16
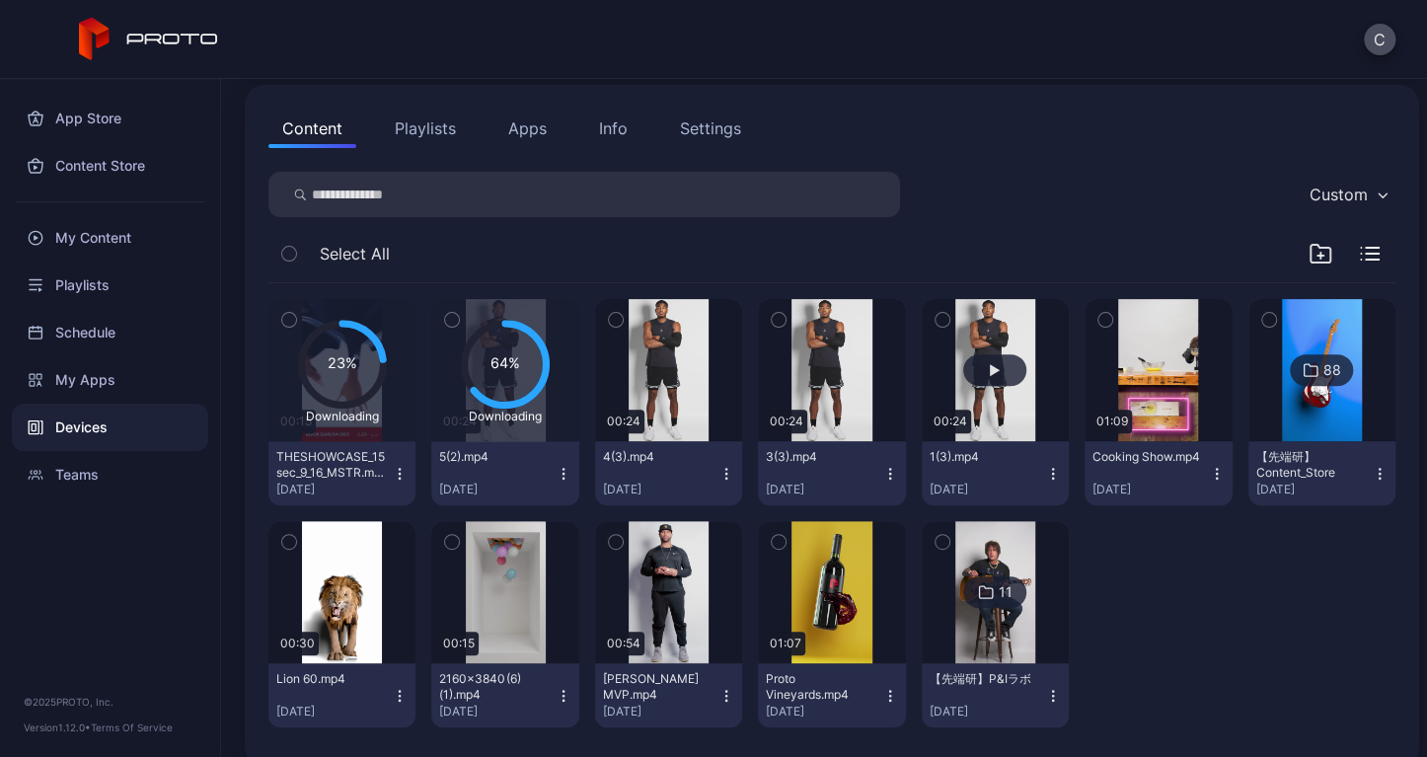
scroll to position [197, 0]
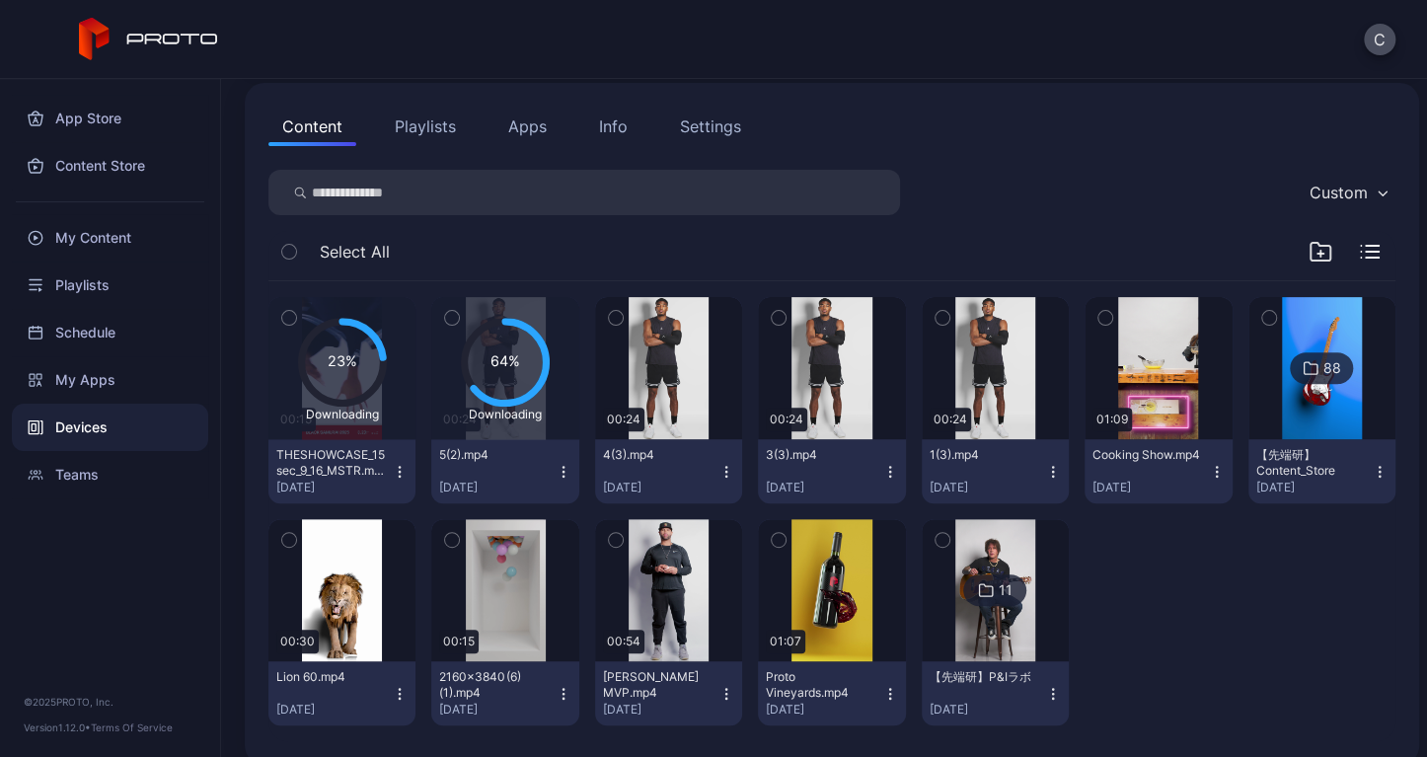
click at [1209, 474] on icon "button" at bounding box center [1217, 472] width 16 height 16
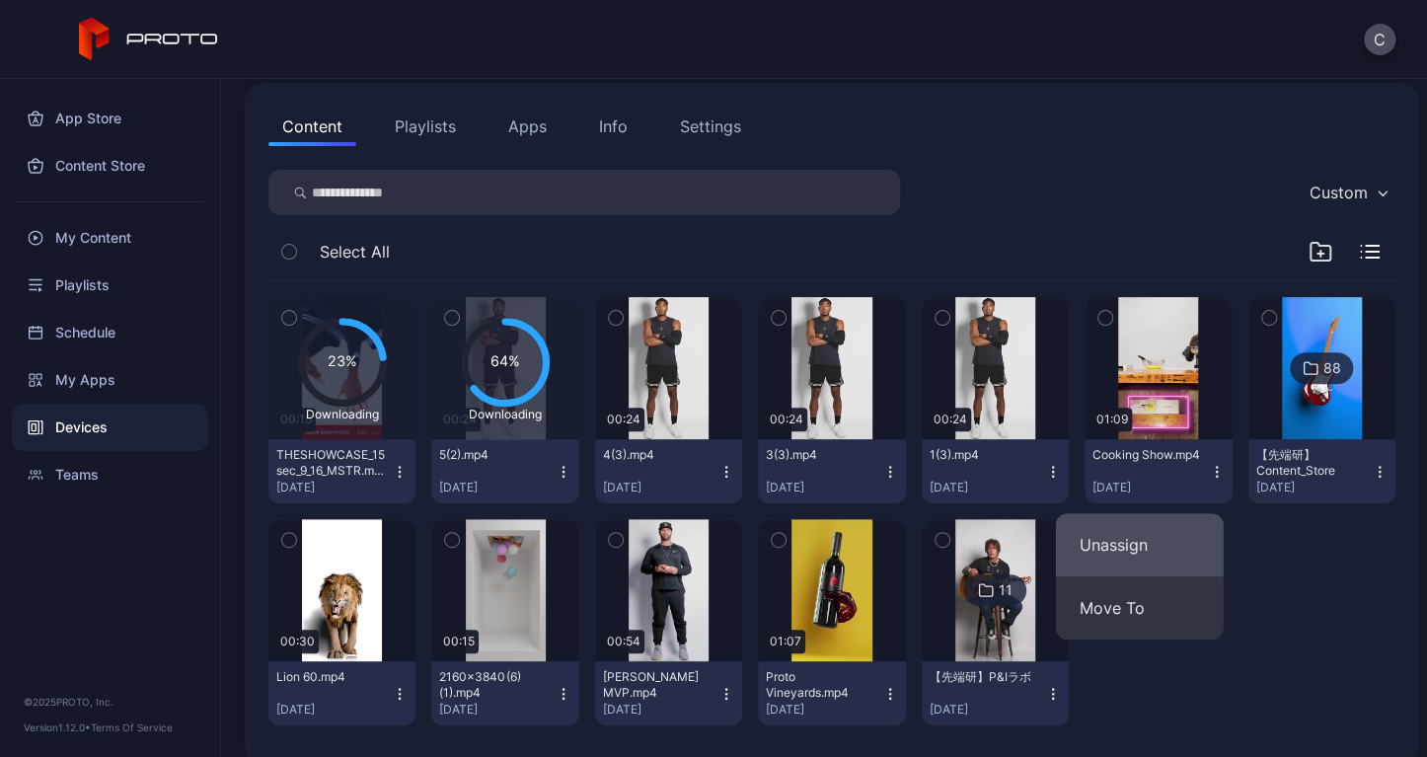
click at [1186, 531] on button "Unassign" at bounding box center [1140, 544] width 168 height 63
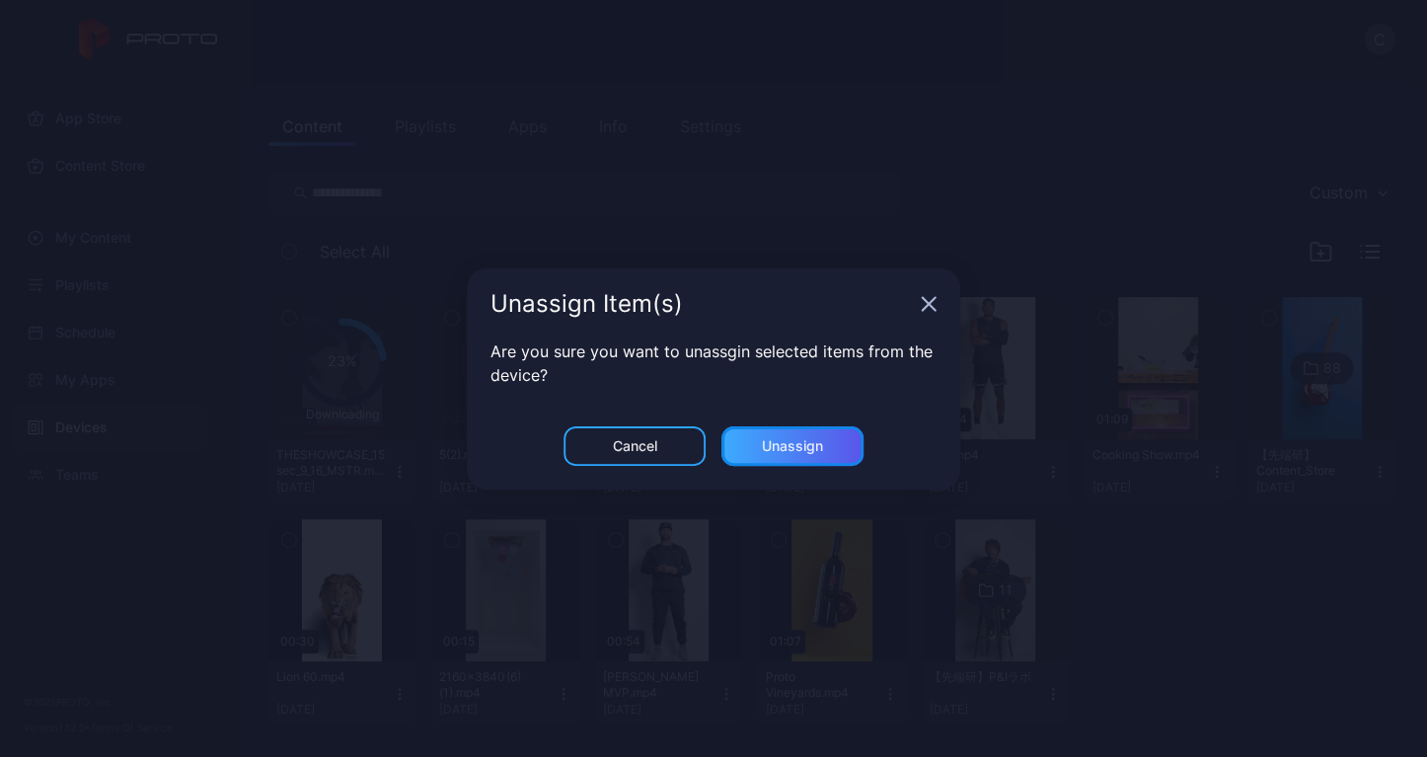
click at [847, 433] on div "Unassign" at bounding box center [793, 445] width 142 height 39
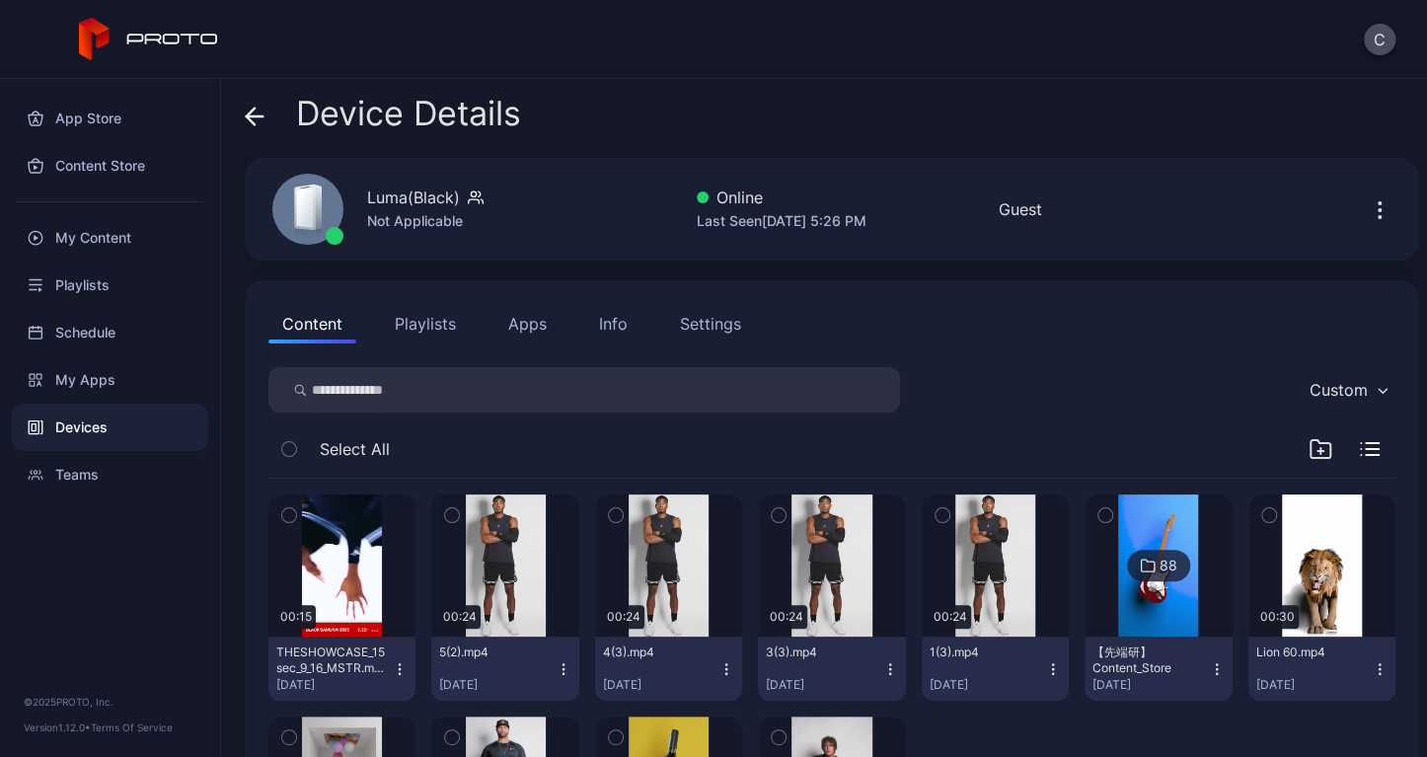
scroll to position [99, 0]
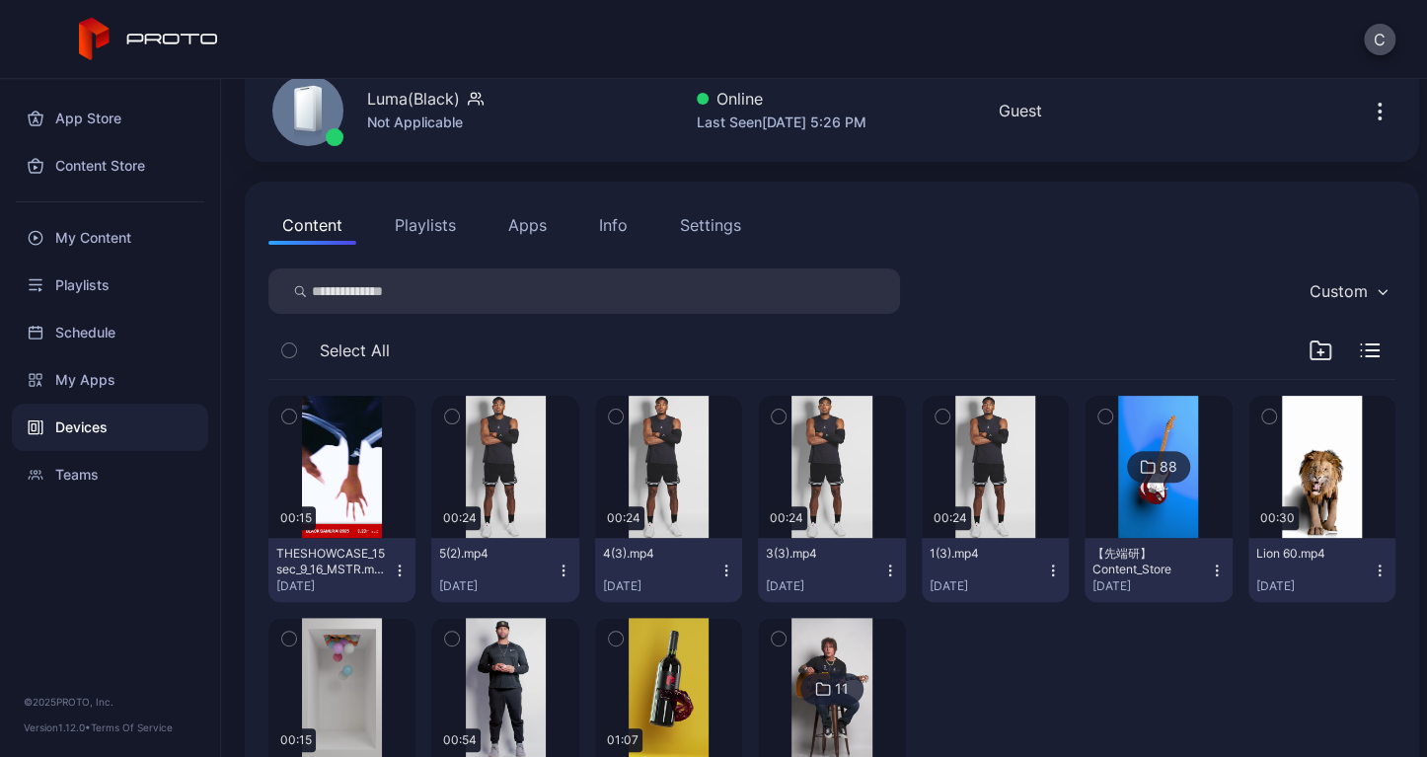
click at [1209, 573] on icon "button" at bounding box center [1217, 571] width 16 height 16
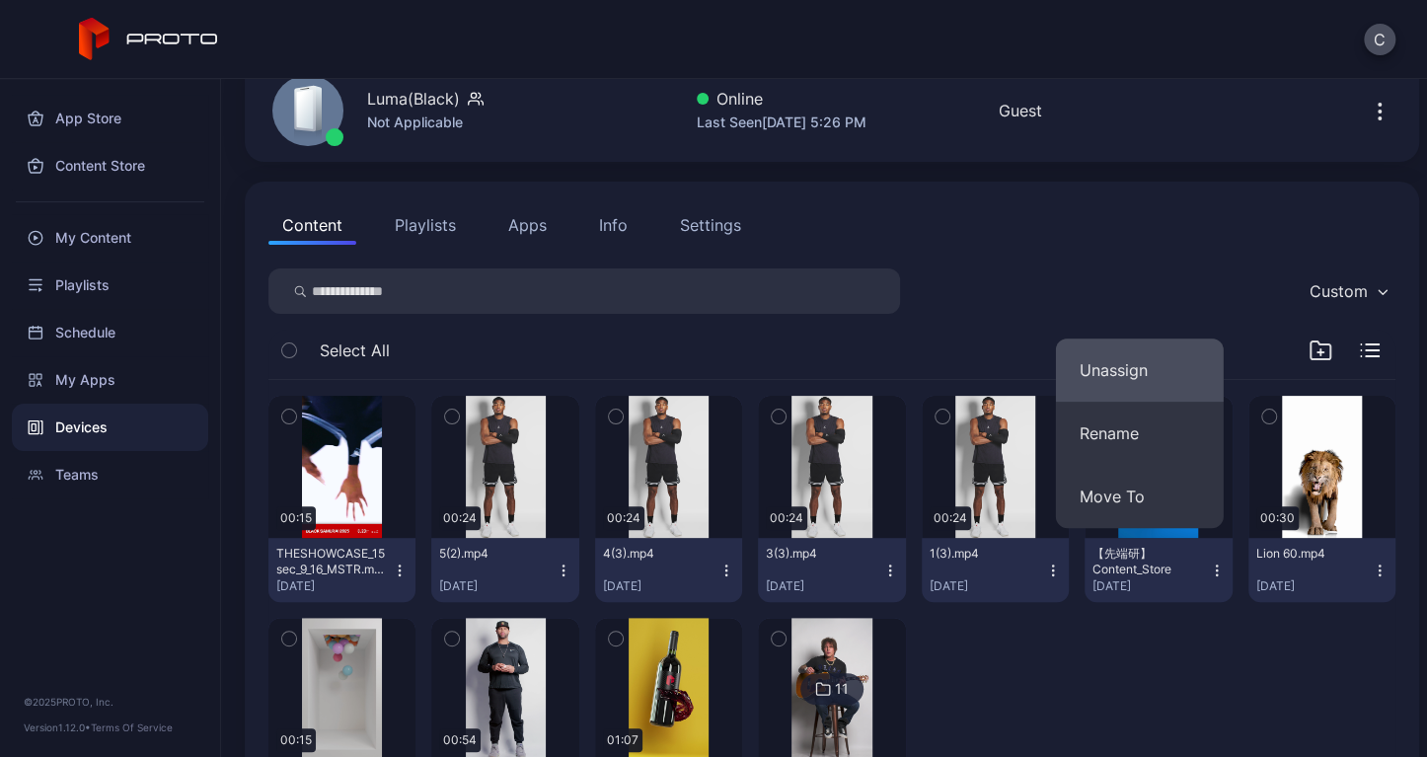
click at [1129, 393] on button "Unassign" at bounding box center [1140, 370] width 168 height 63
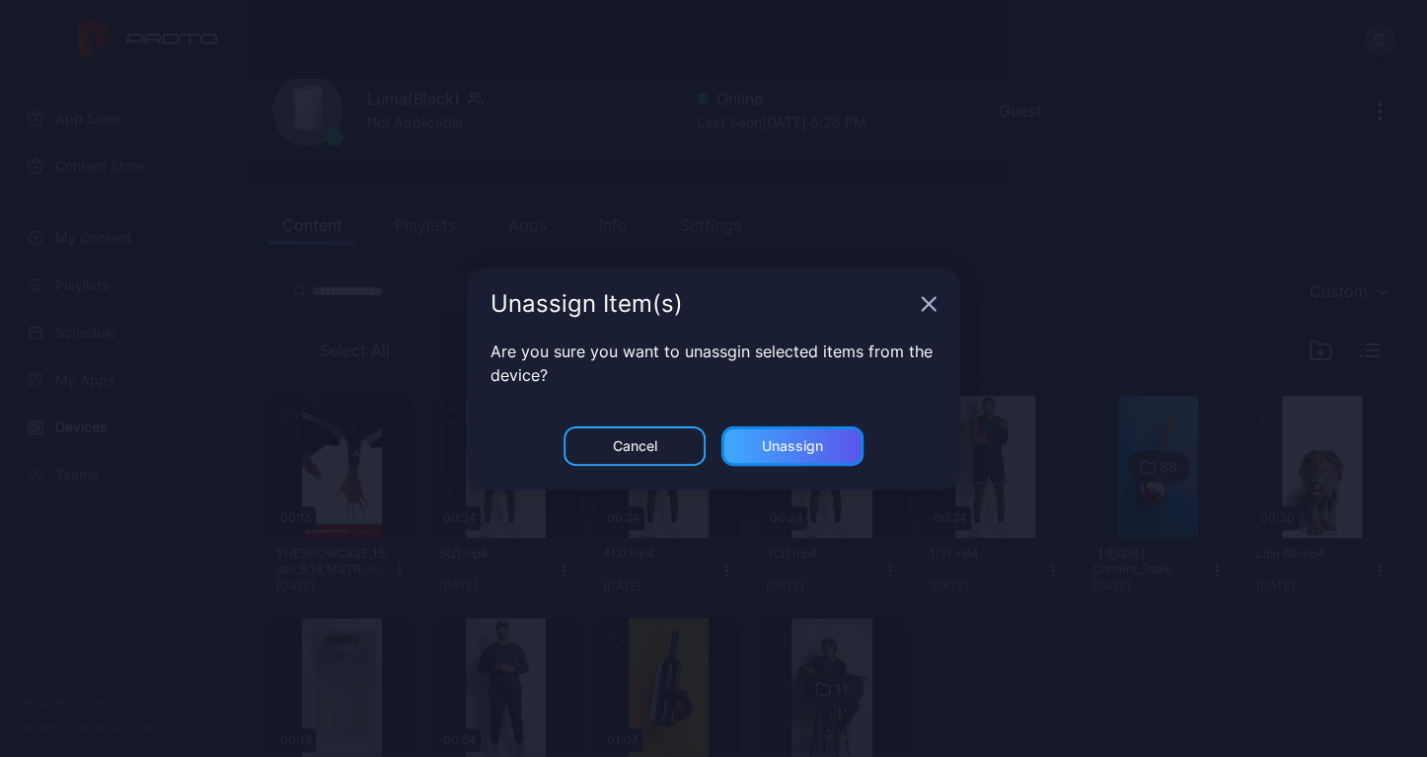
click at [838, 455] on div "Unassign" at bounding box center [793, 445] width 142 height 39
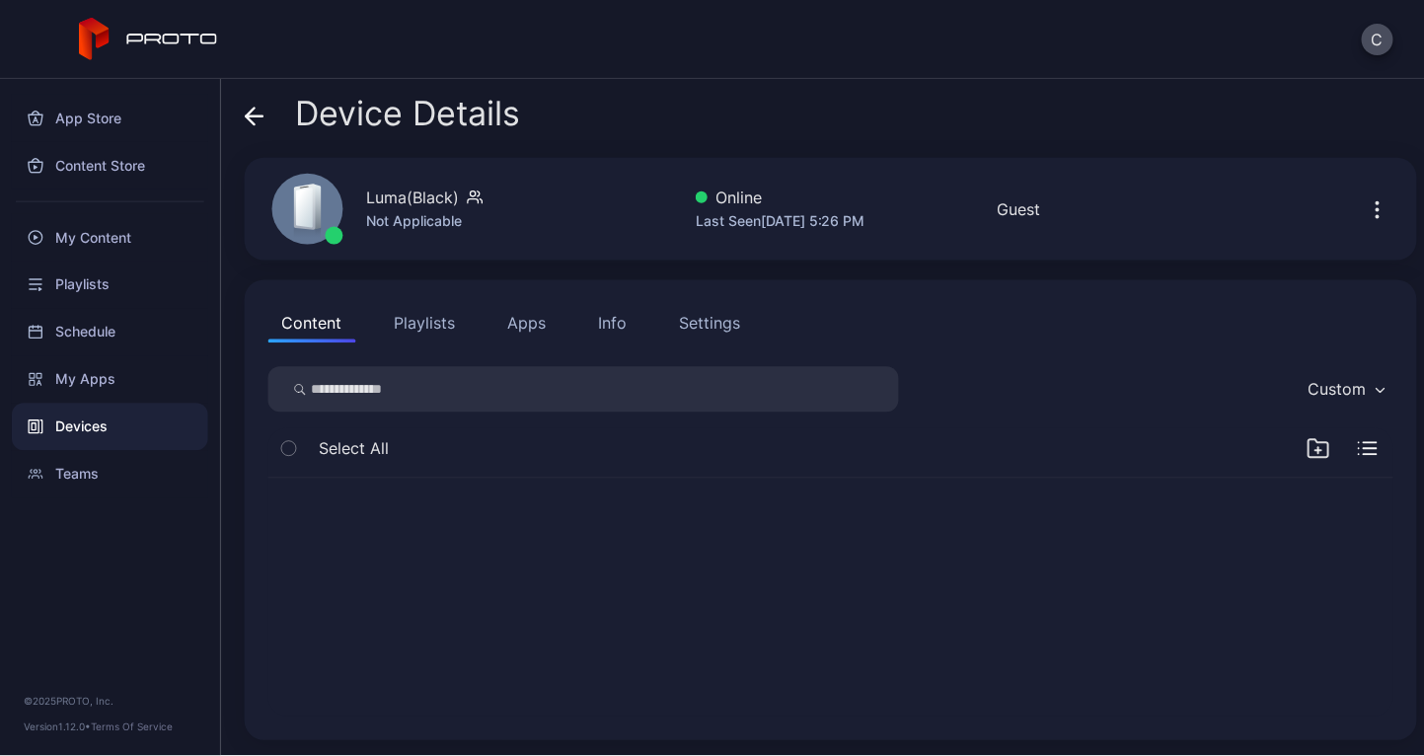
scroll to position [0, 0]
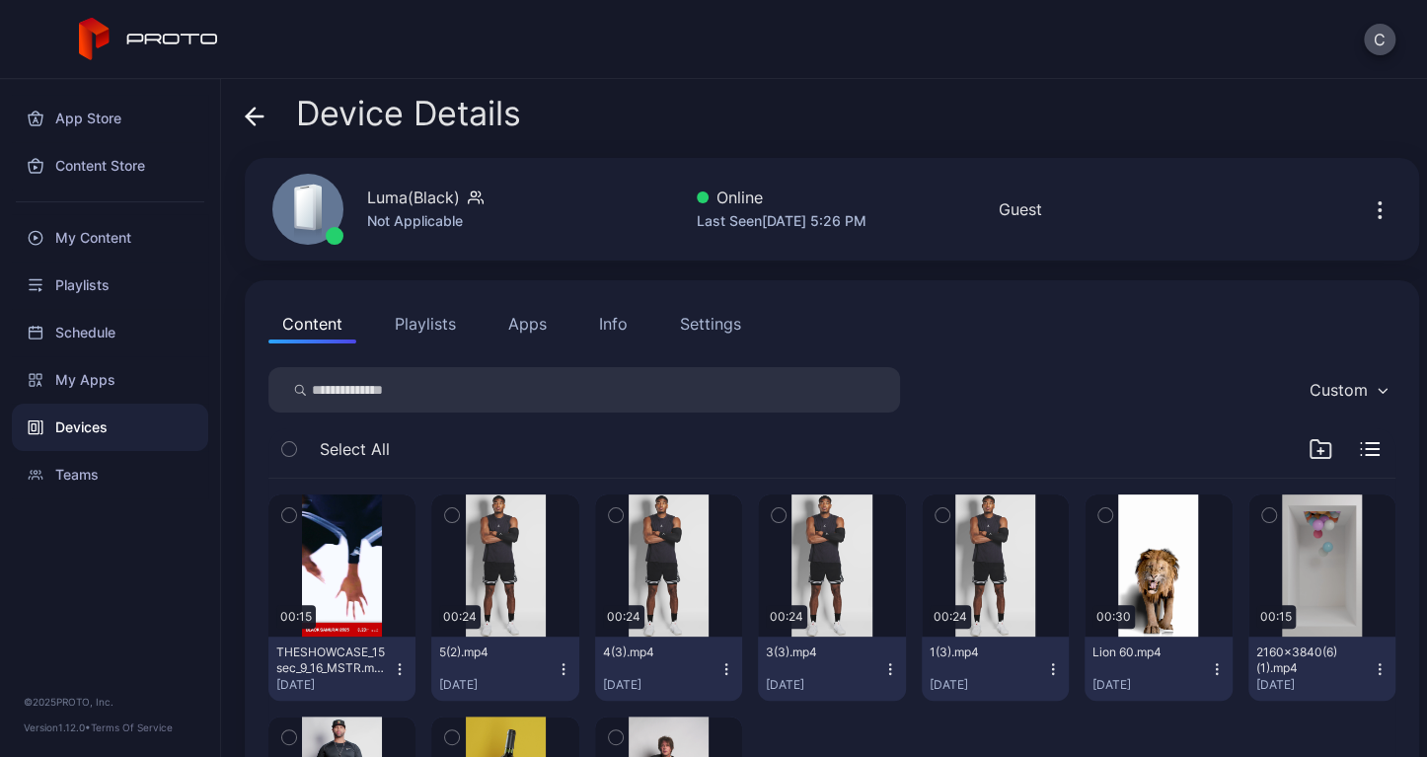
click at [1372, 669] on icon "button" at bounding box center [1380, 669] width 16 height 16
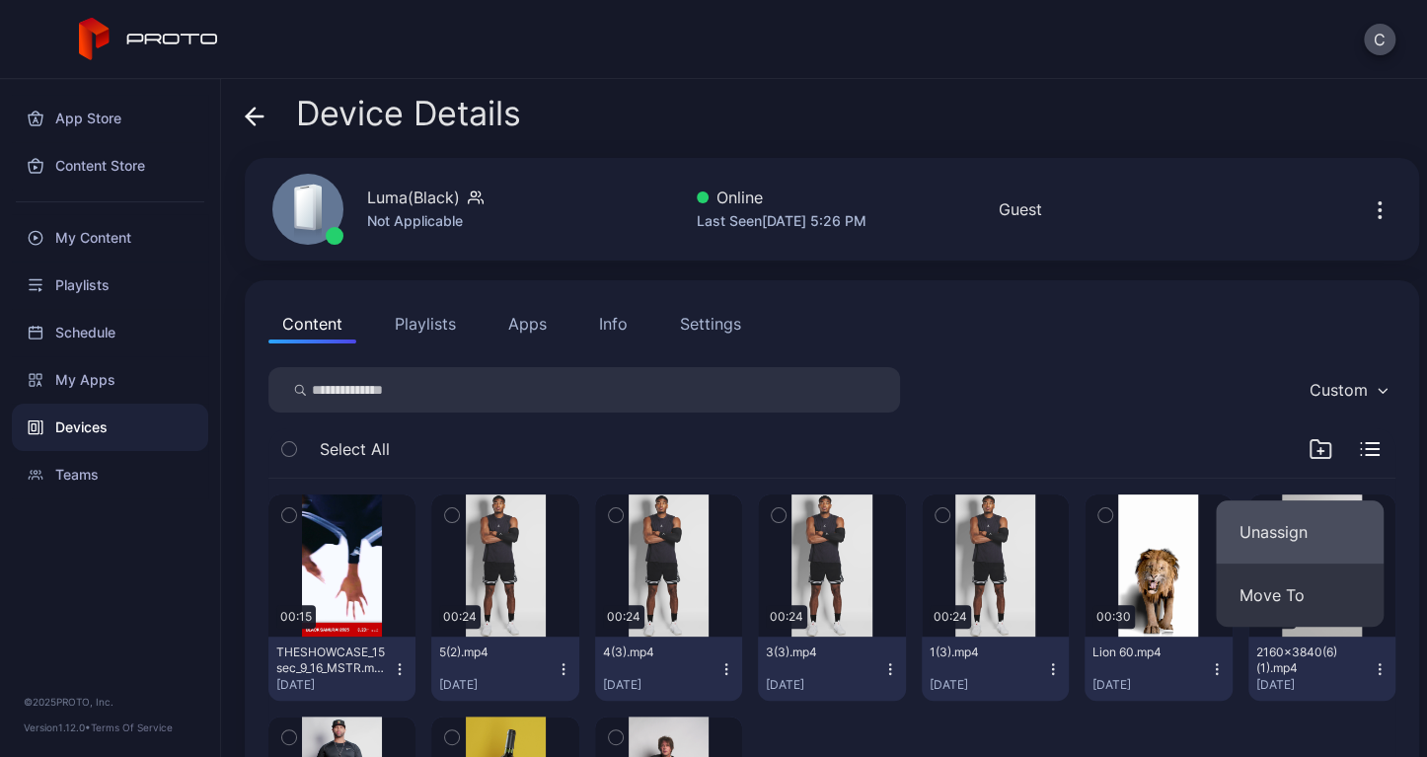
click at [1281, 550] on button "Unassign" at bounding box center [1300, 531] width 168 height 63
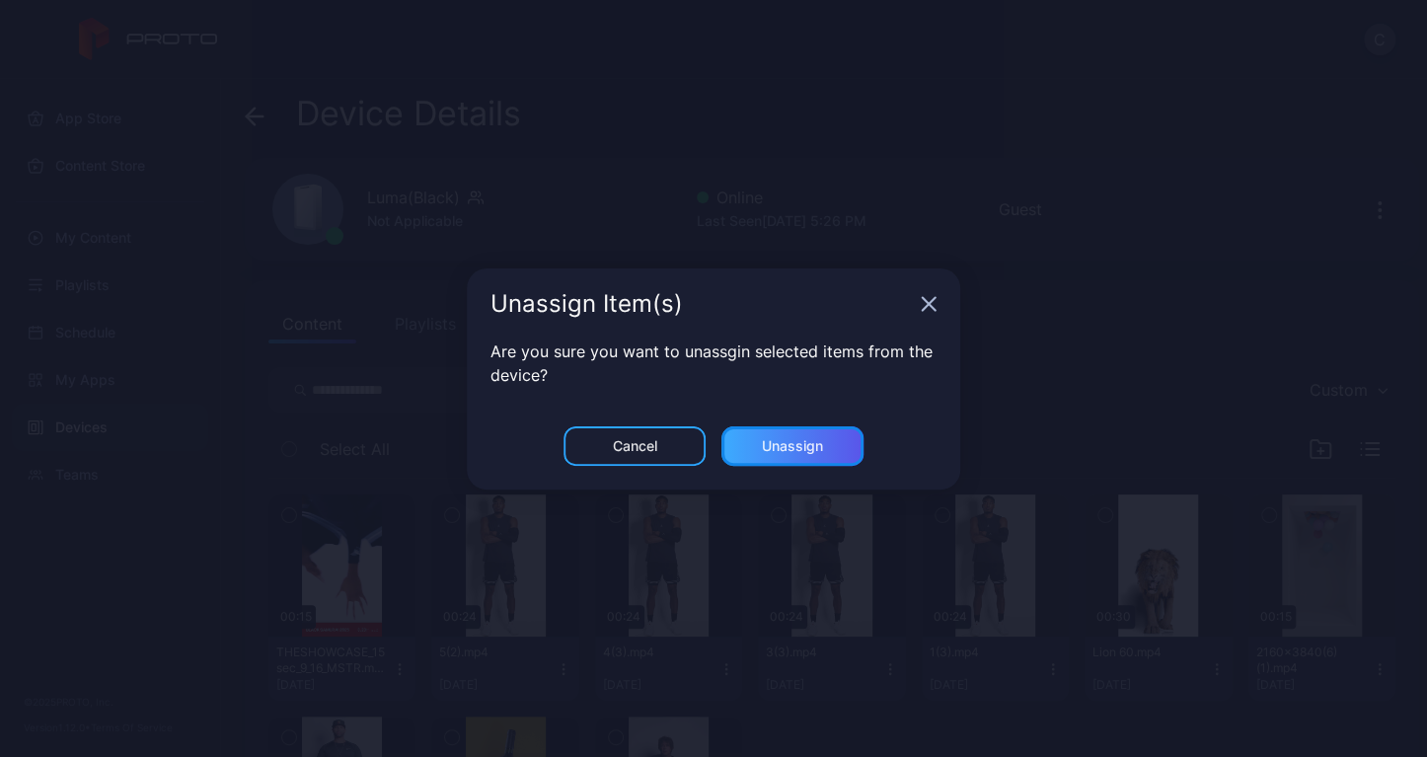
click at [750, 453] on div "Unassign" at bounding box center [793, 445] width 142 height 39
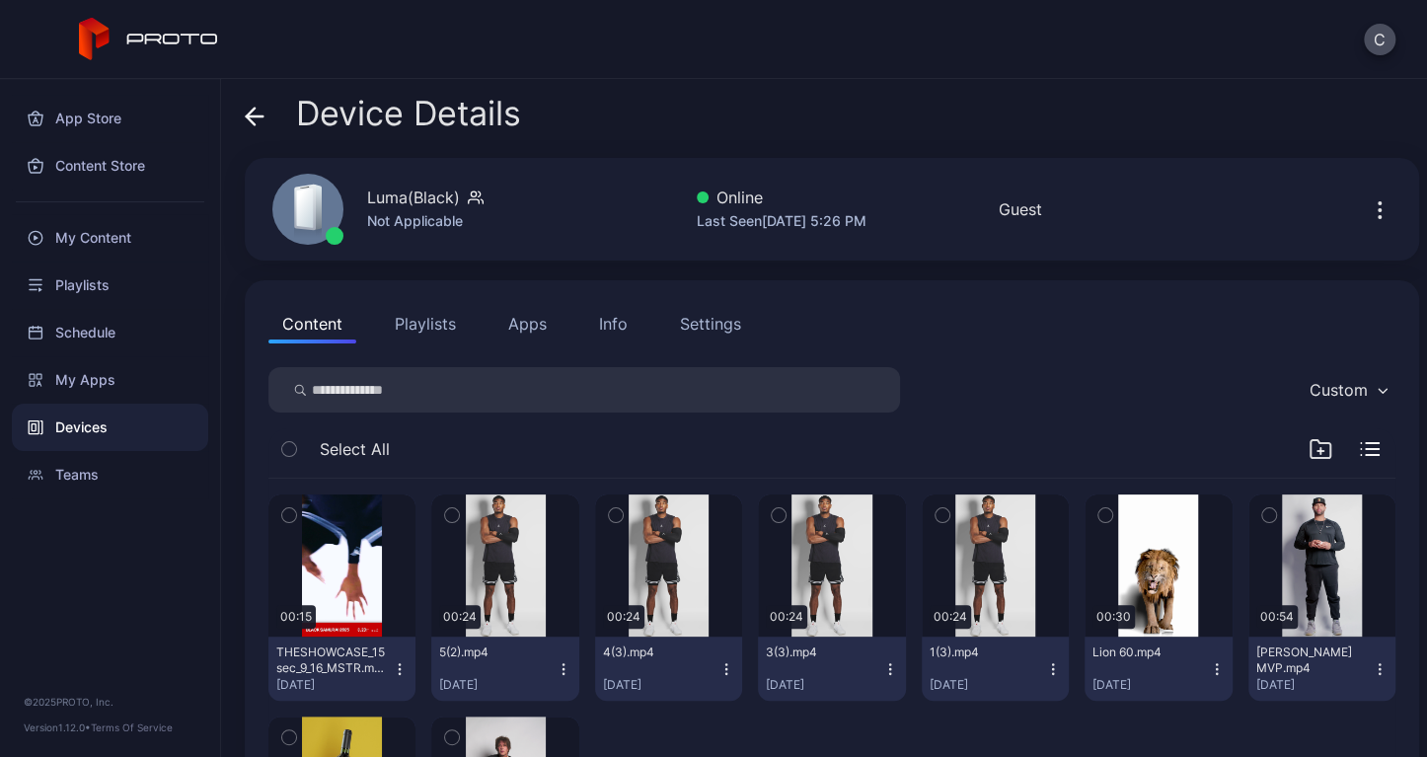
click at [1209, 664] on icon "button" at bounding box center [1217, 669] width 16 height 16
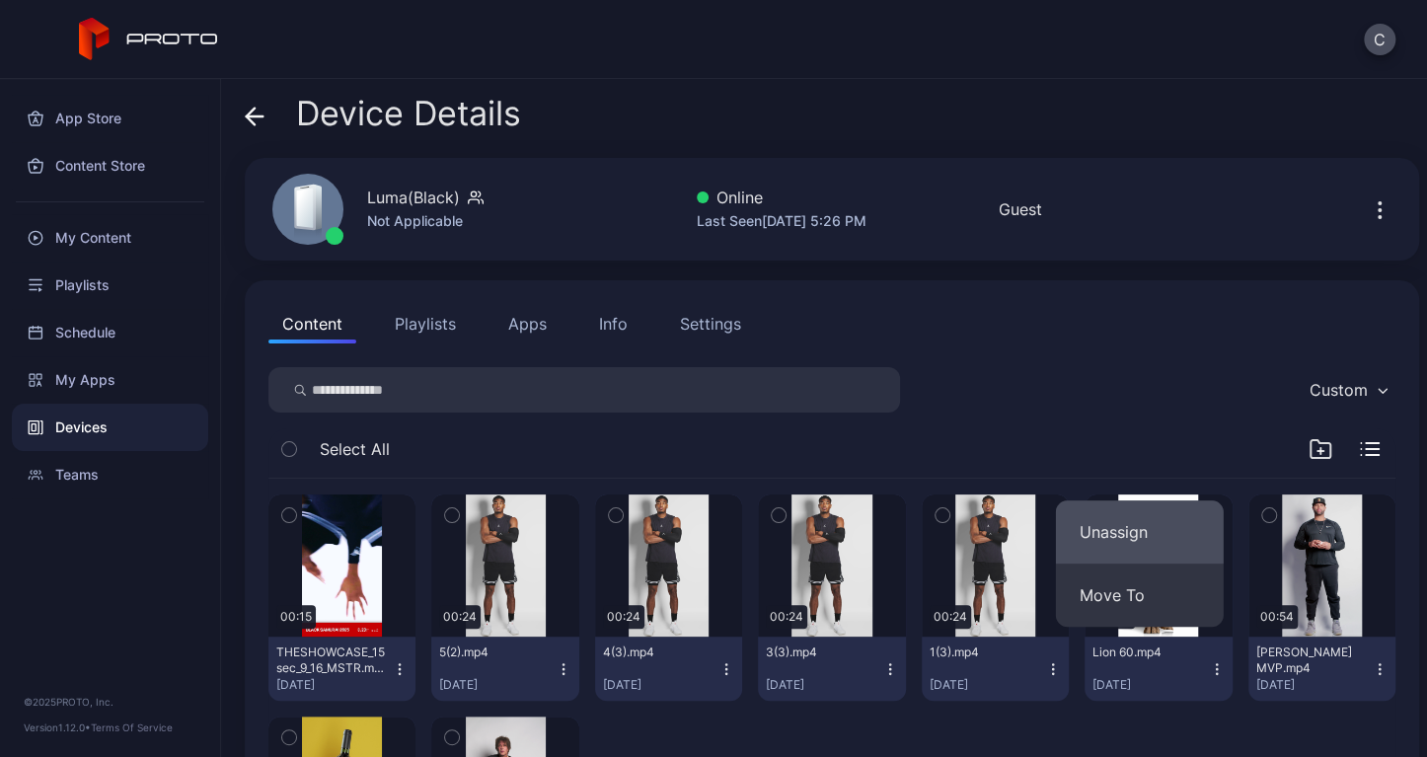
click at [1141, 541] on button "Unassign" at bounding box center [1140, 531] width 168 height 63
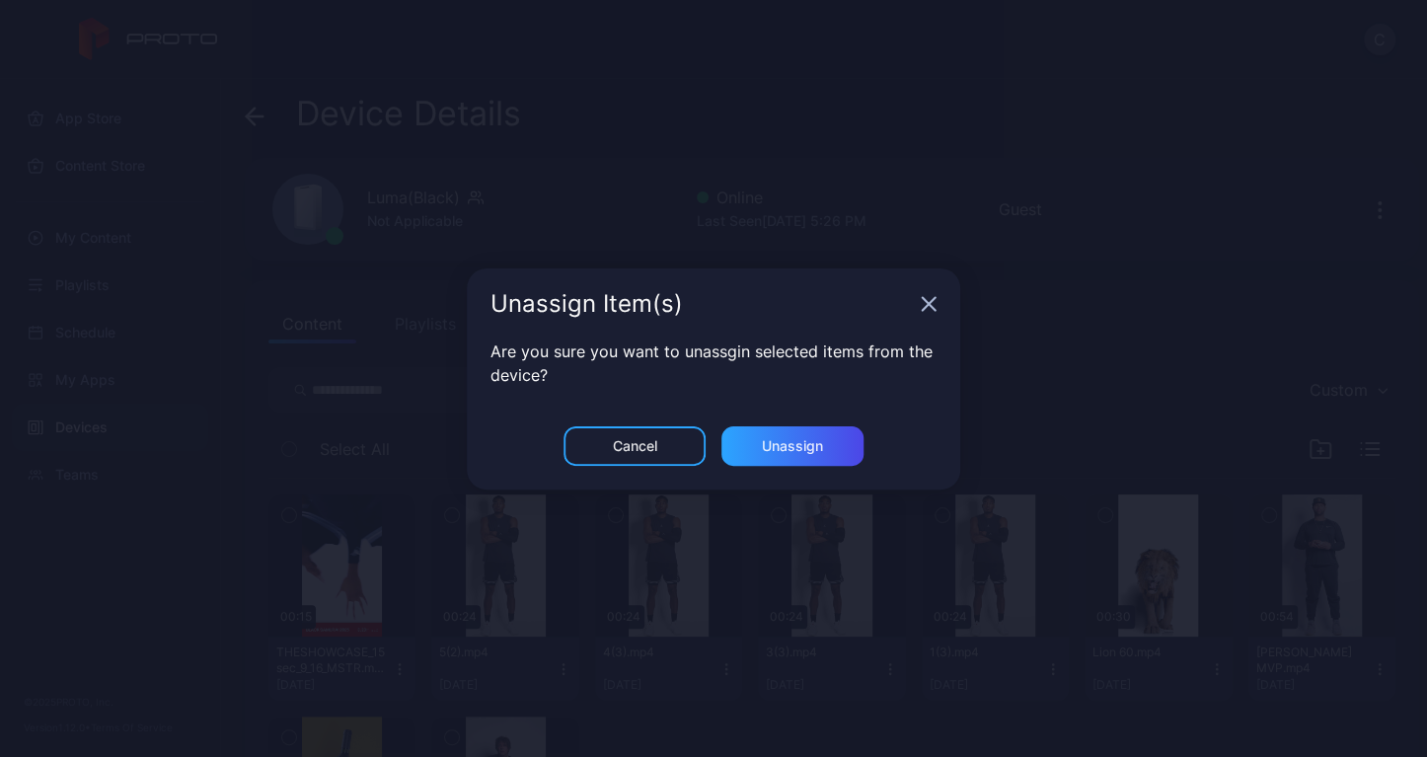
click at [750, 421] on div "Are you sure you want to unassgin selected items from the device?" at bounding box center [714, 383] width 494 height 87
click at [750, 434] on div "Unassign" at bounding box center [793, 445] width 142 height 39
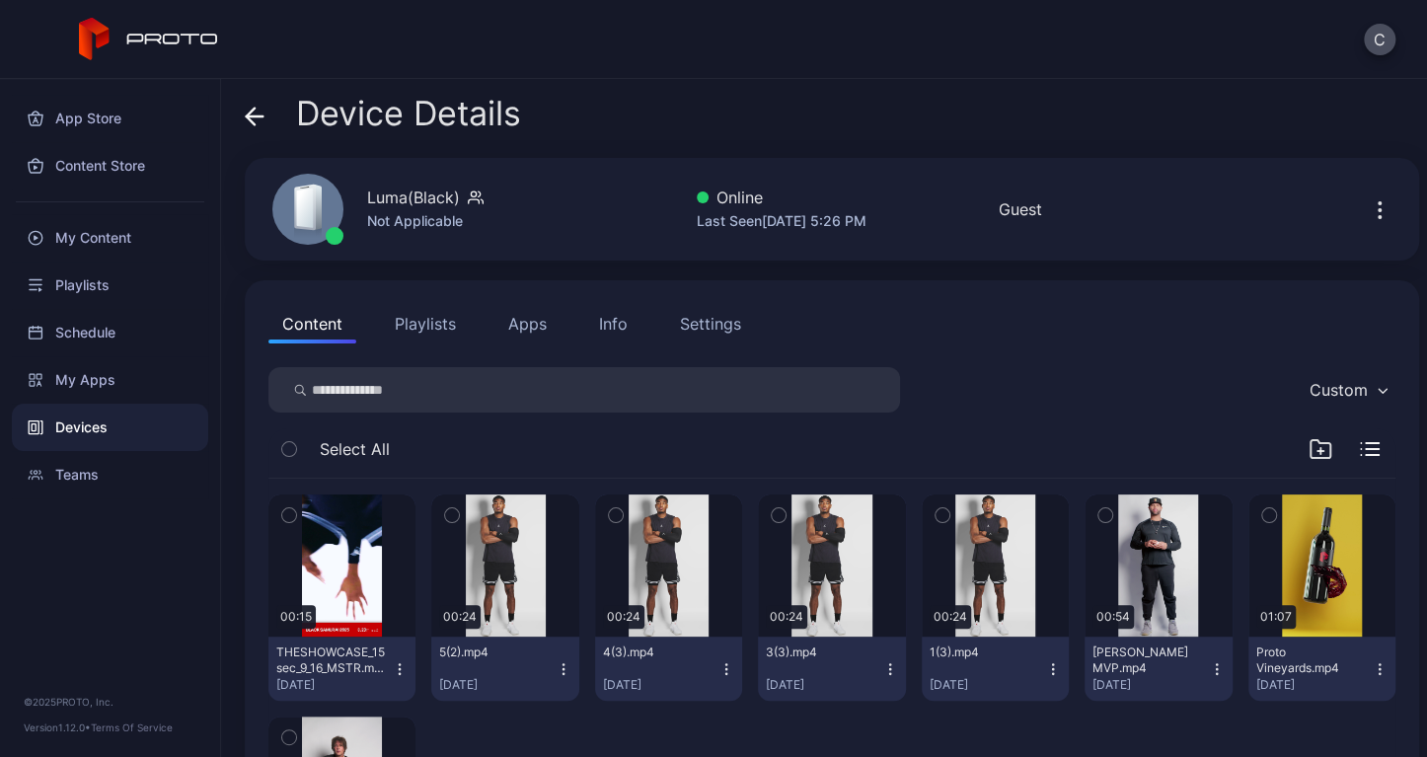
click at [1346, 663] on div "Proto Vineyards.mp4 [DATE]" at bounding box center [1314, 669] width 115 height 48
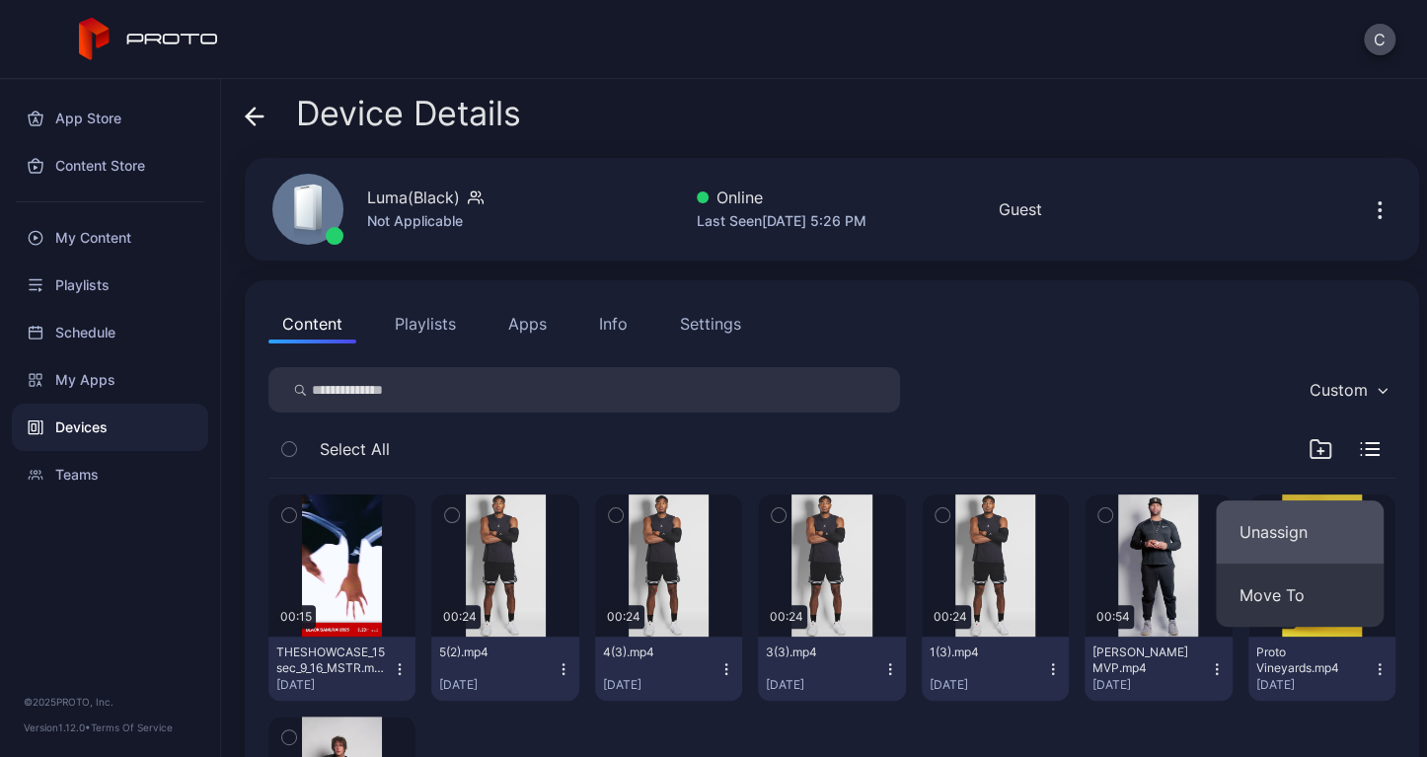
click at [1260, 532] on button "Unassign" at bounding box center [1300, 531] width 168 height 63
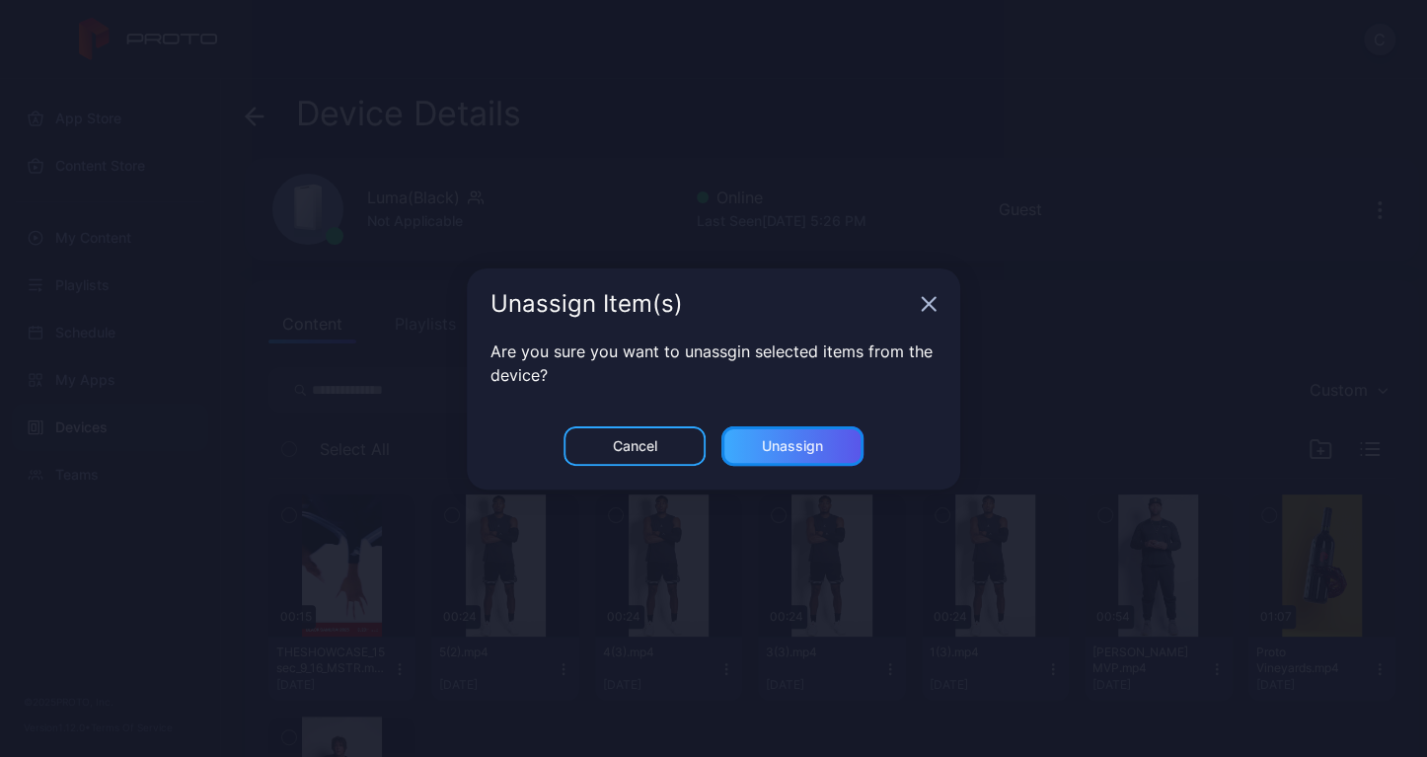
click at [812, 439] on div "Unassign" at bounding box center [792, 446] width 61 height 16
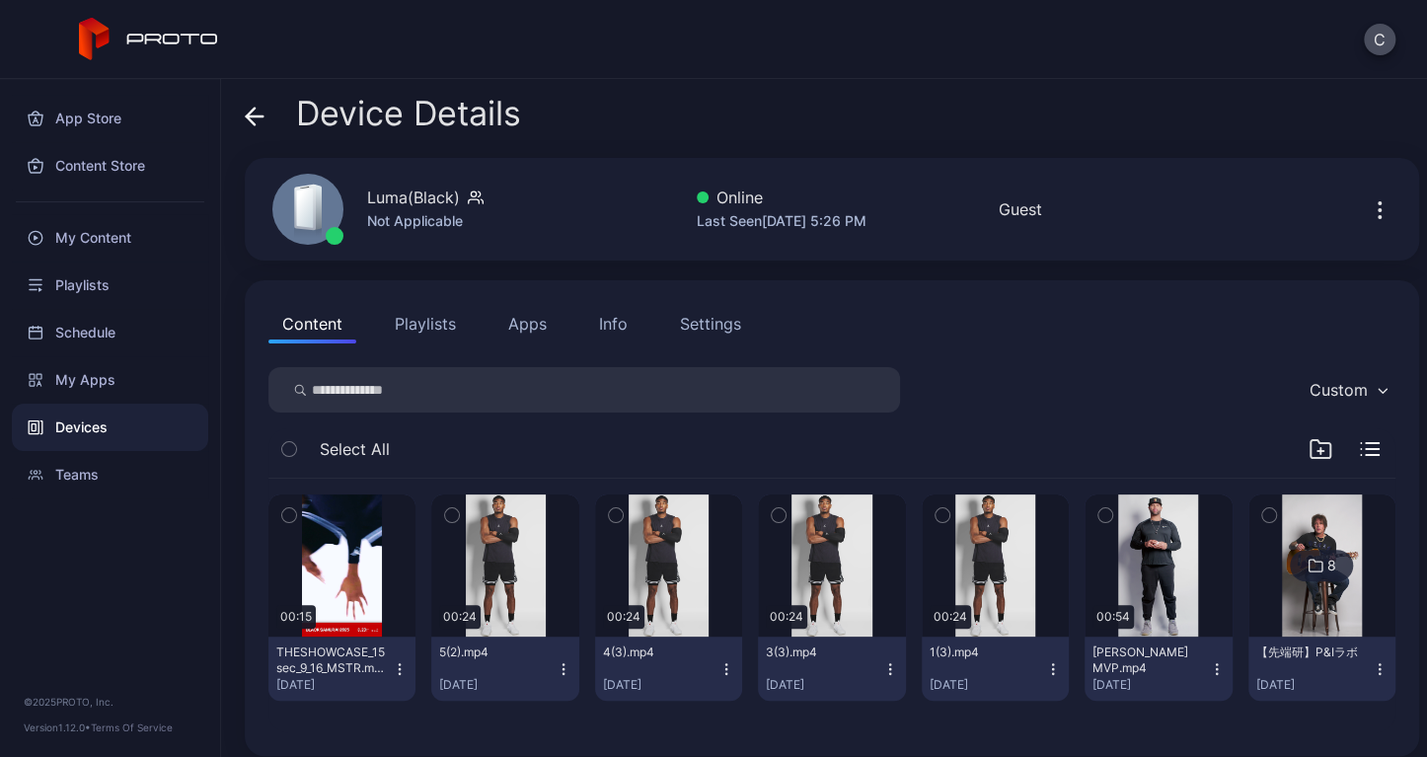
click at [1209, 662] on icon "button" at bounding box center [1217, 669] width 16 height 16
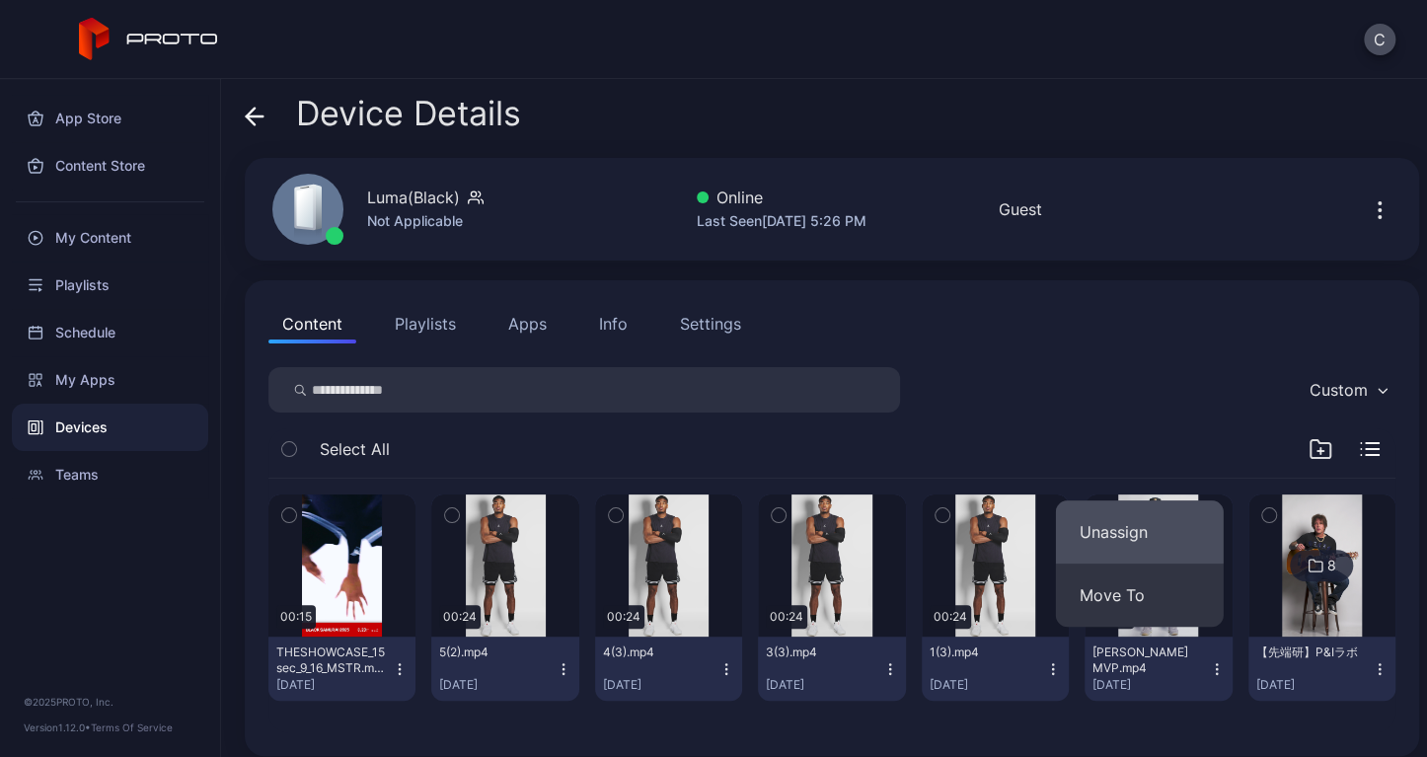
click at [1142, 548] on button "Unassign" at bounding box center [1140, 531] width 168 height 63
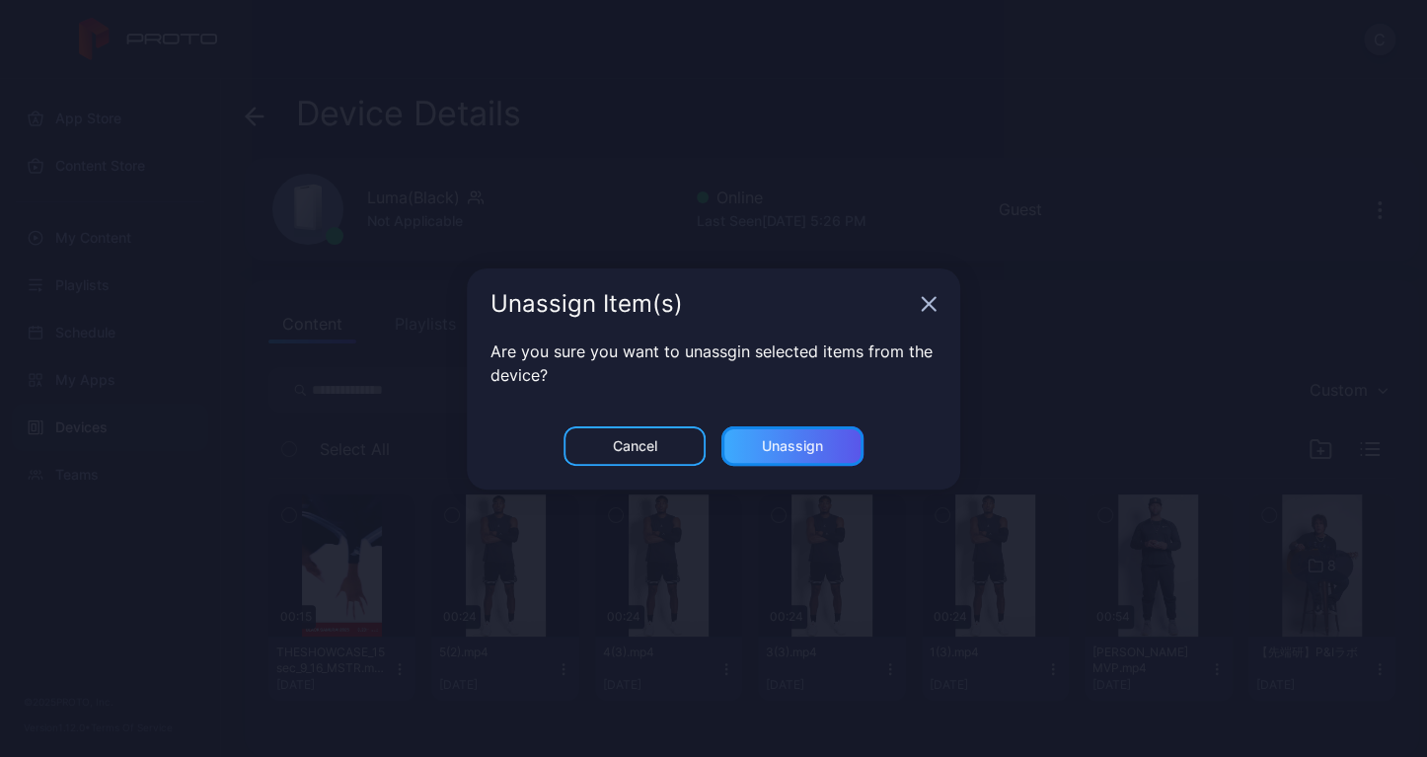
click at [839, 461] on div "Unassign" at bounding box center [793, 445] width 142 height 39
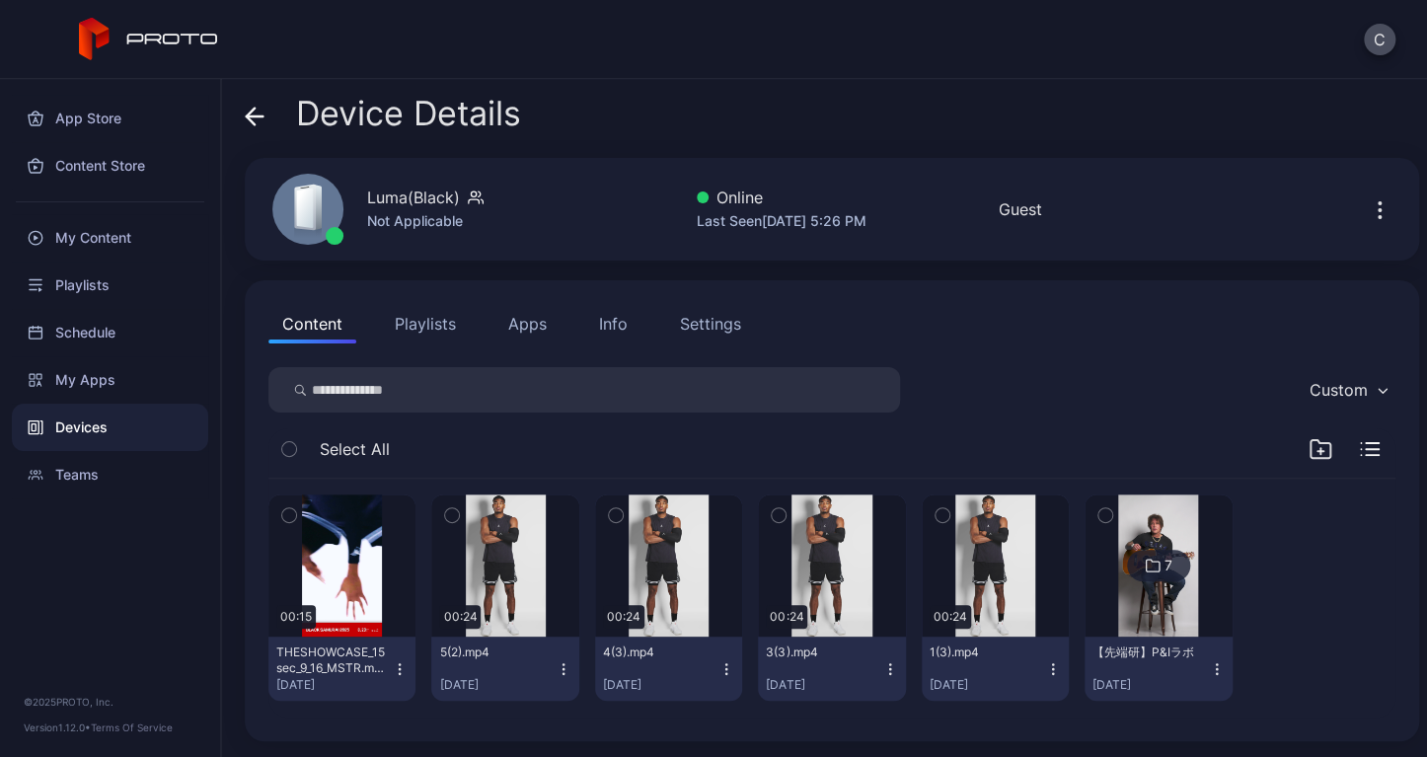
click at [1216, 673] on icon "button" at bounding box center [1216, 673] width 1 height 1
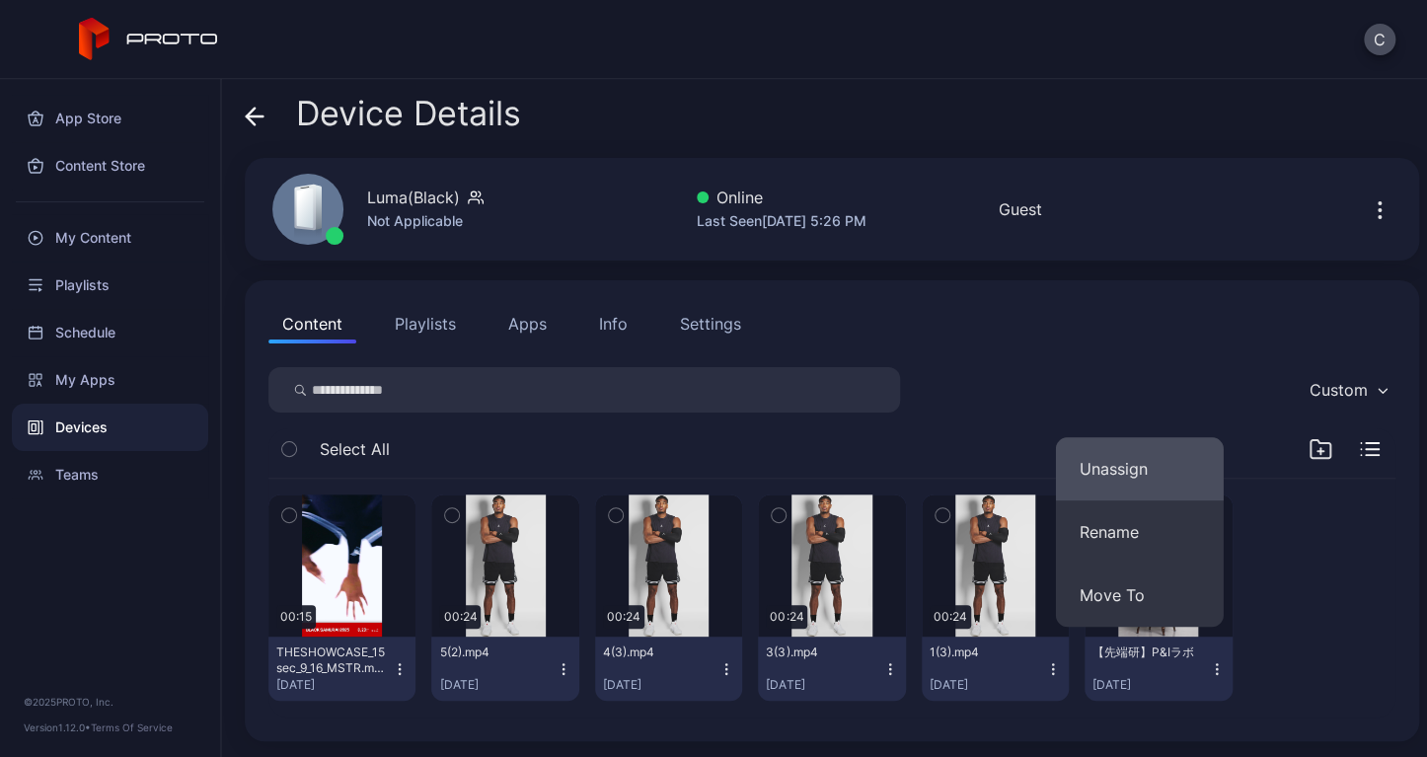
click at [1113, 480] on button "Unassign" at bounding box center [1140, 468] width 168 height 63
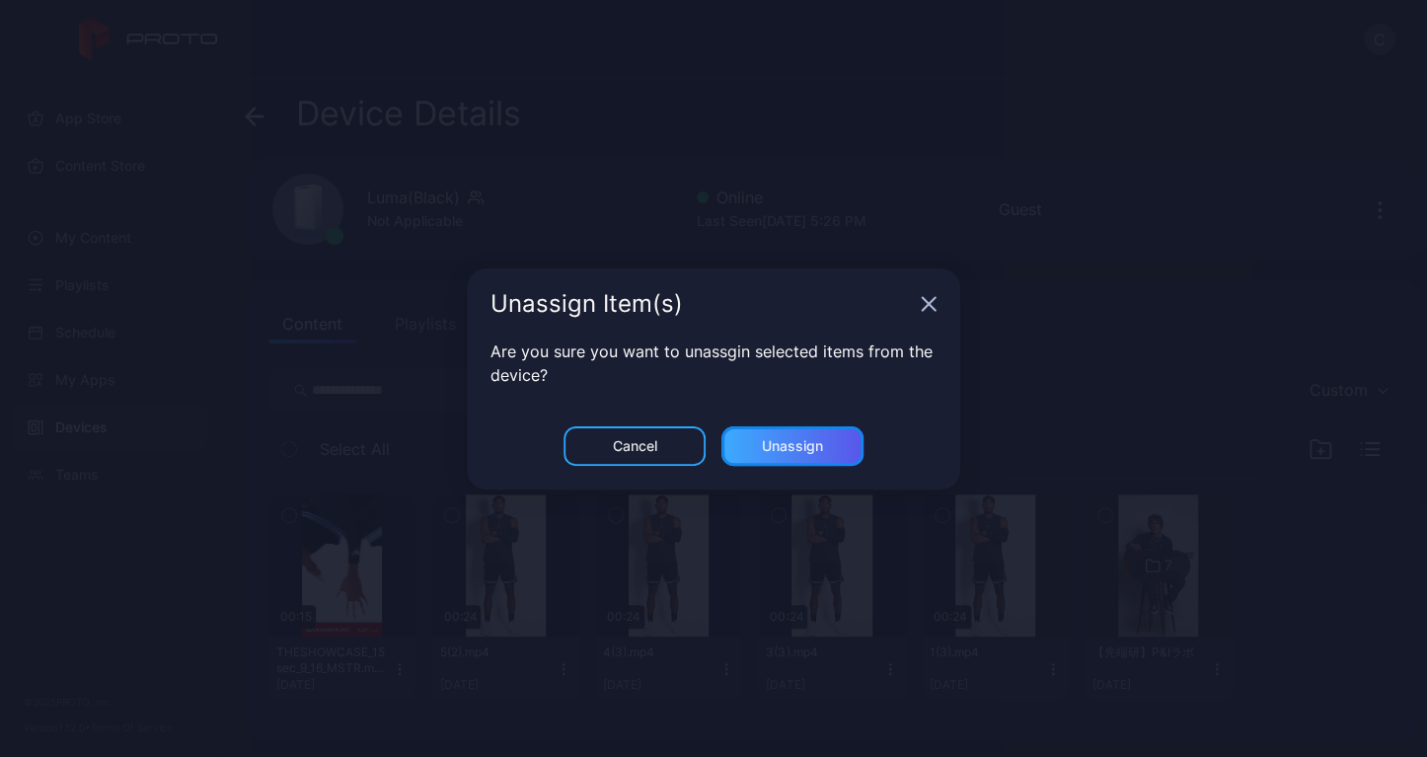
click at [804, 449] on div "Unassign" at bounding box center [792, 446] width 61 height 16
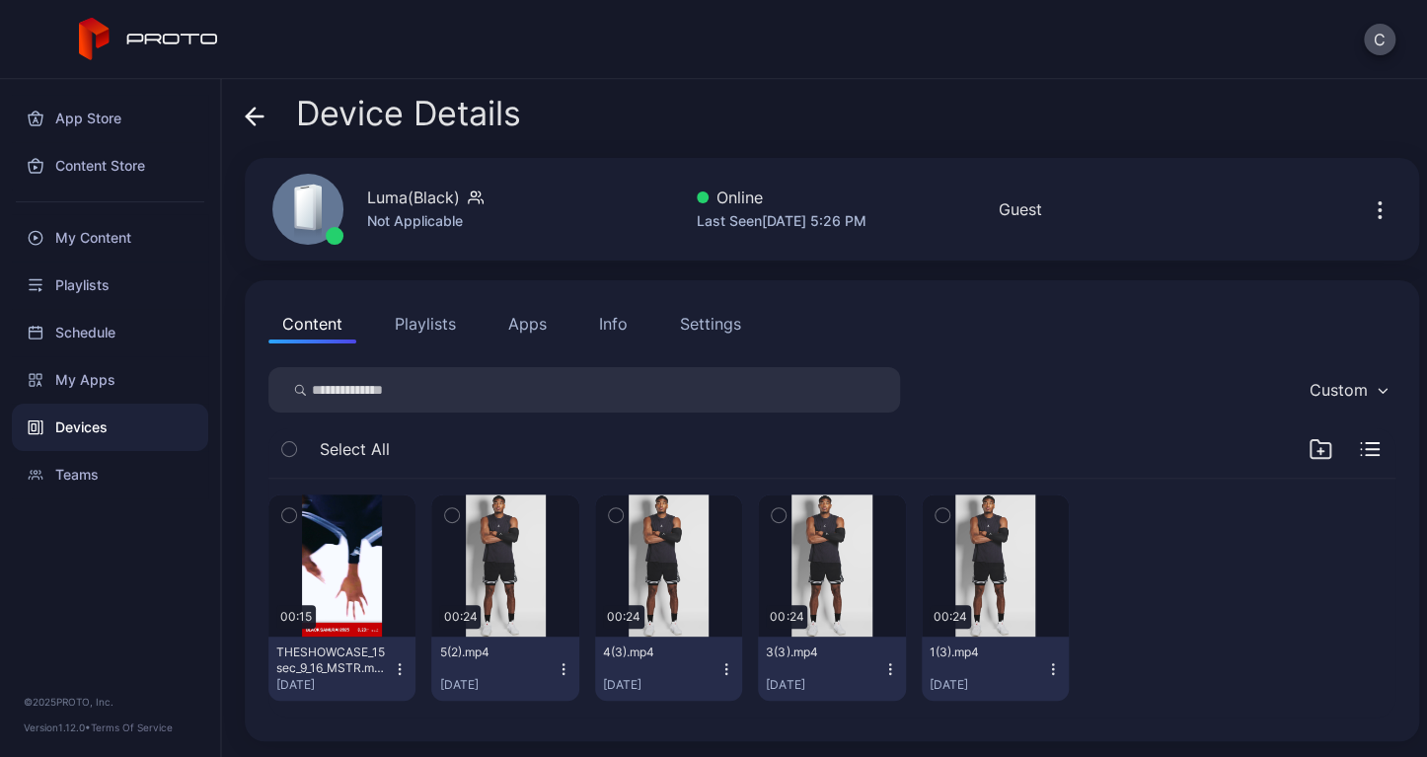
click at [1293, 463] on div "00:15 THESHOWCASE_15sec_9_16_MSTR.mp4 [DATE] 00:24 5(2).mp4 [DATE] 00:24 4(3).m…" at bounding box center [832, 598] width 1159 height 270
click at [1321, 449] on icon "button" at bounding box center [1321, 451] width 0 height 6
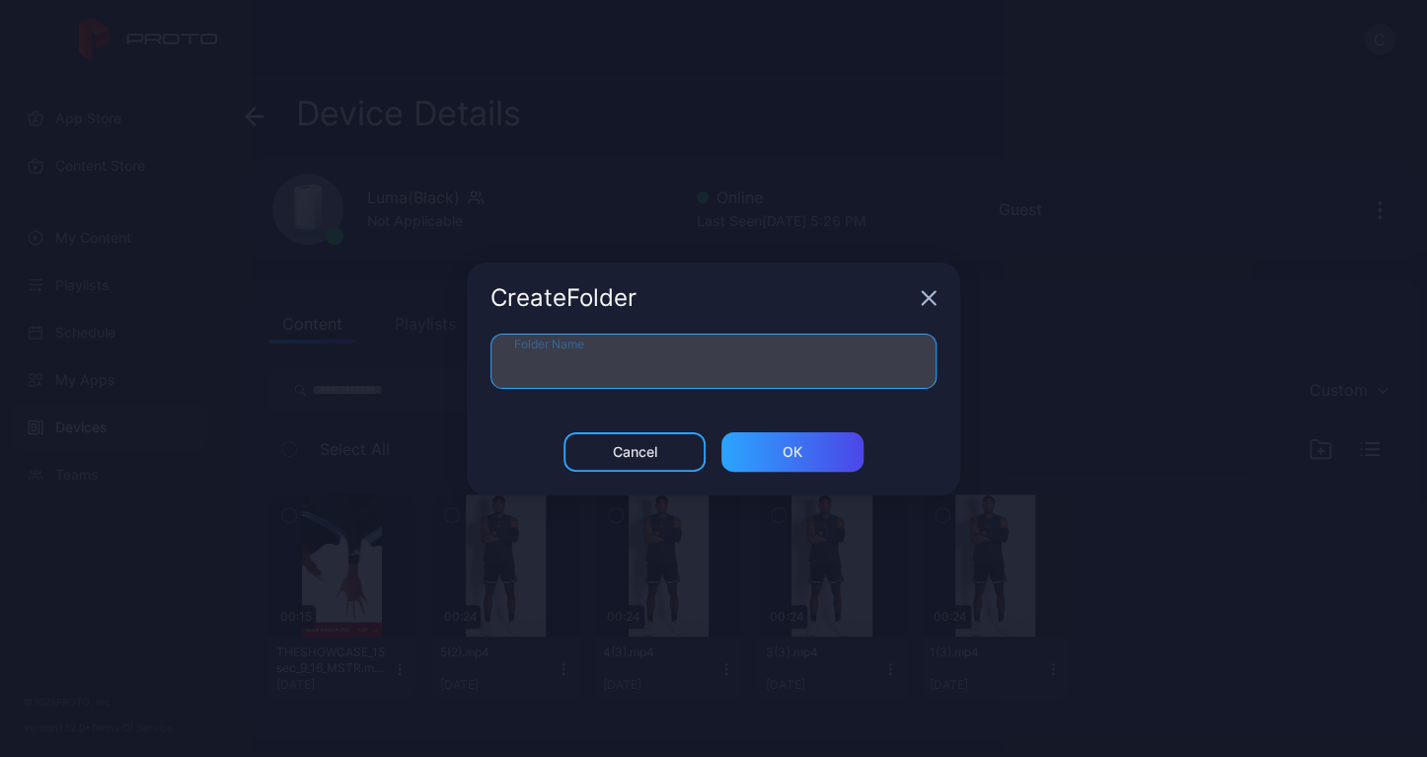
click at [596, 370] on input "Folder Name" at bounding box center [714, 361] width 446 height 55
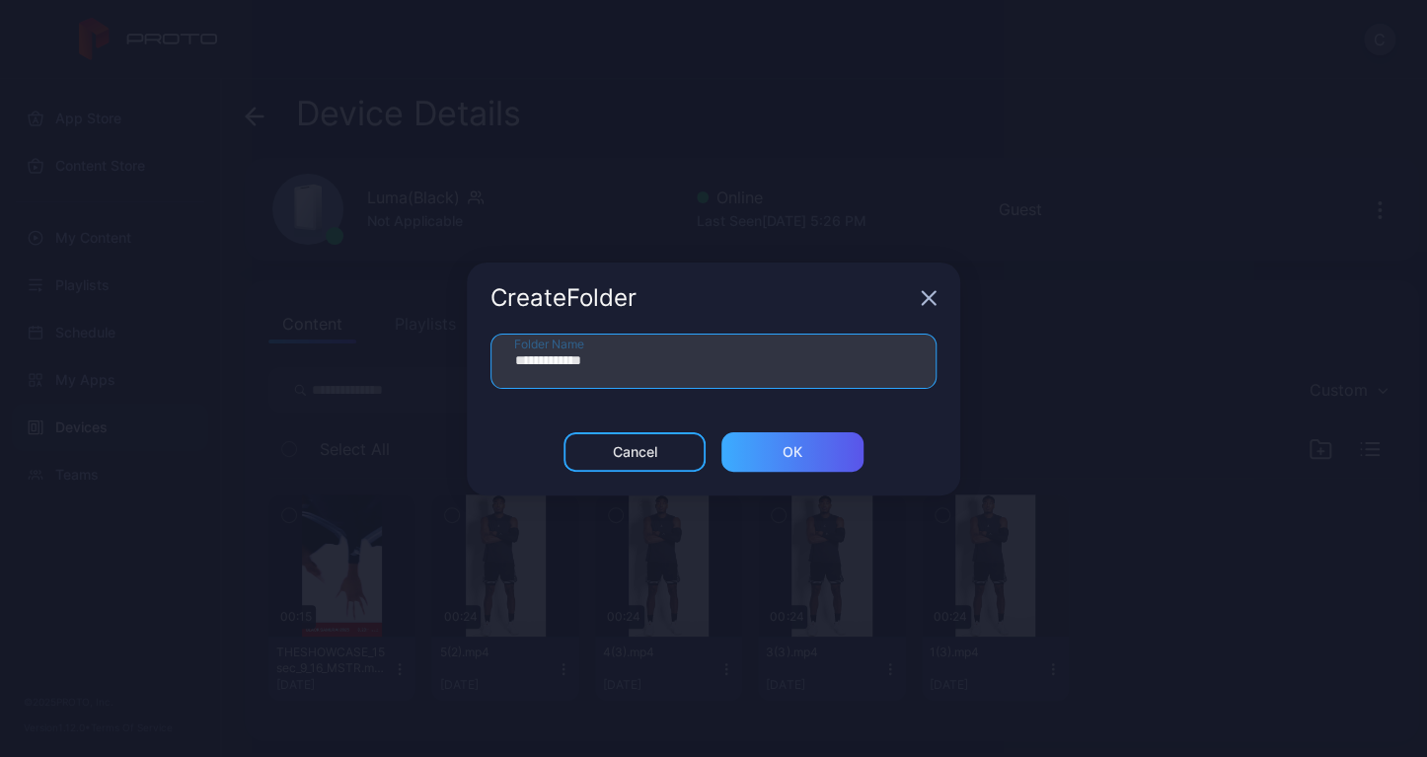
type input "**********"
click at [816, 454] on div "ОК" at bounding box center [793, 451] width 142 height 39
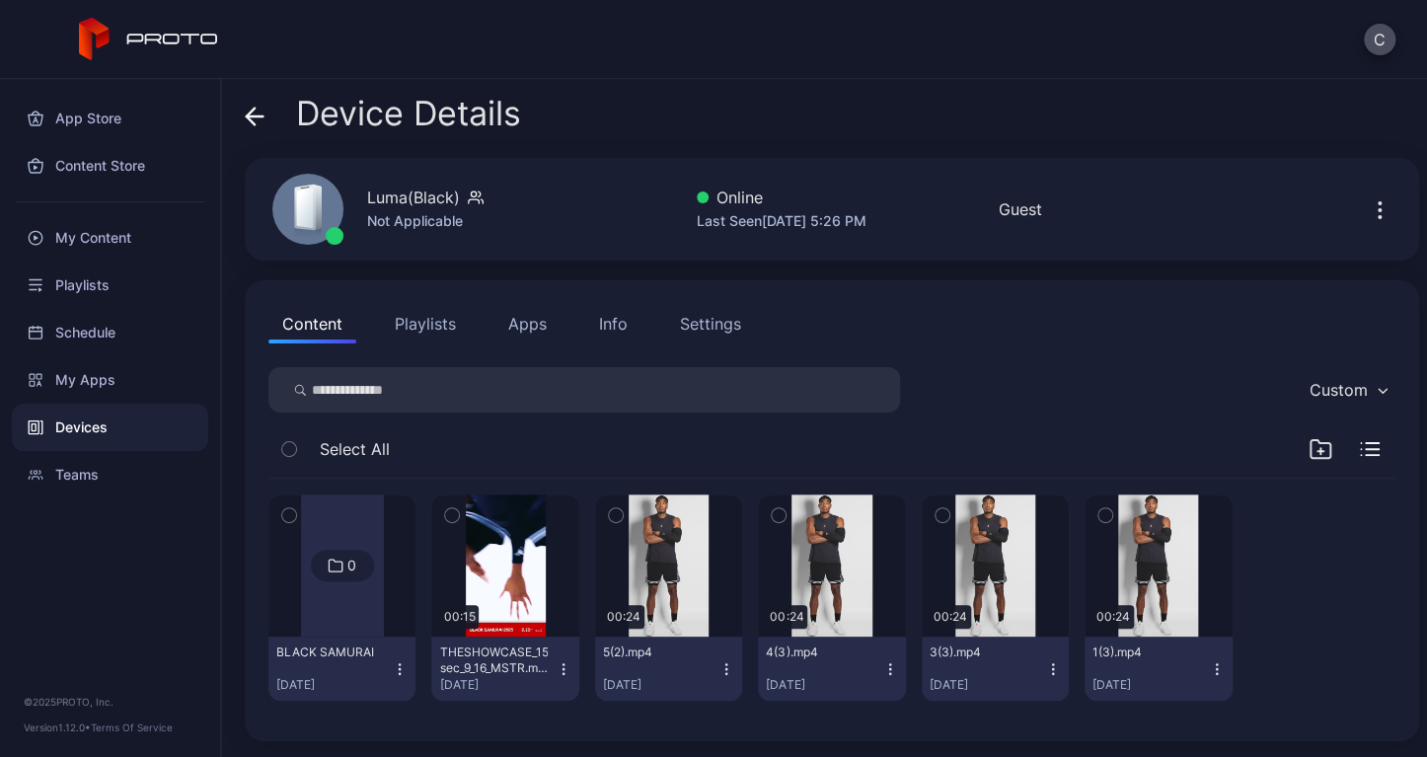
click at [450, 509] on icon "button" at bounding box center [452, 515] width 14 height 22
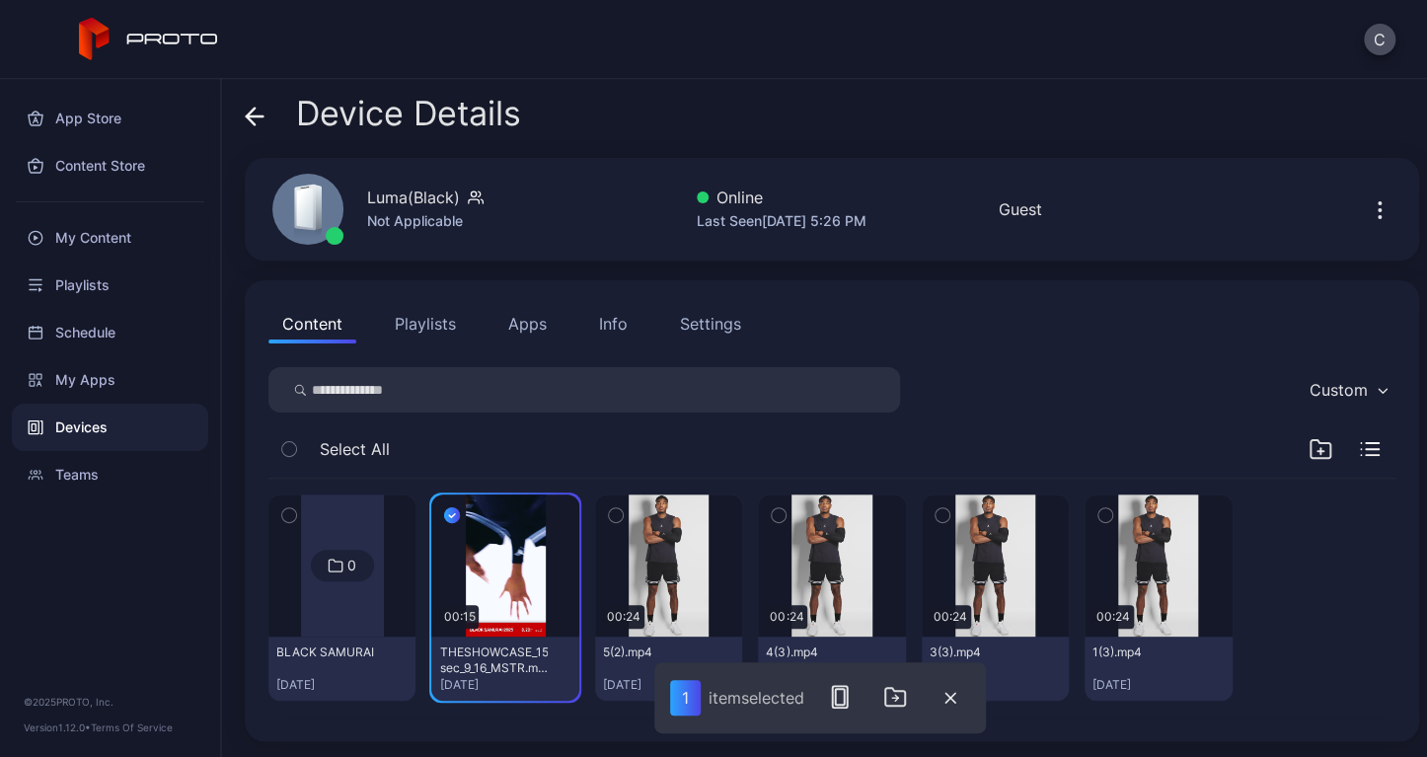
click at [609, 505] on icon "button" at bounding box center [616, 515] width 14 height 22
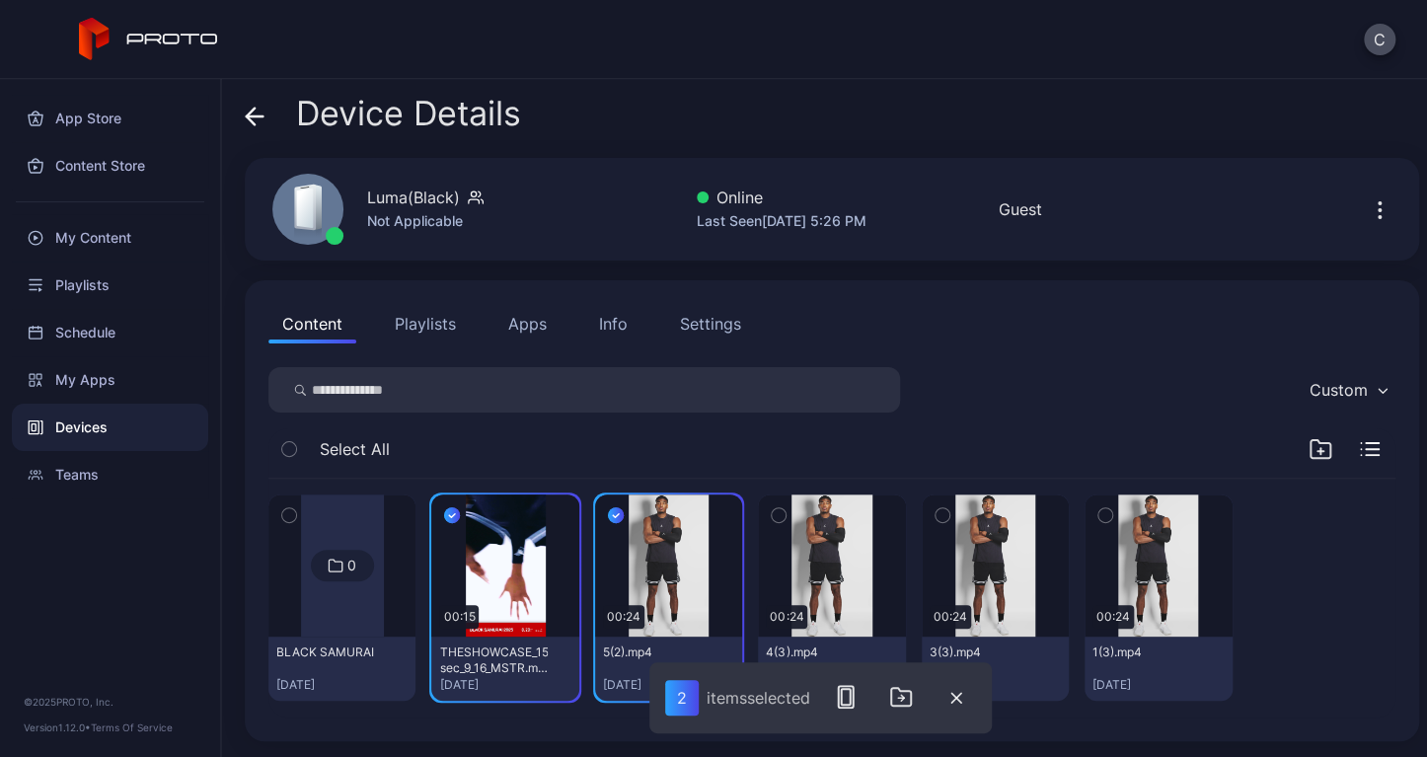
click at [778, 514] on button "button" at bounding box center [778, 515] width 41 height 41
click at [936, 510] on icon "button" at bounding box center [943, 515] width 14 height 22
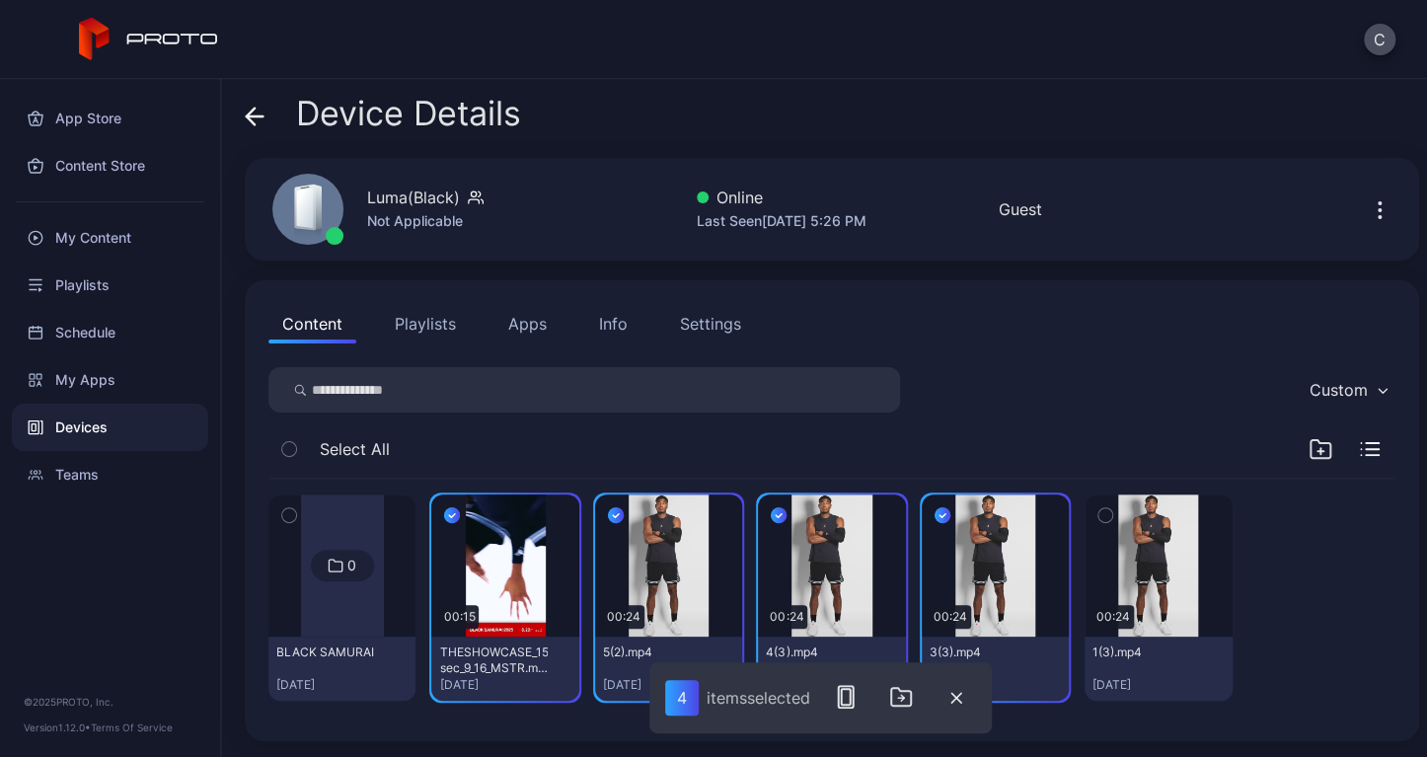
click at [1099, 510] on icon "button" at bounding box center [1106, 515] width 14 height 22
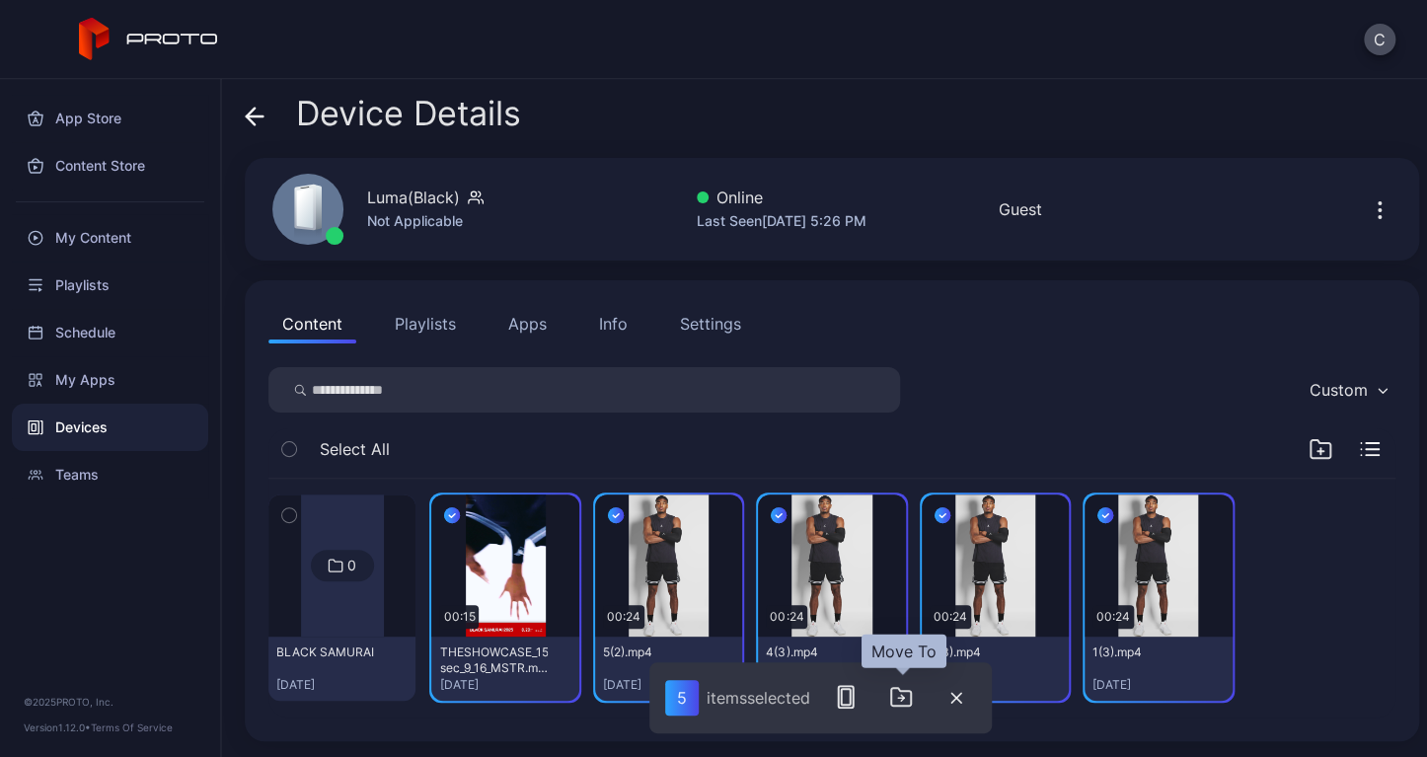
click at [905, 689] on icon "button" at bounding box center [901, 697] width 24 height 24
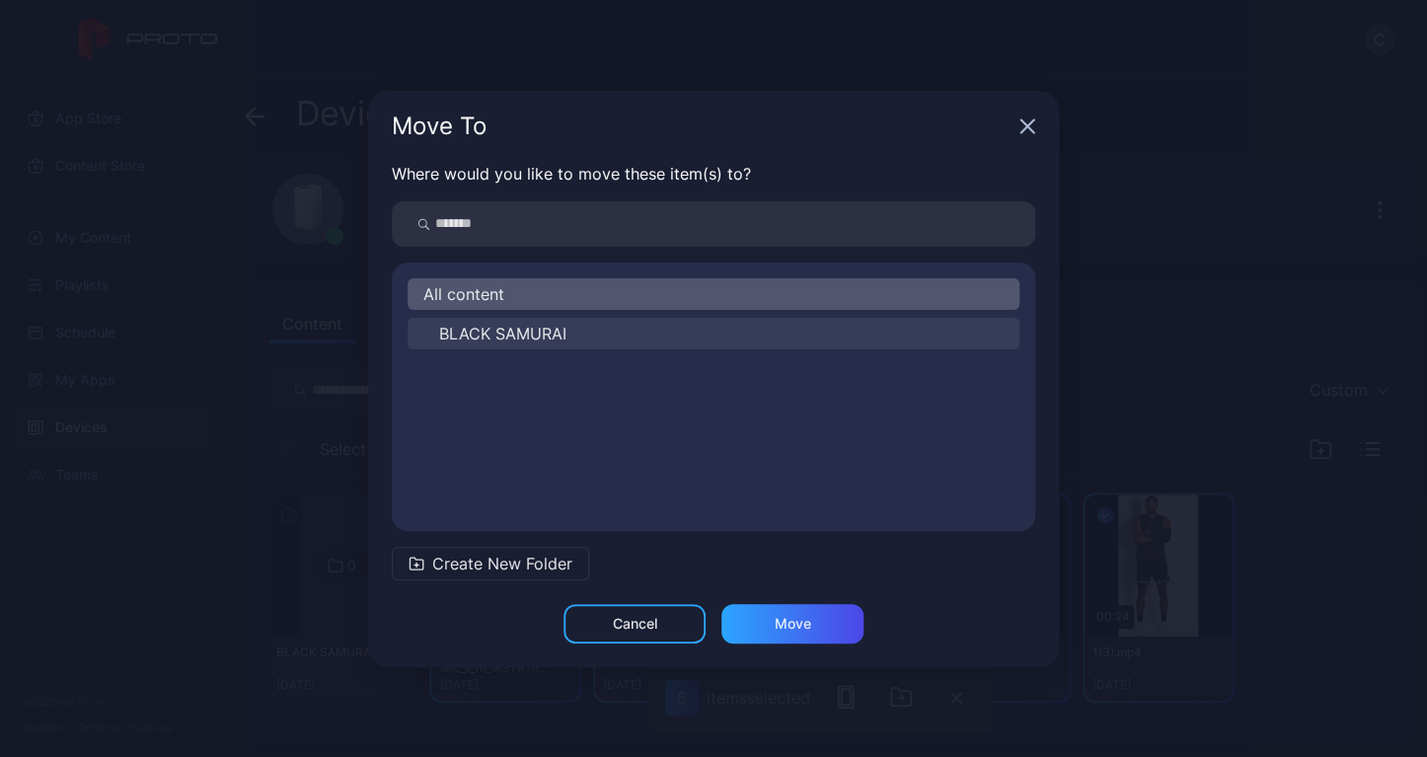
click at [544, 345] on div "All content BLACK SAMURAI" at bounding box center [714, 396] width 644 height 237
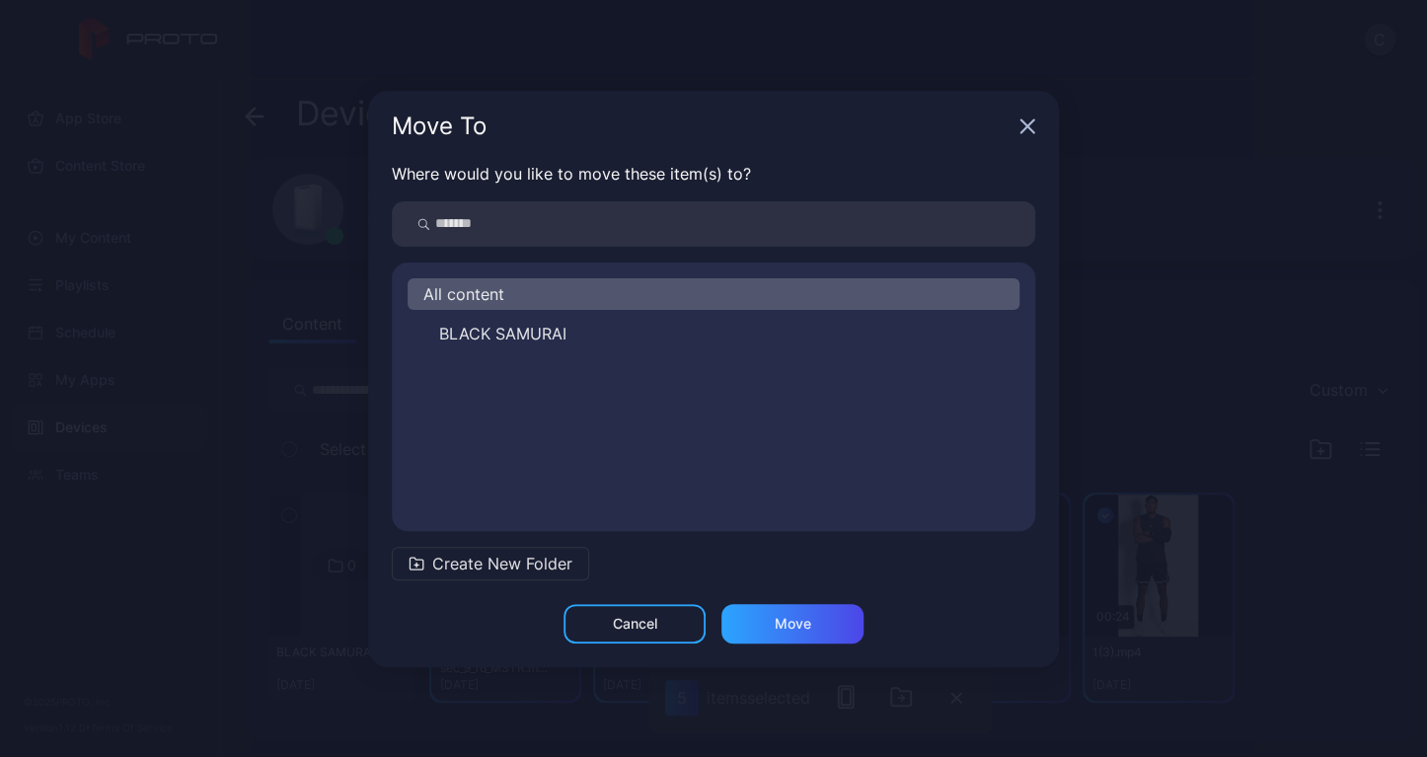
click at [540, 312] on div "All content BLACK SAMURAI" at bounding box center [714, 396] width 644 height 237
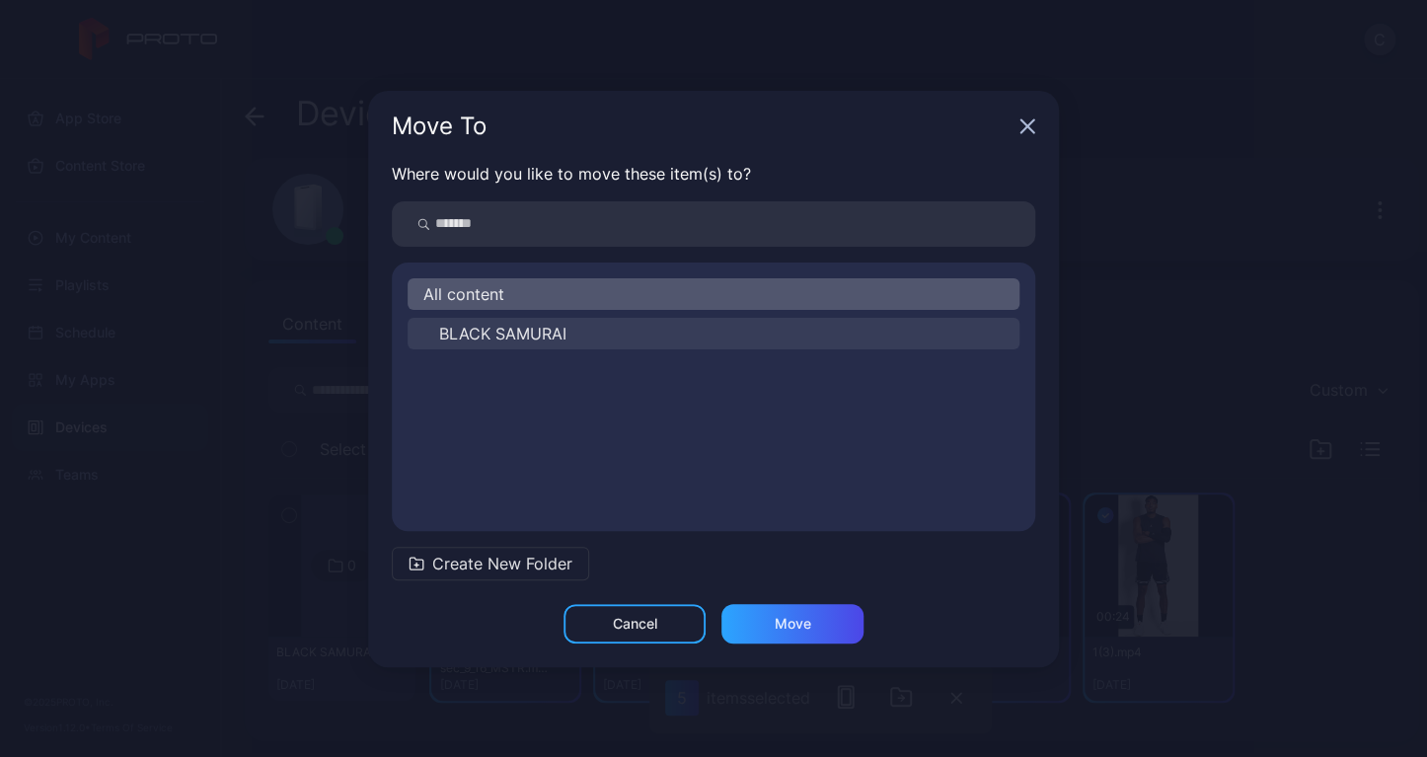
click at [540, 323] on span "BLACK SAMURAI" at bounding box center [502, 334] width 127 height 24
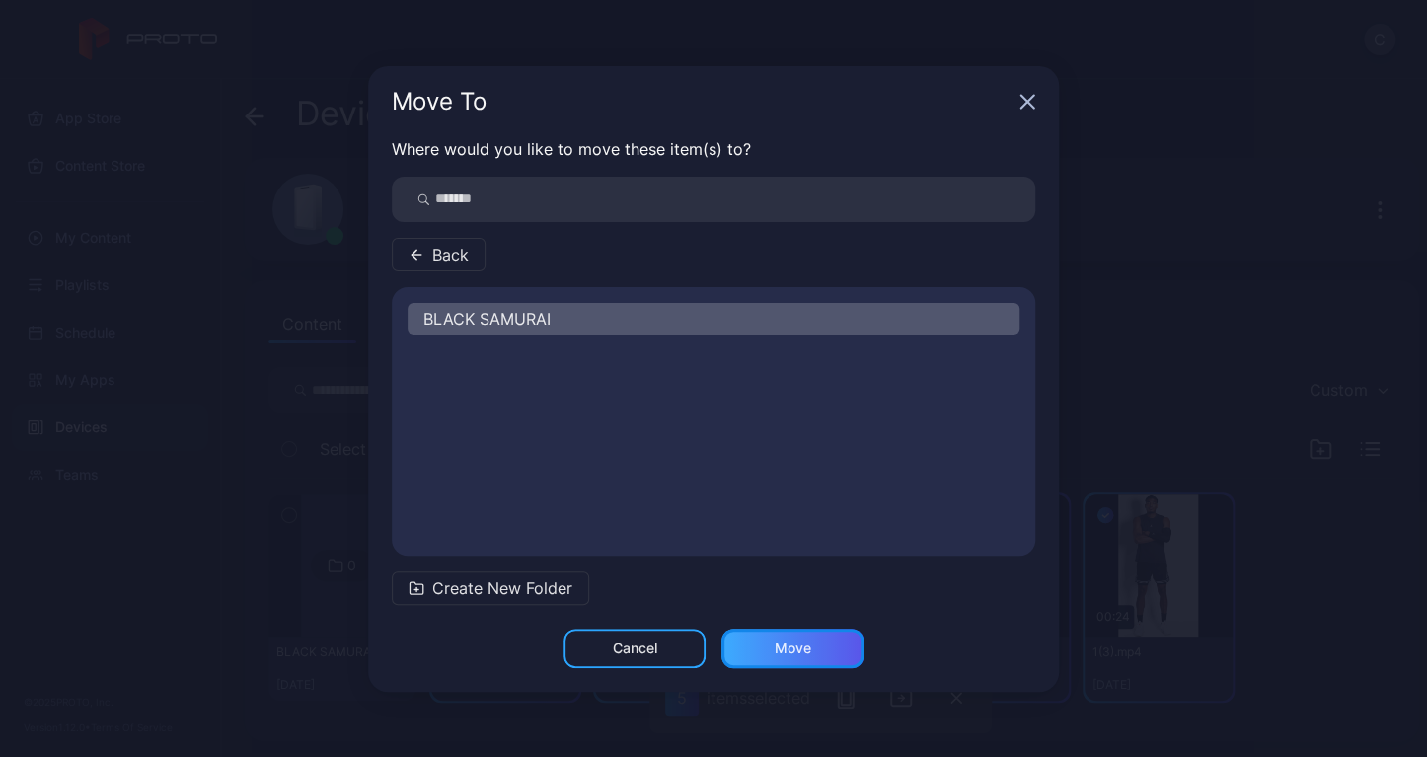
click at [848, 648] on div "Move" at bounding box center [793, 648] width 142 height 39
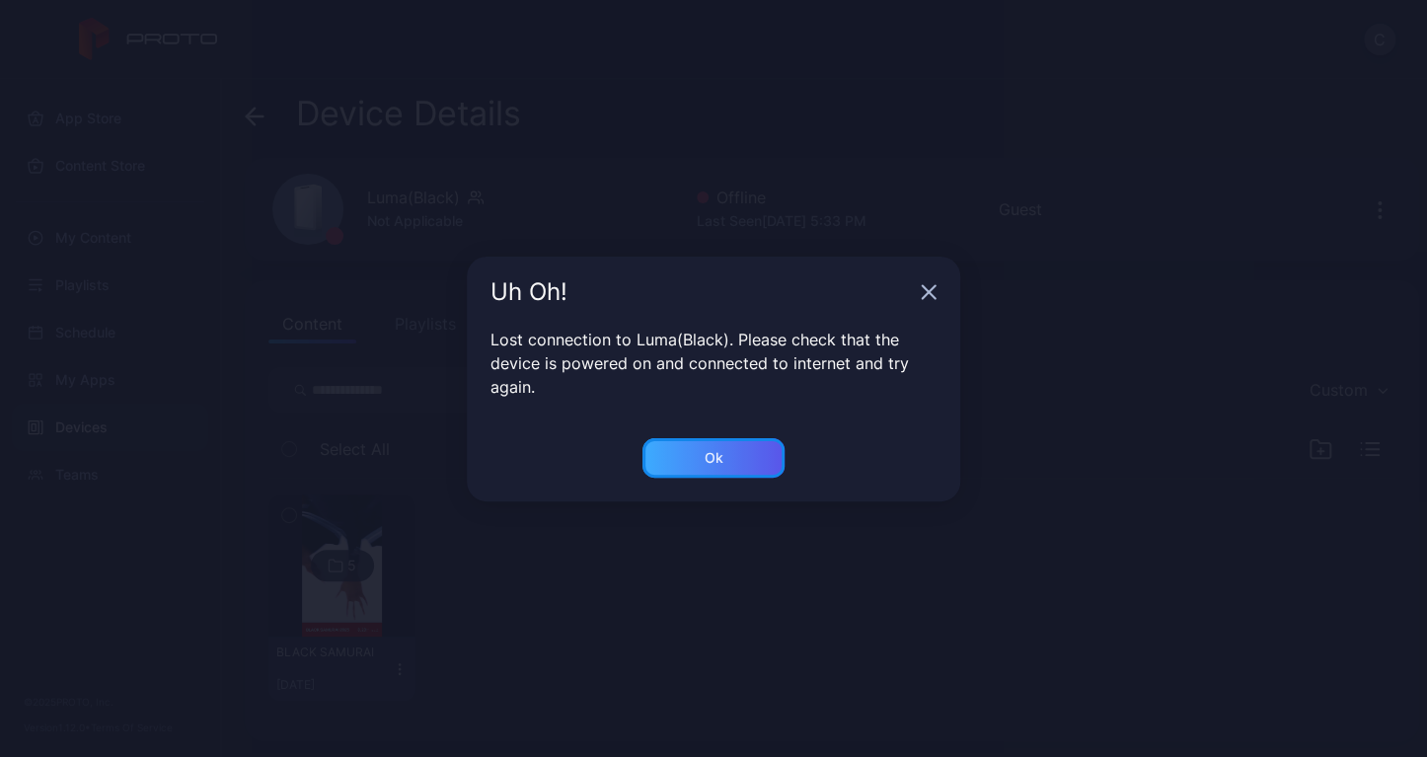
click at [719, 463] on div "Ok" at bounding box center [714, 458] width 19 height 16
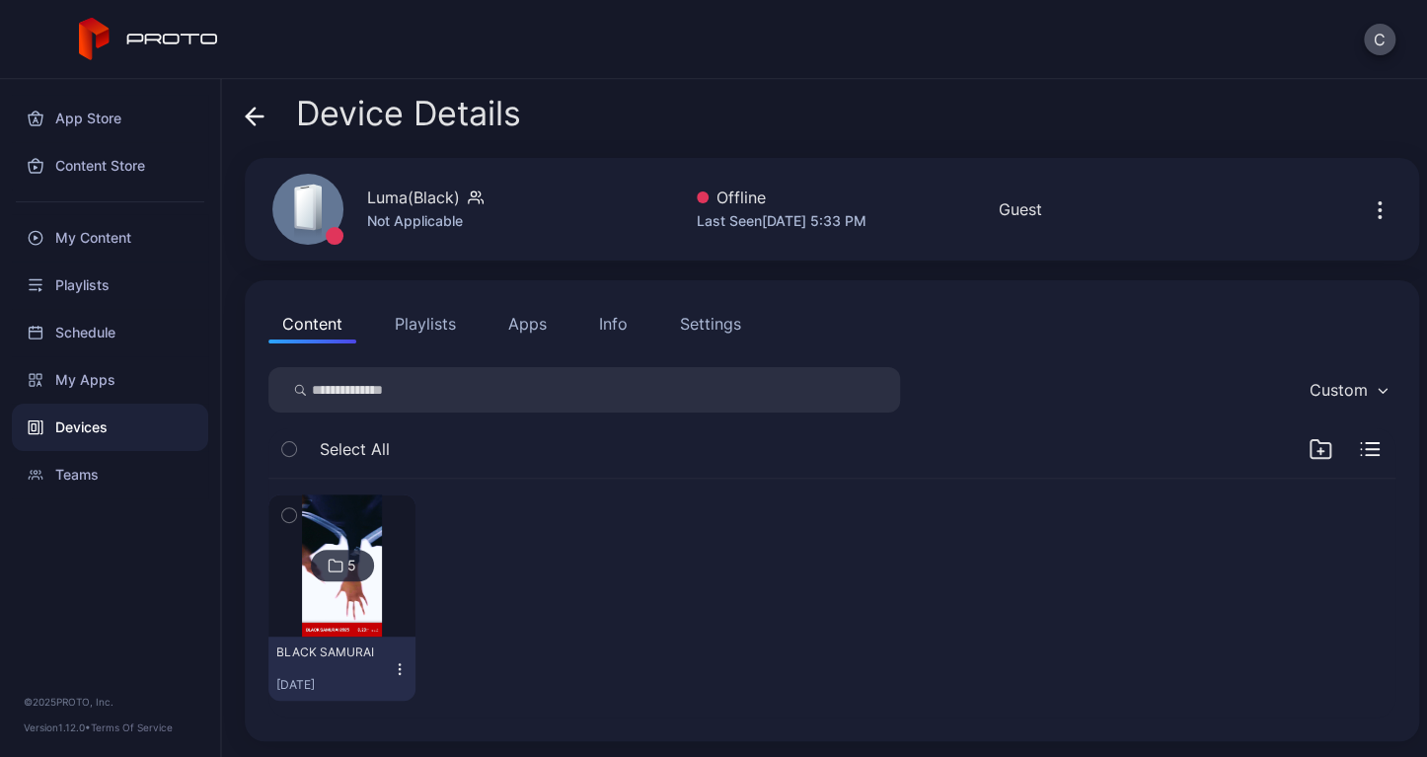
click at [525, 317] on button "Apps" at bounding box center [528, 323] width 66 height 39
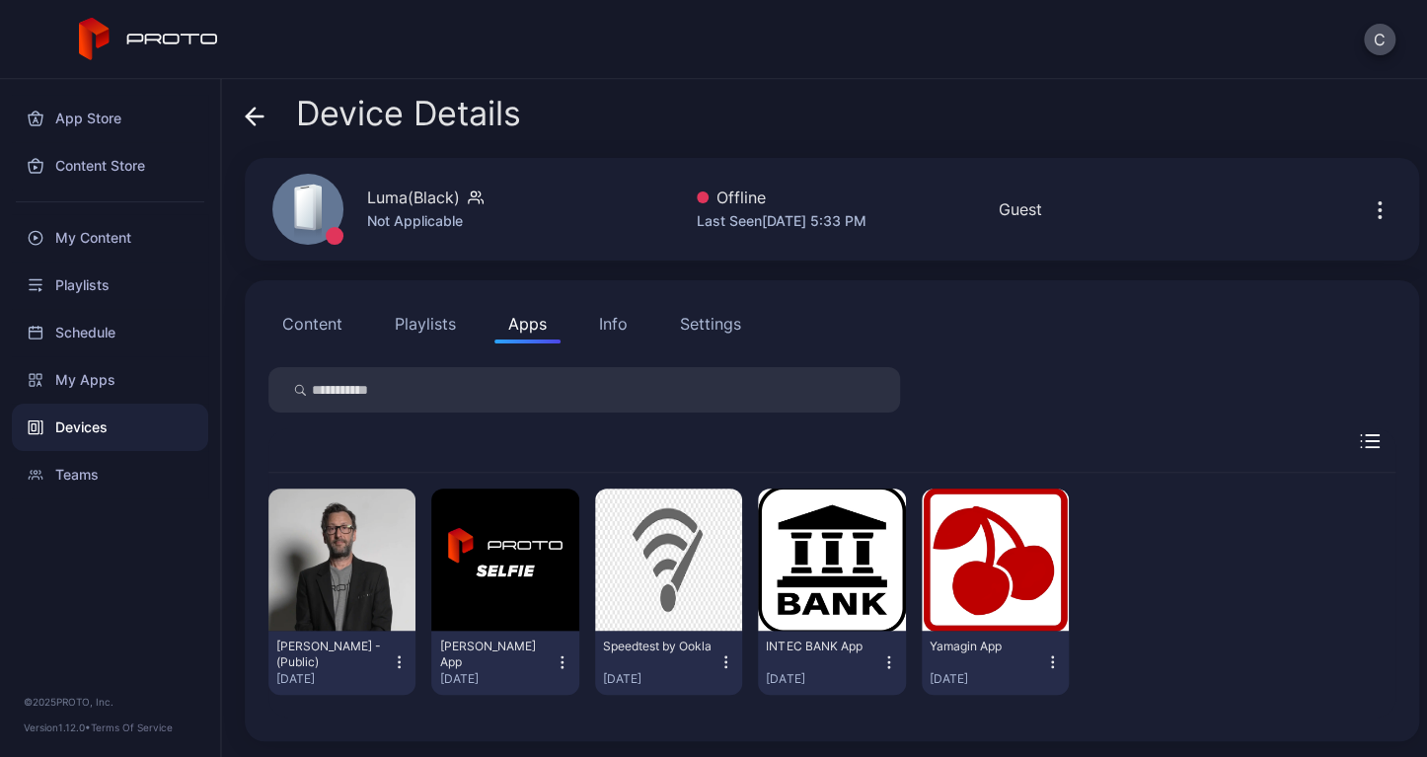
click at [401, 666] on icon "button" at bounding box center [399, 662] width 17 height 20
click at [355, 603] on button "Uninstall" at bounding box center [341, 597] width 168 height 63
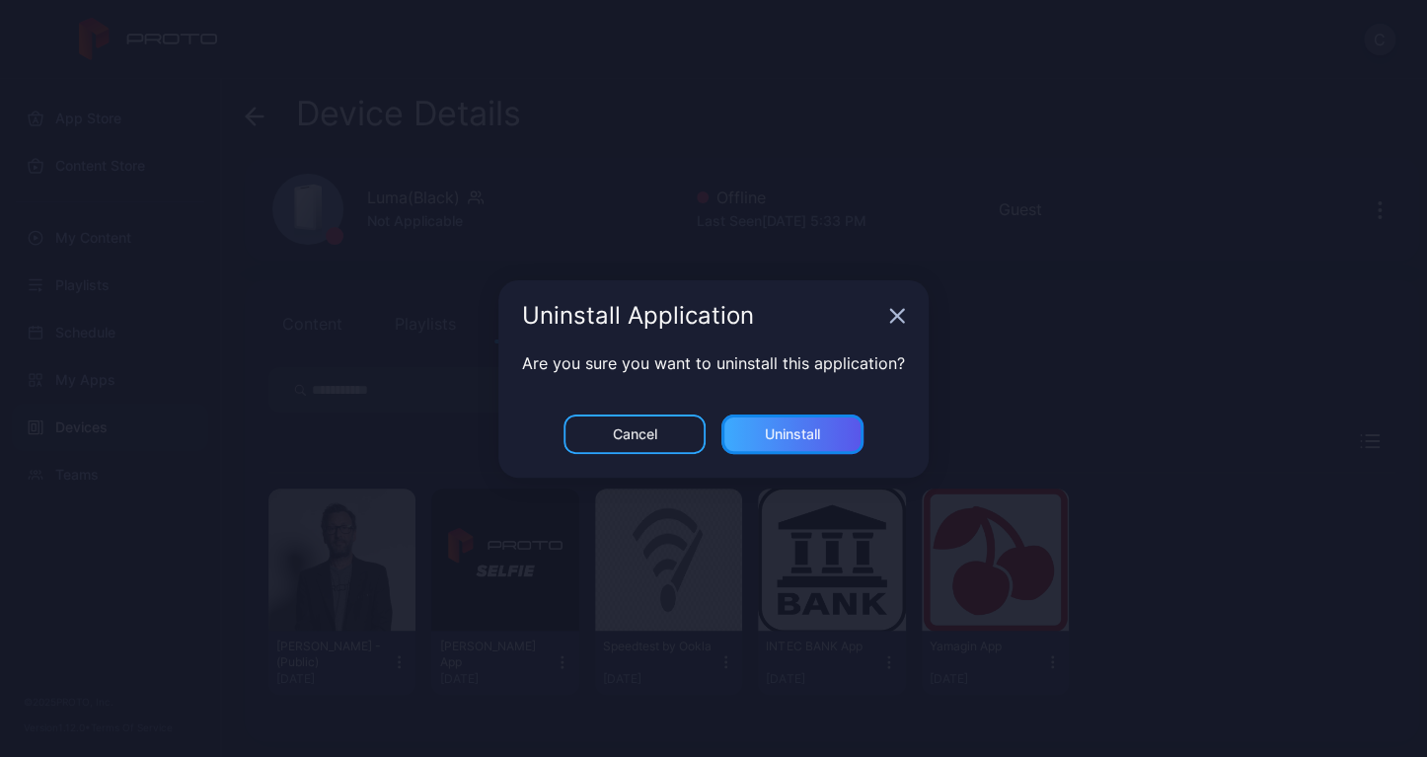
click at [782, 448] on div "Uninstall" at bounding box center [793, 434] width 142 height 39
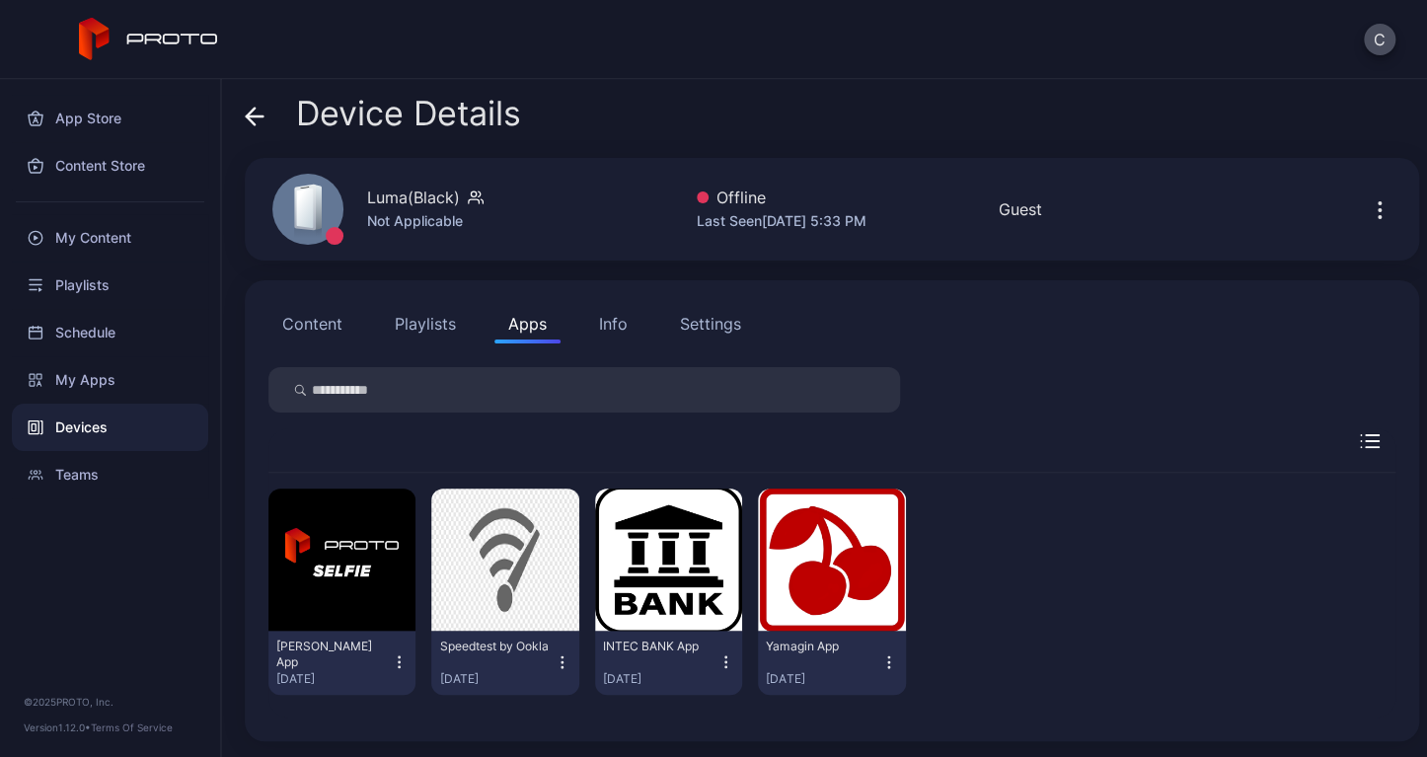
click at [399, 662] on icon "button" at bounding box center [399, 662] width 17 height 20
click at [394, 605] on button "Uninstall" at bounding box center [341, 597] width 168 height 63
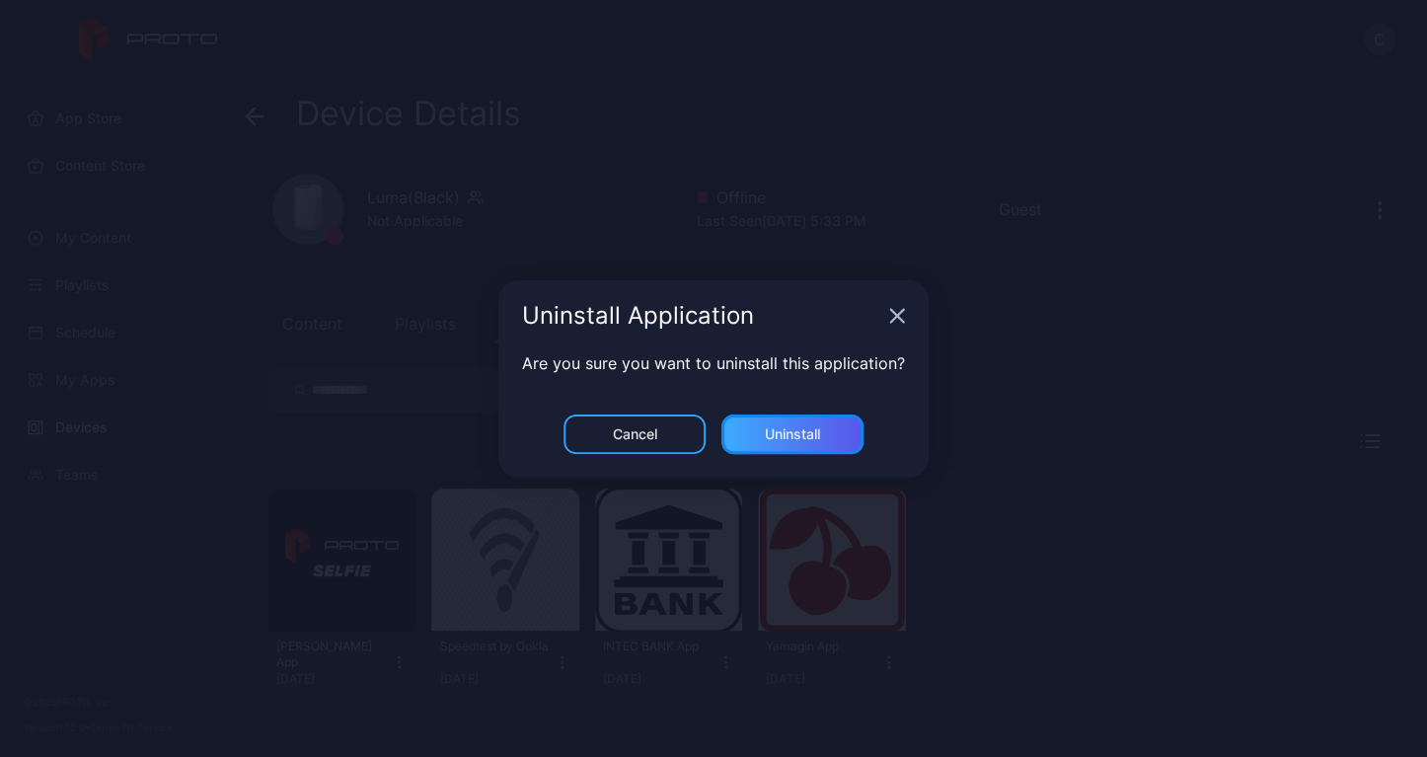
click at [776, 421] on div "Uninstall" at bounding box center [793, 434] width 142 height 39
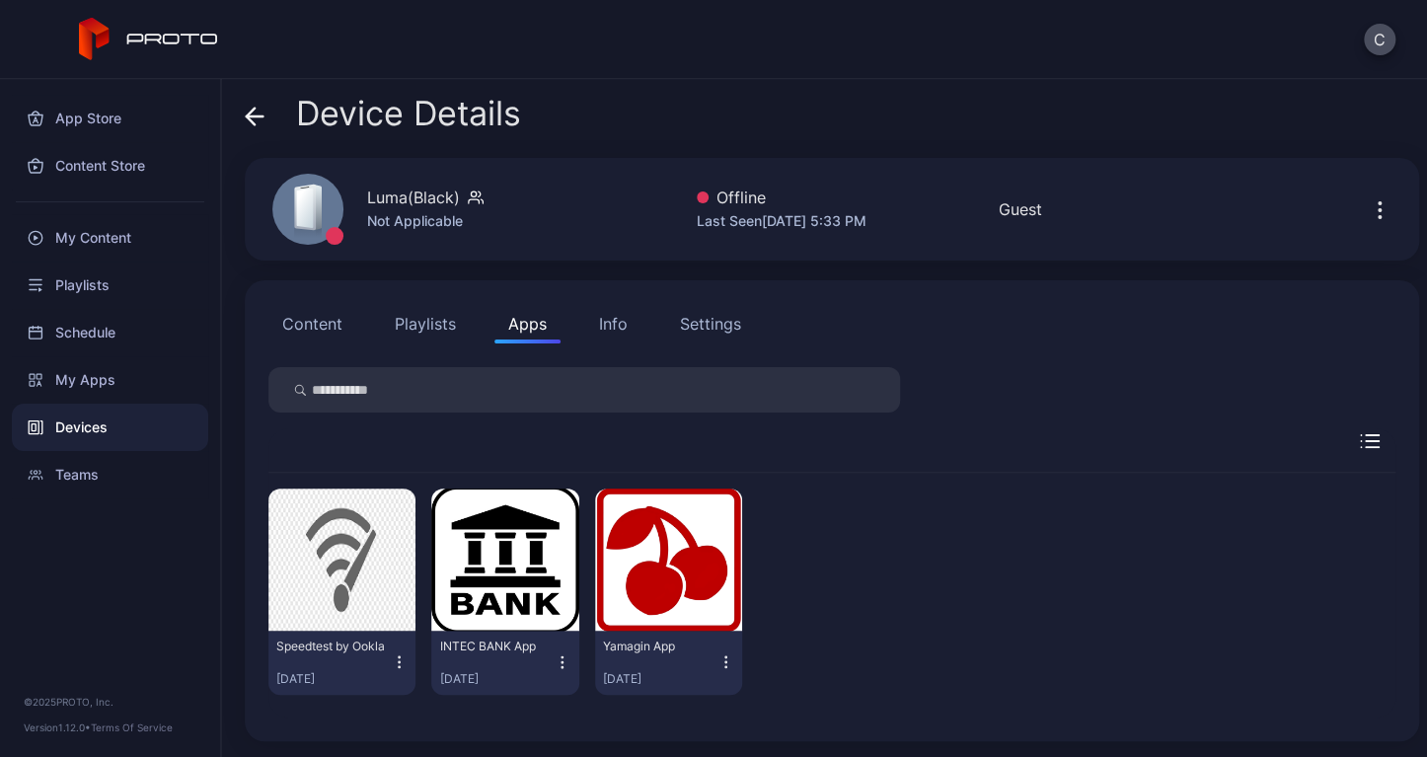
click at [397, 659] on icon "button" at bounding box center [399, 662] width 17 height 20
click at [484, 667] on div "INTEC BANK App [DATE]" at bounding box center [496, 663] width 115 height 48
click at [562, 667] on icon "button" at bounding box center [562, 662] width 17 height 20
click at [554, 654] on icon "button" at bounding box center [562, 662] width 17 height 20
click at [537, 599] on button "Uninstall" at bounding box center [501, 597] width 168 height 63
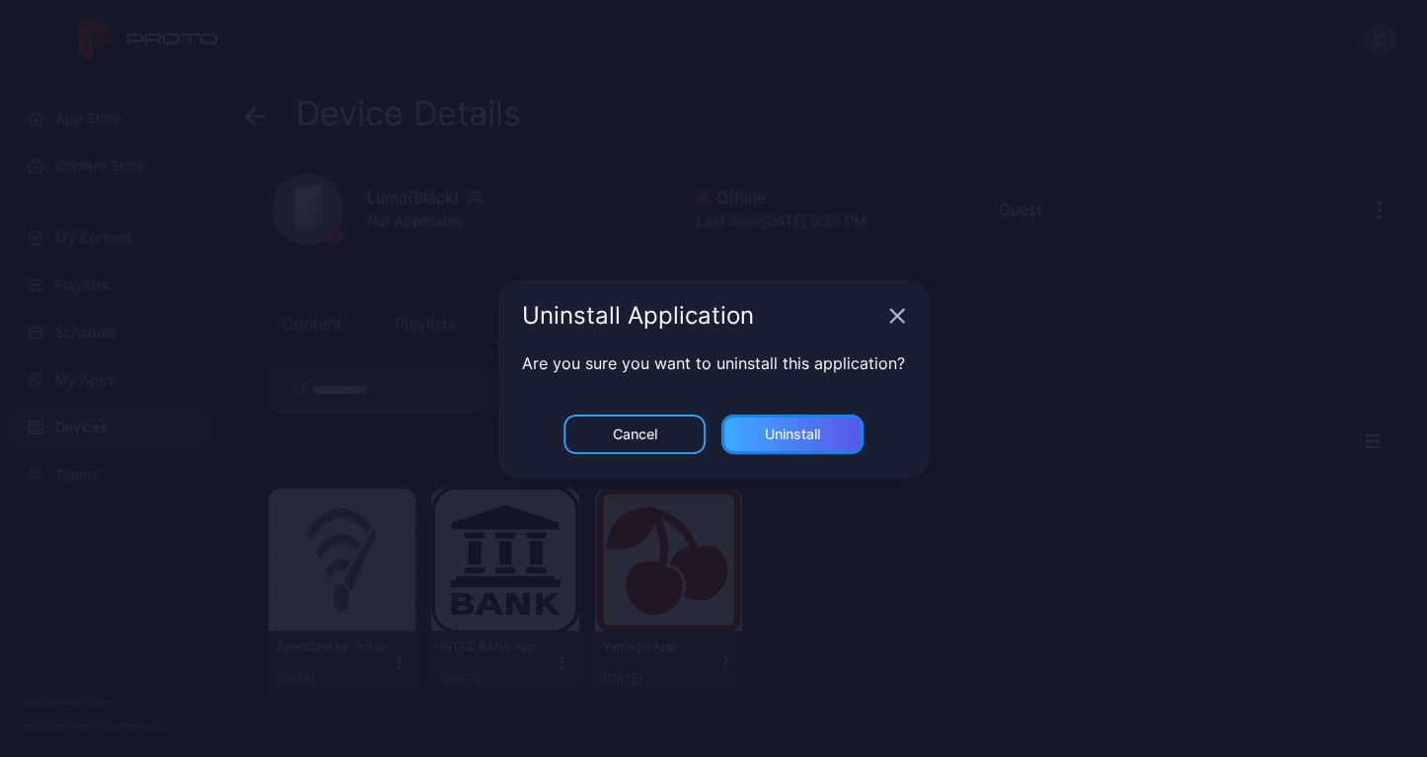
click at [790, 442] on div "Uninstall" at bounding box center [793, 434] width 142 height 39
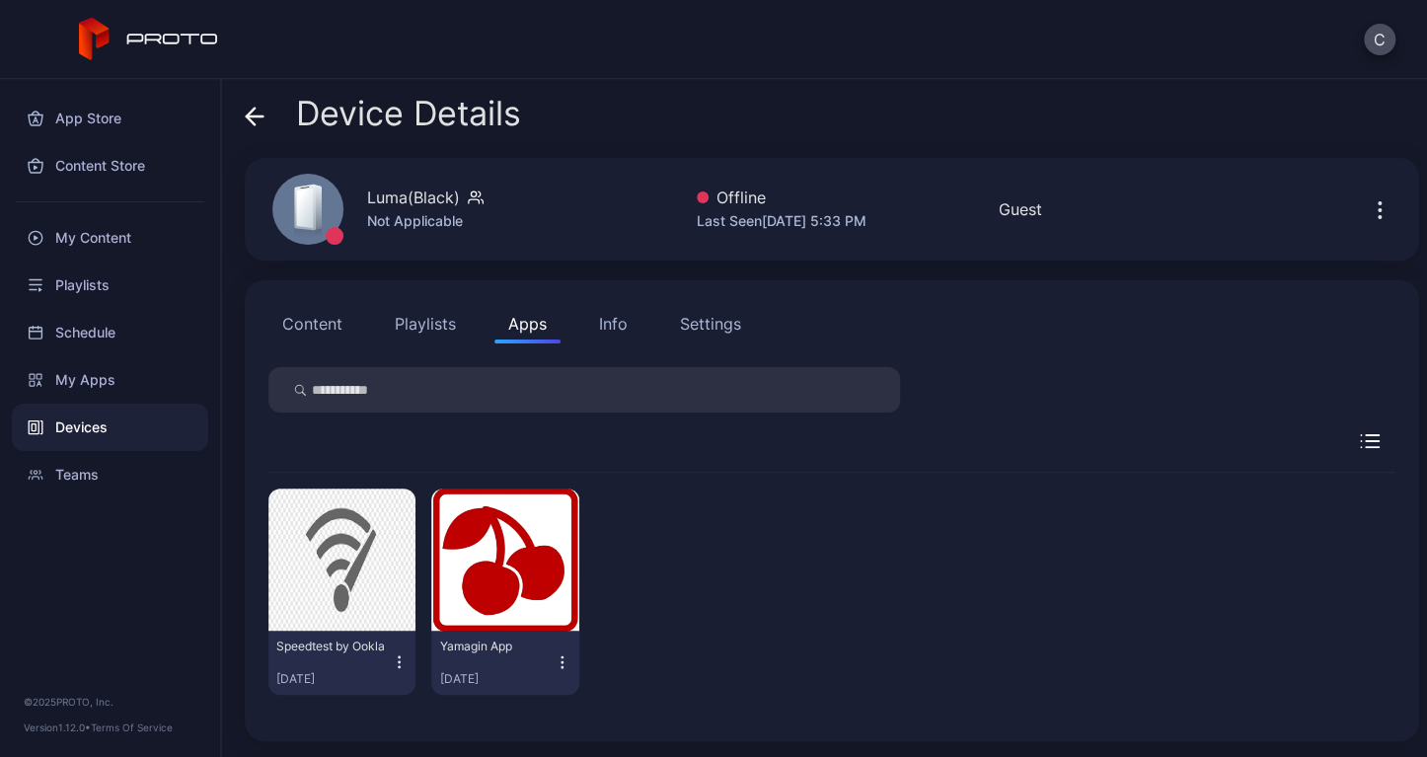
click at [554, 663] on icon "button" at bounding box center [562, 662] width 17 height 20
click at [543, 597] on button "Uninstall" at bounding box center [501, 597] width 168 height 63
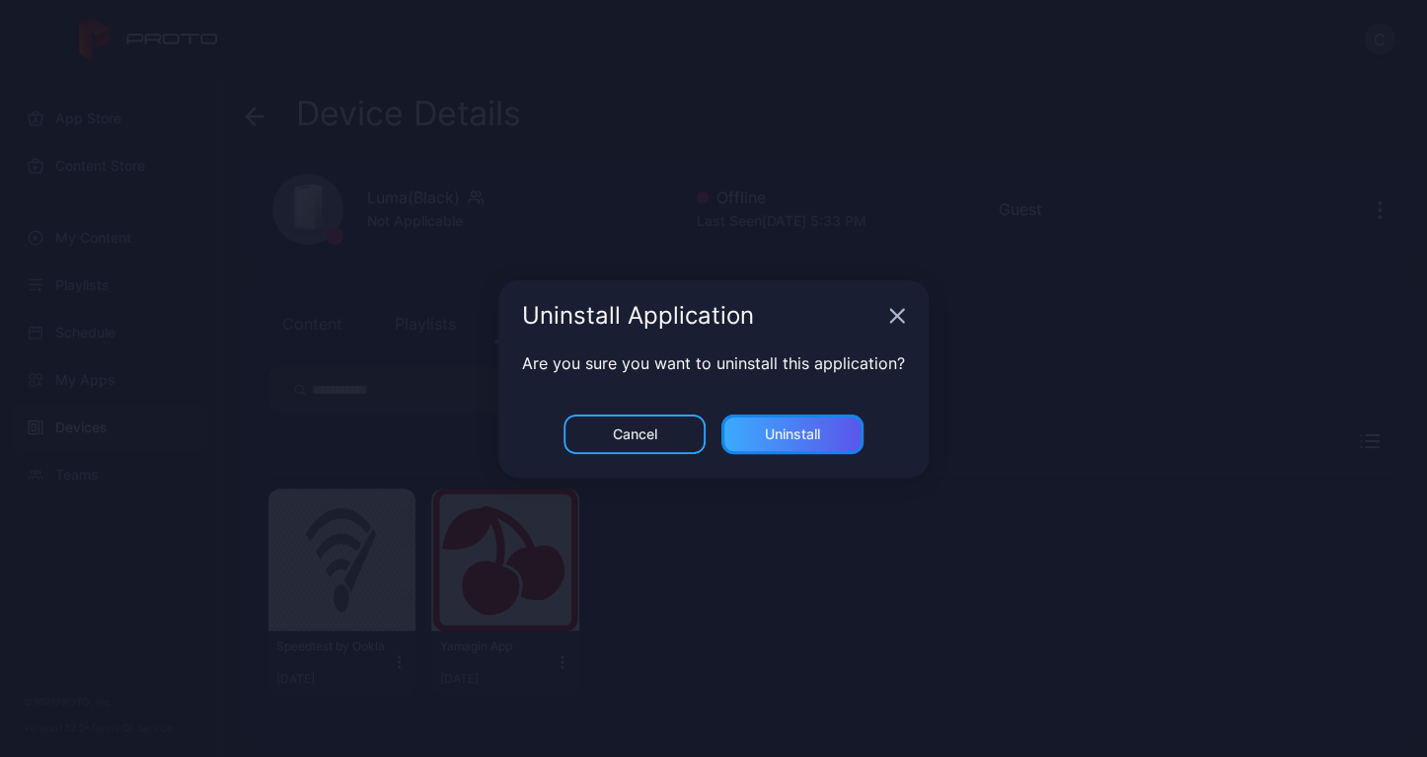
click at [777, 436] on div "Uninstall" at bounding box center [792, 434] width 55 height 16
